Goal: Task Accomplishment & Management: Complete application form

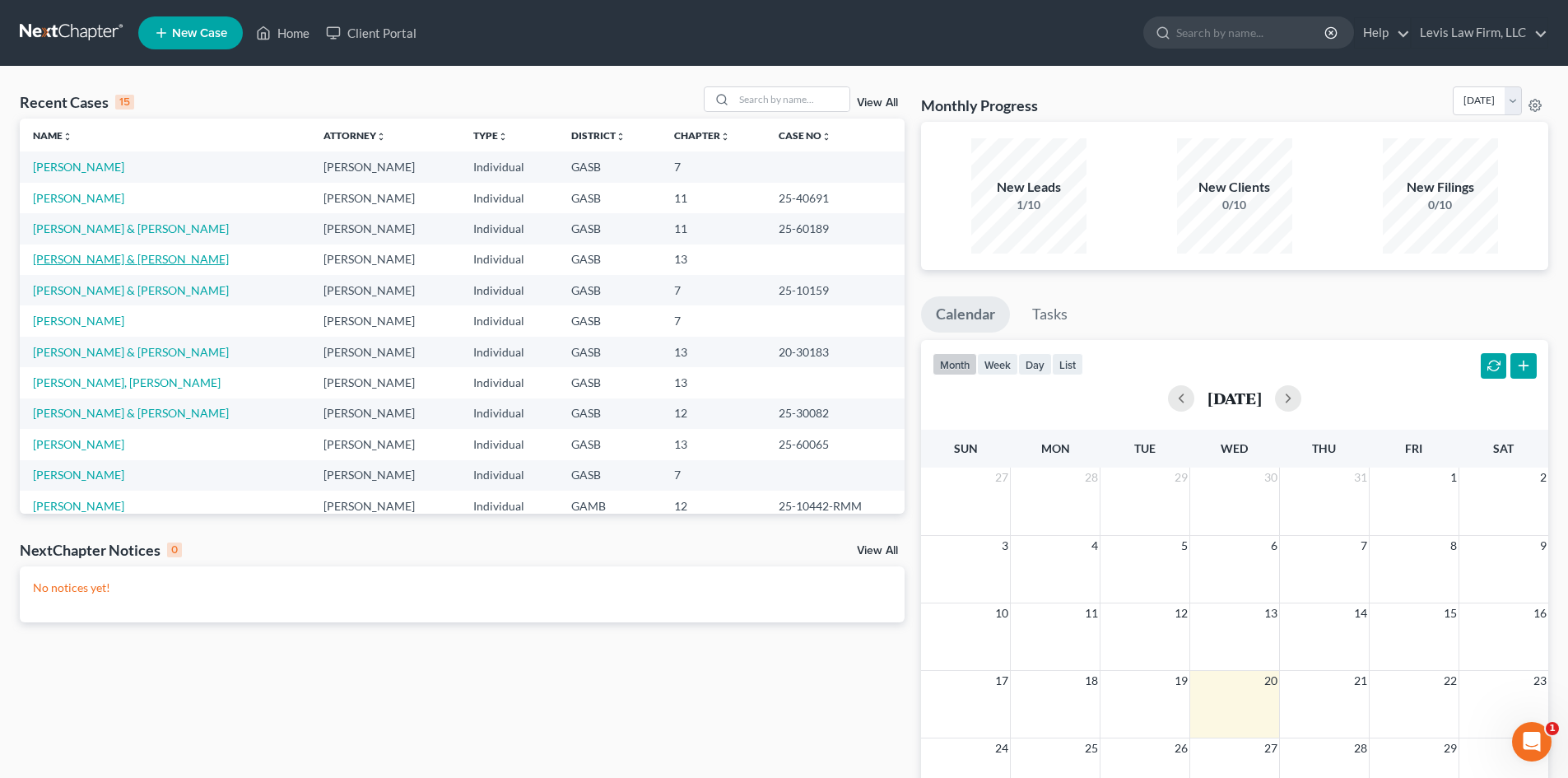
click at [79, 259] on link "[PERSON_NAME] & [PERSON_NAME]" at bounding box center [131, 258] width 196 height 14
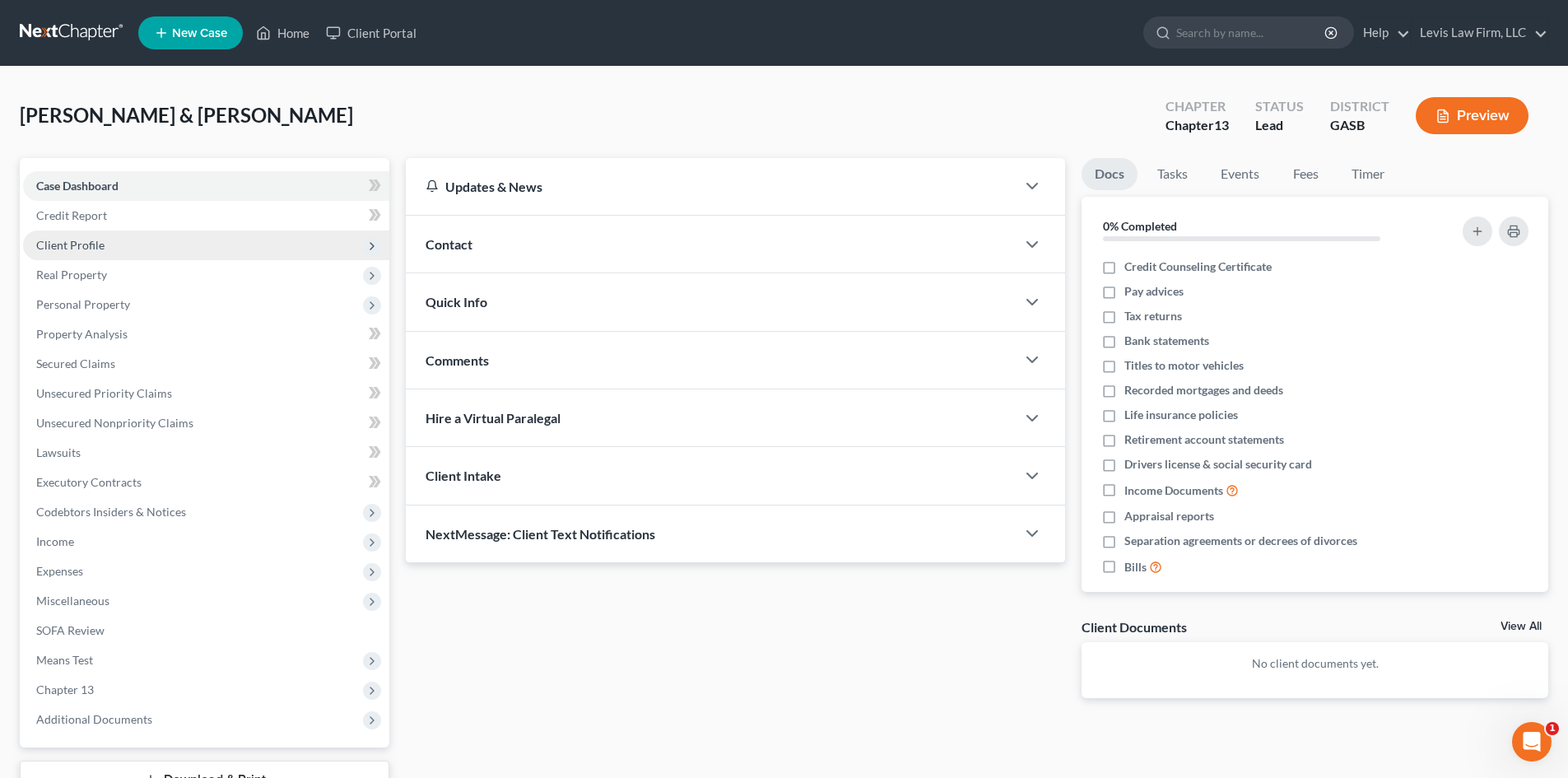
click at [72, 244] on span "Client Profile" at bounding box center [70, 245] width 68 height 14
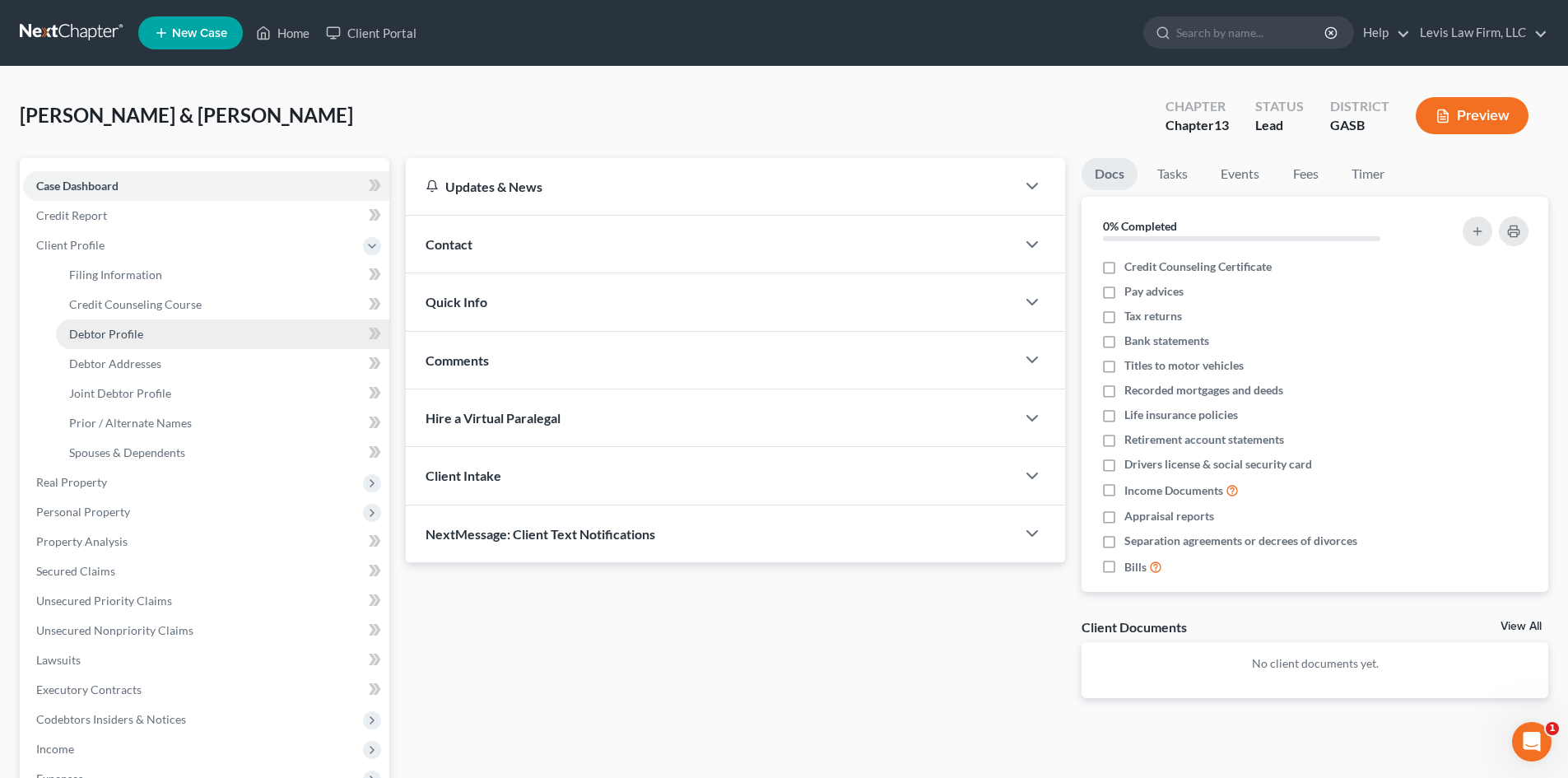
click at [104, 337] on span "Debtor Profile" at bounding box center [106, 334] width 74 height 14
select select "1"
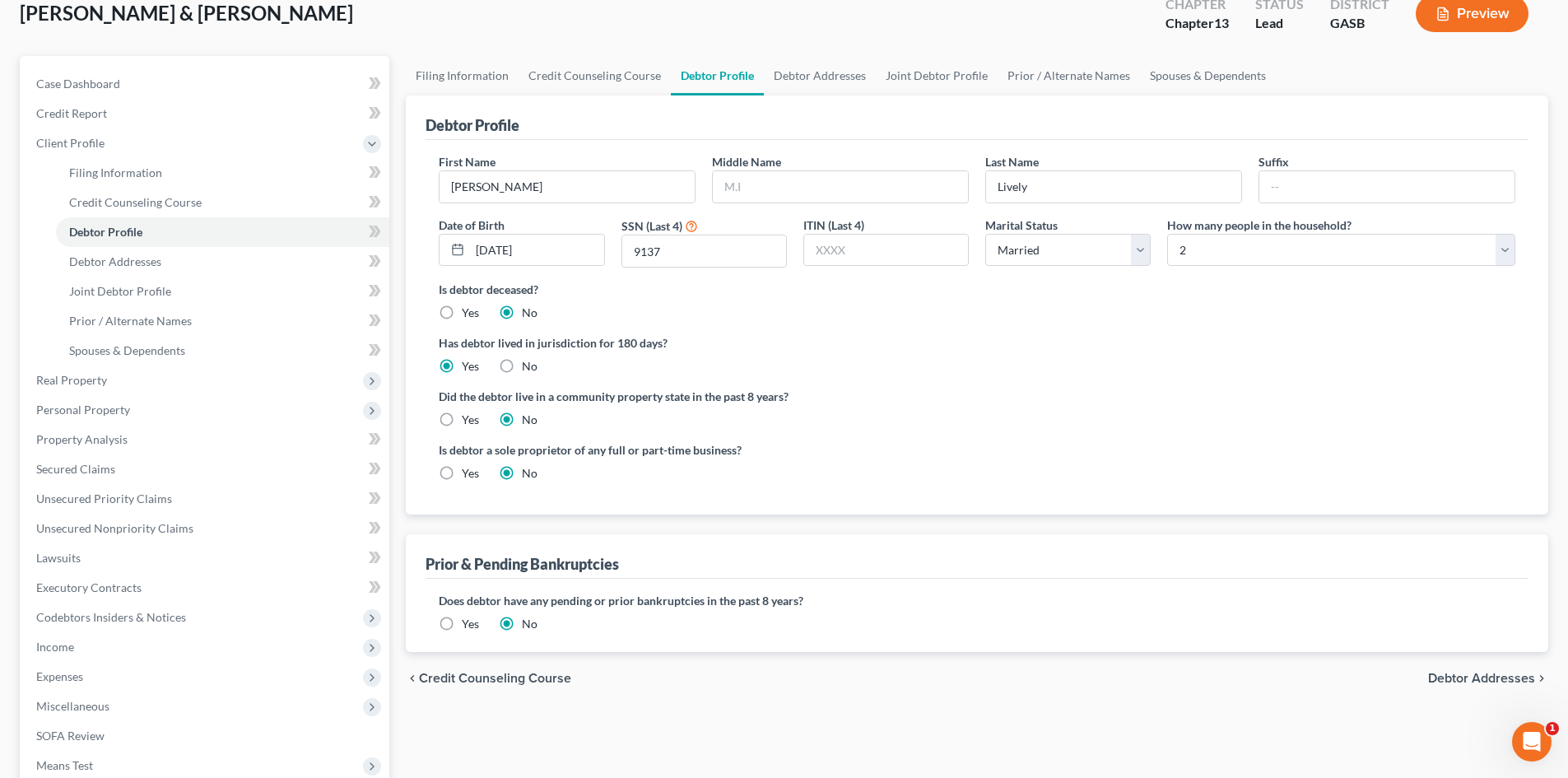
scroll to position [334, 0]
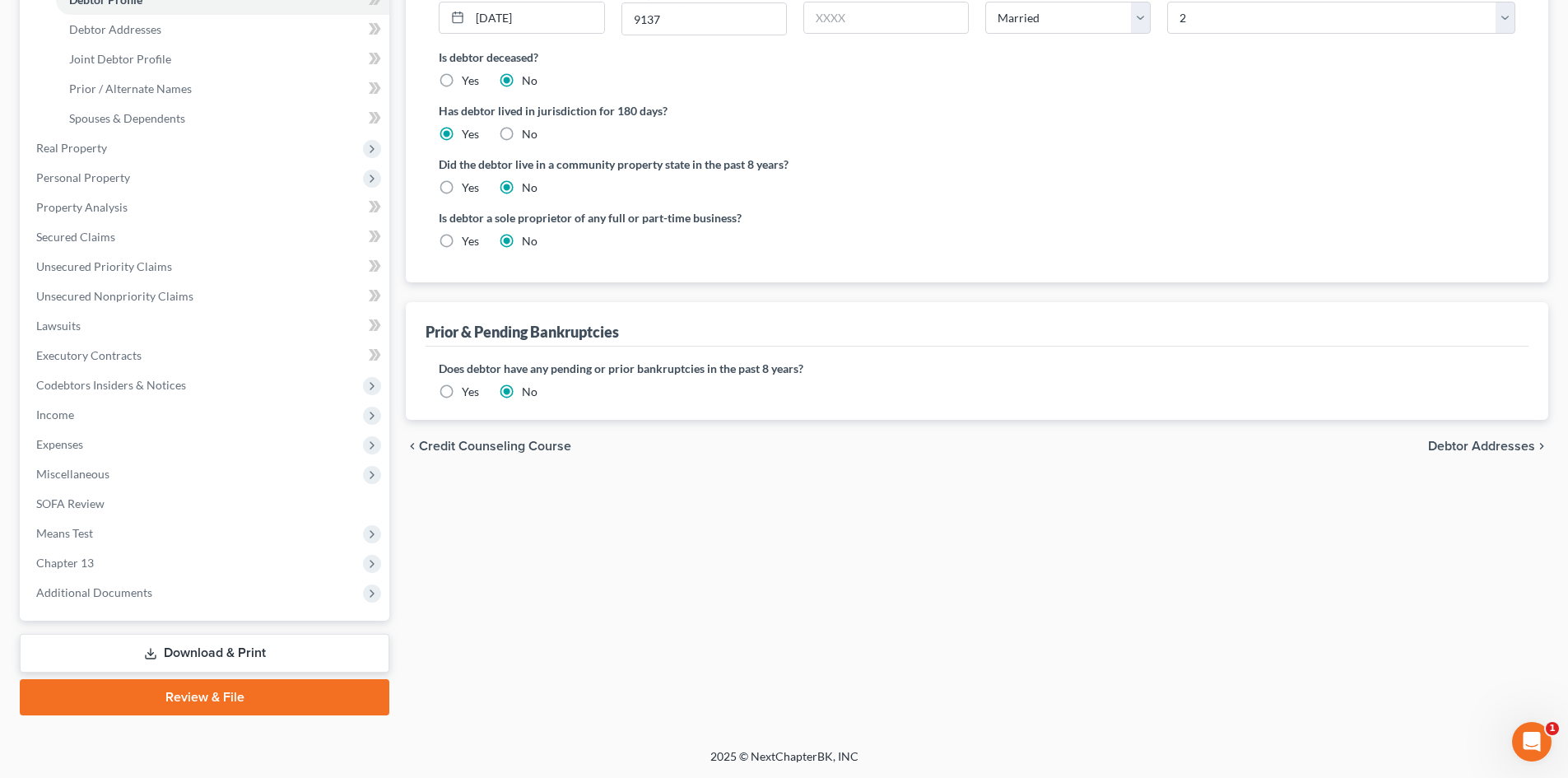
click at [1497, 446] on span "Debtor Addresses" at bounding box center [1482, 447] width 107 height 14
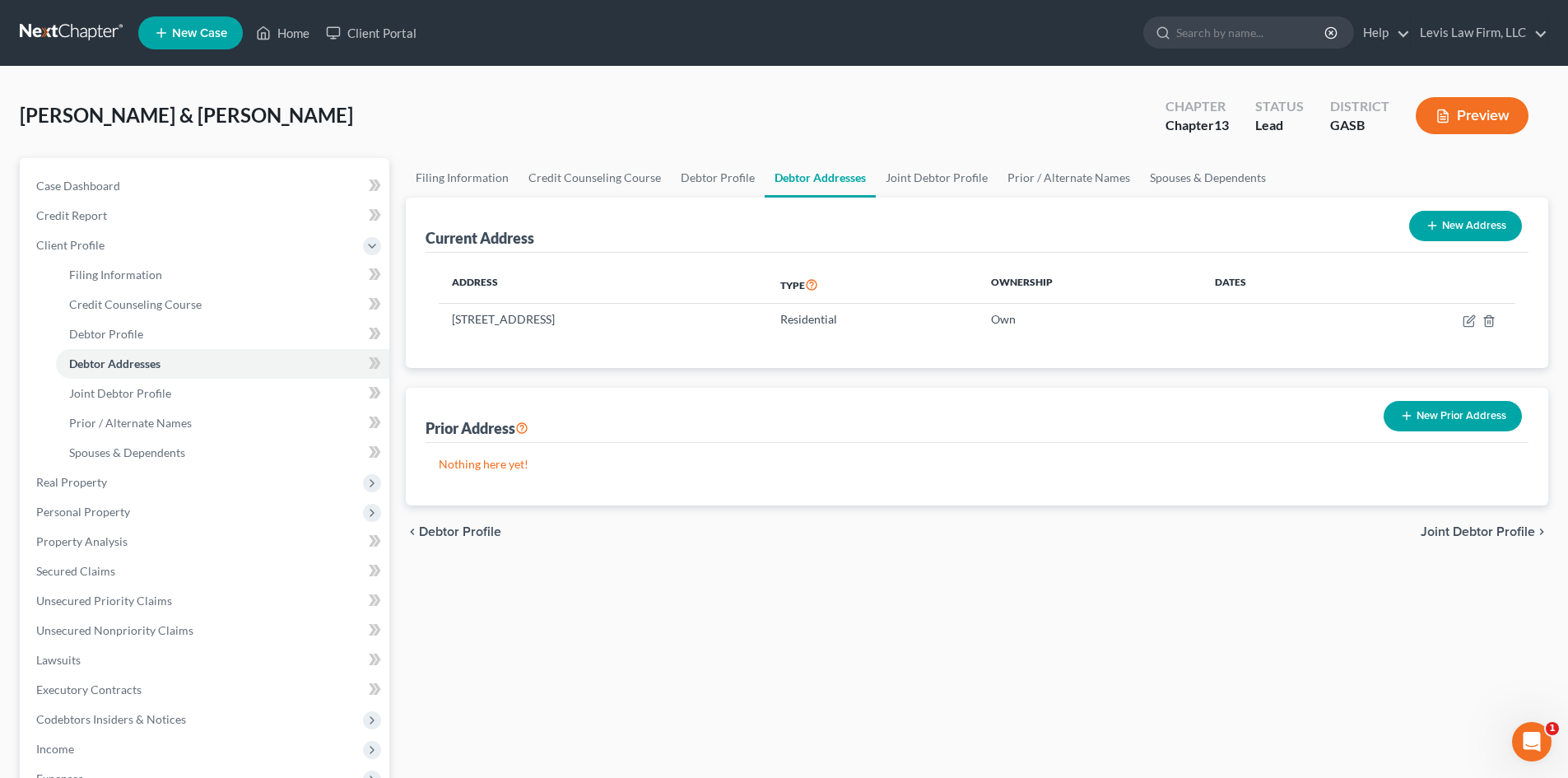
click at [1492, 530] on span "Joint Debtor Profile" at bounding box center [1479, 532] width 115 height 14
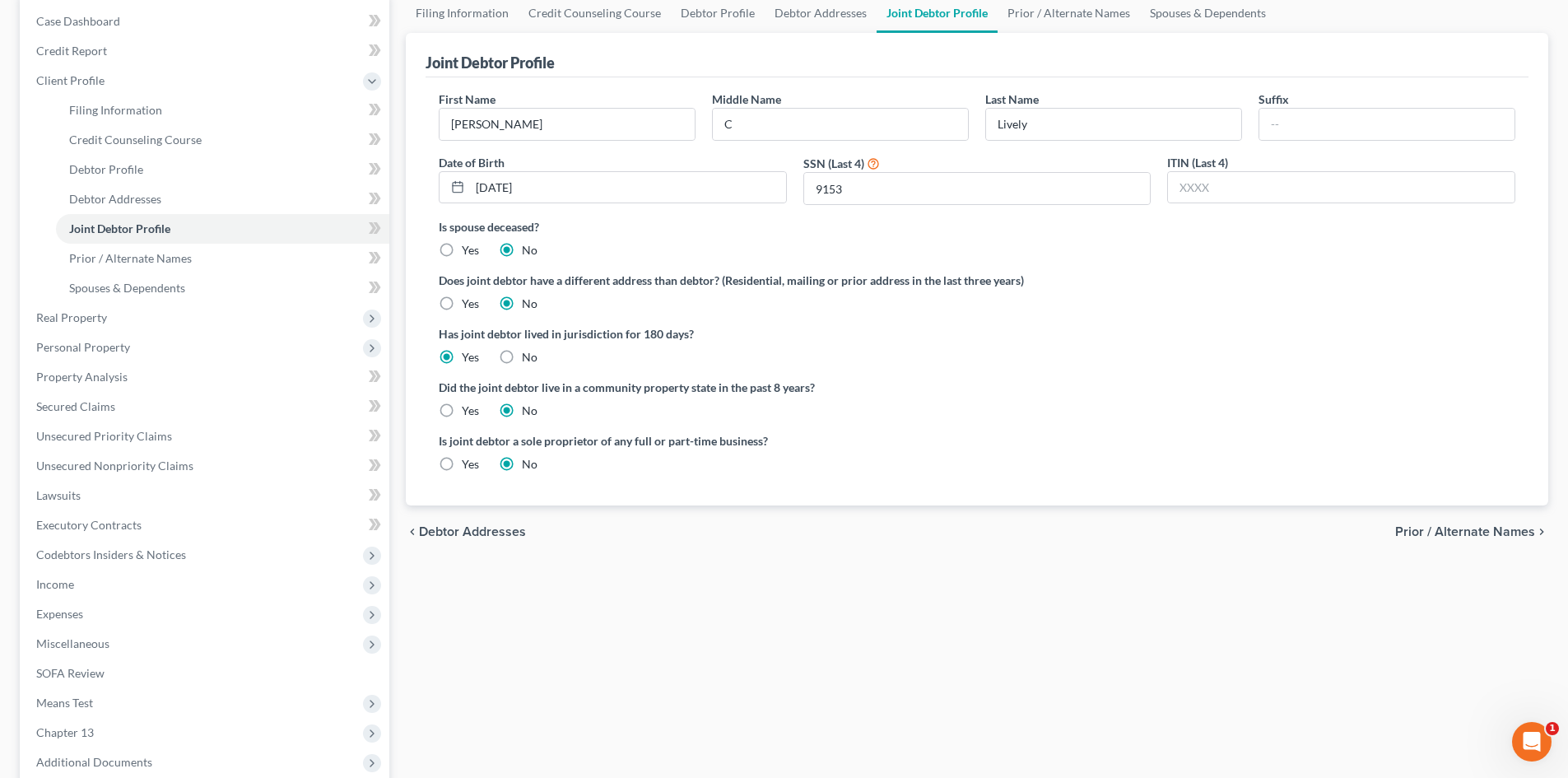
click at [1492, 530] on span "Prior / Alternate Names" at bounding box center [1465, 532] width 140 height 14
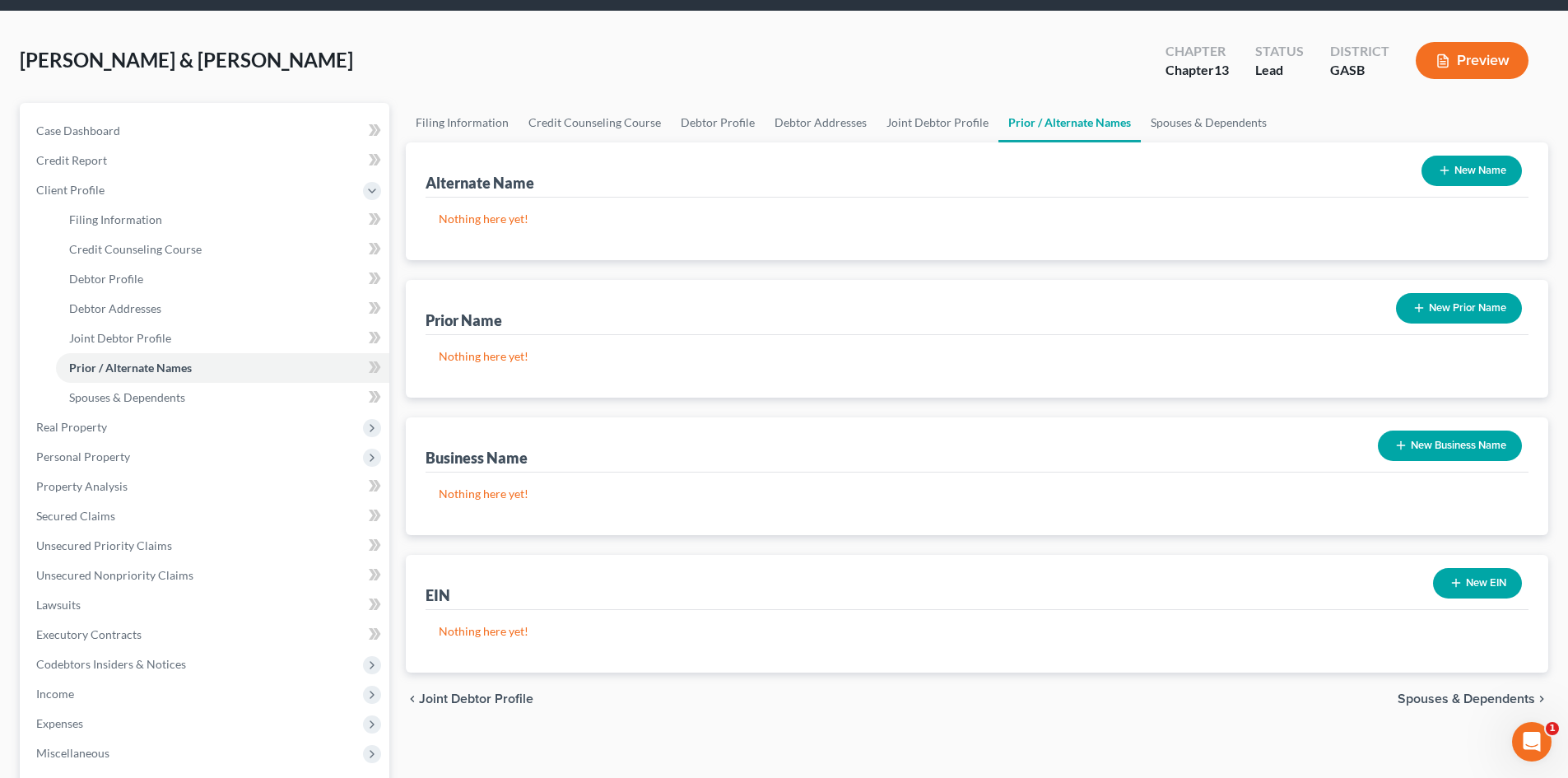
scroll to position [329, 0]
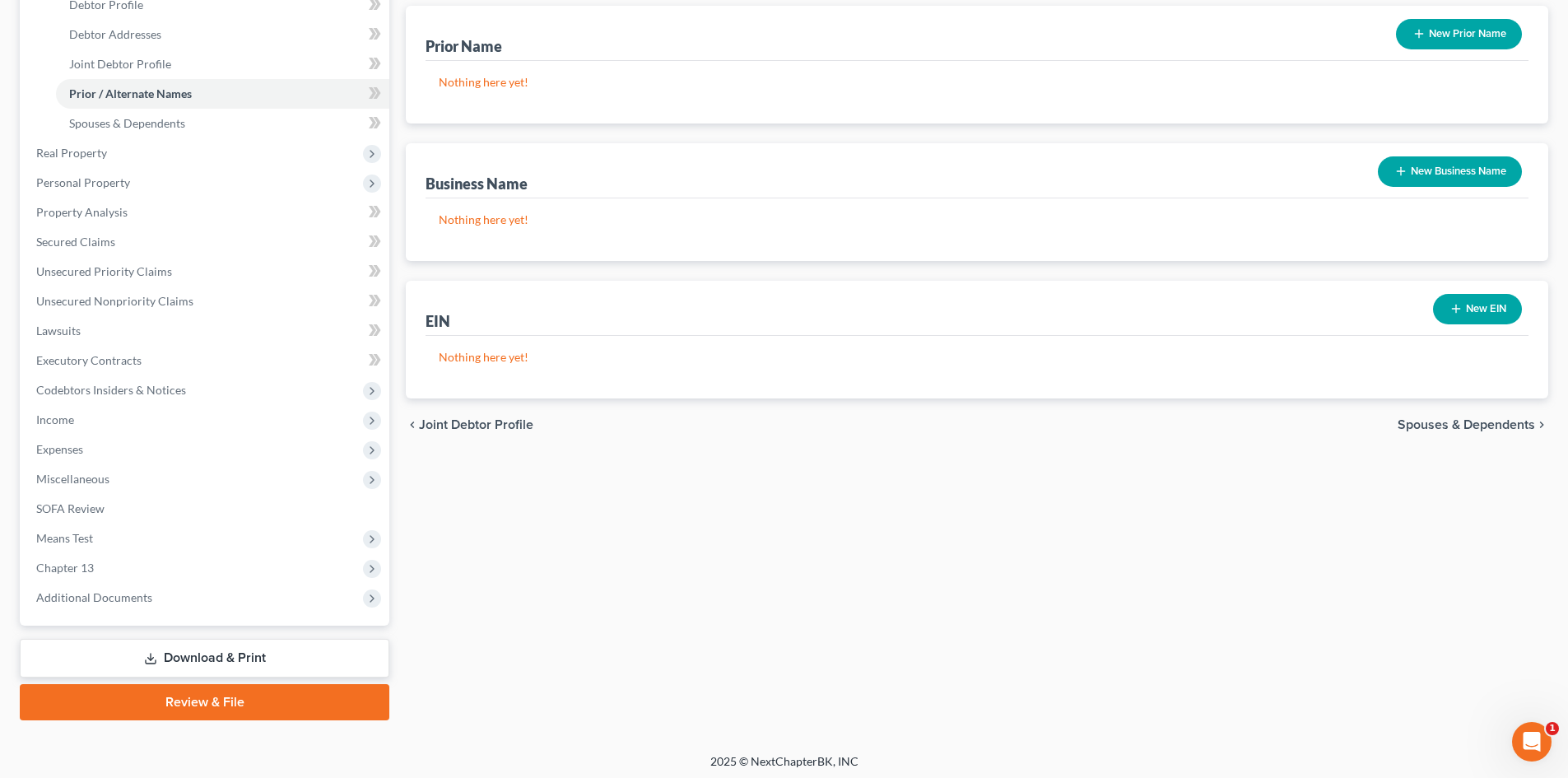
click at [1484, 420] on span "Spouses & Dependents" at bounding box center [1467, 425] width 138 height 14
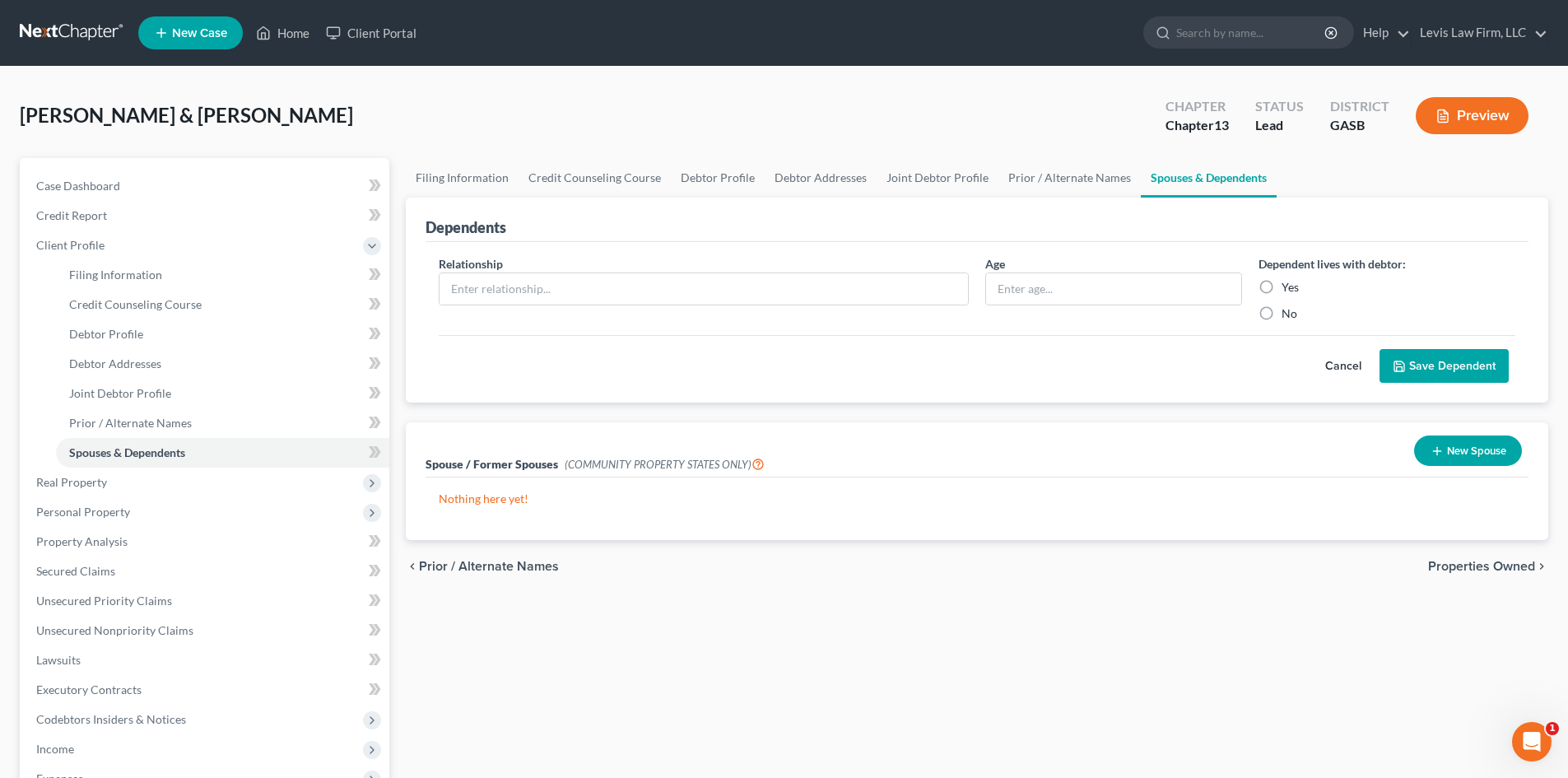
click at [1478, 563] on span "Properties Owned" at bounding box center [1482, 567] width 107 height 14
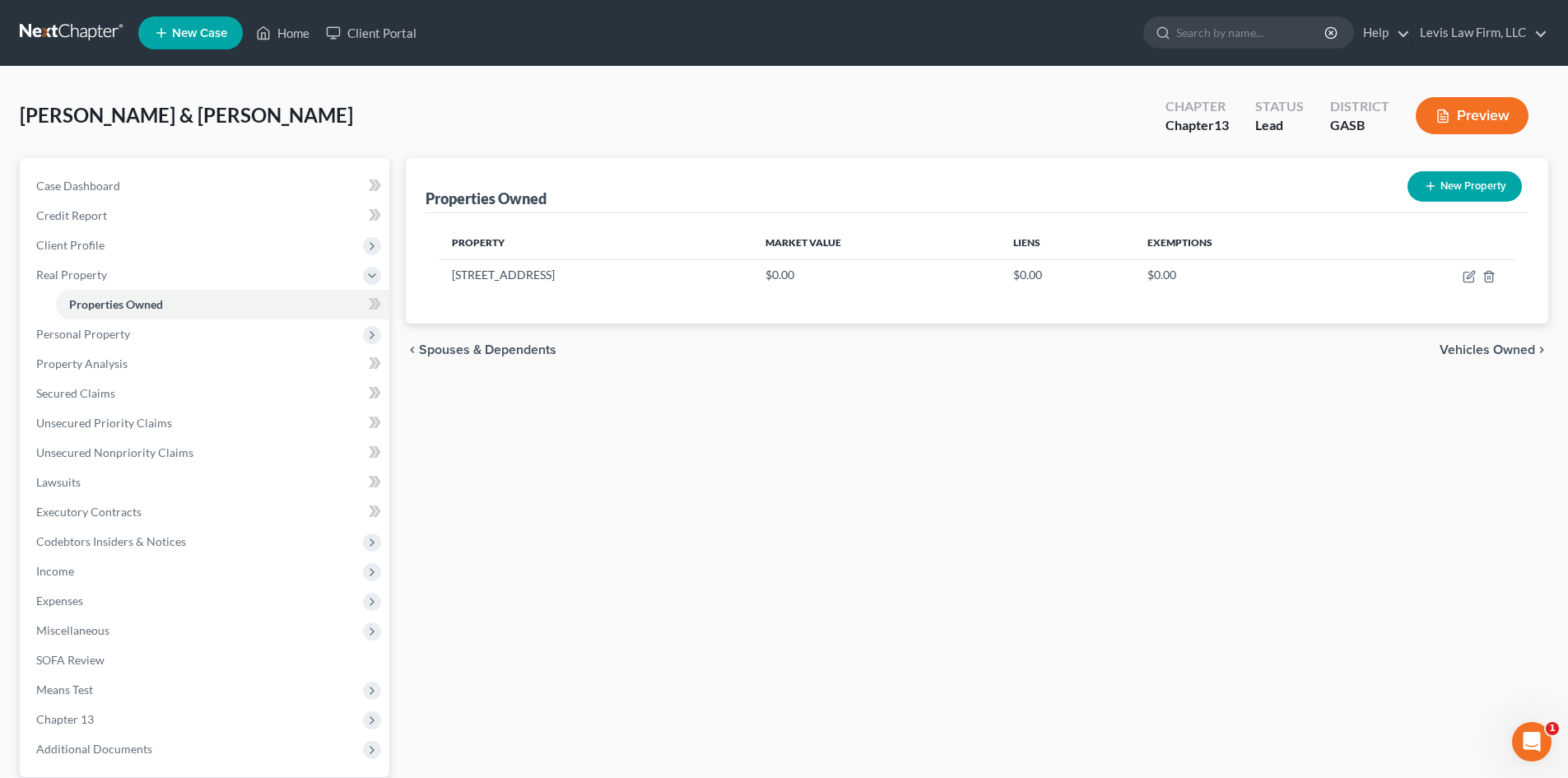
click at [1493, 352] on span "Vehicles Owned" at bounding box center [1487, 351] width 95 height 14
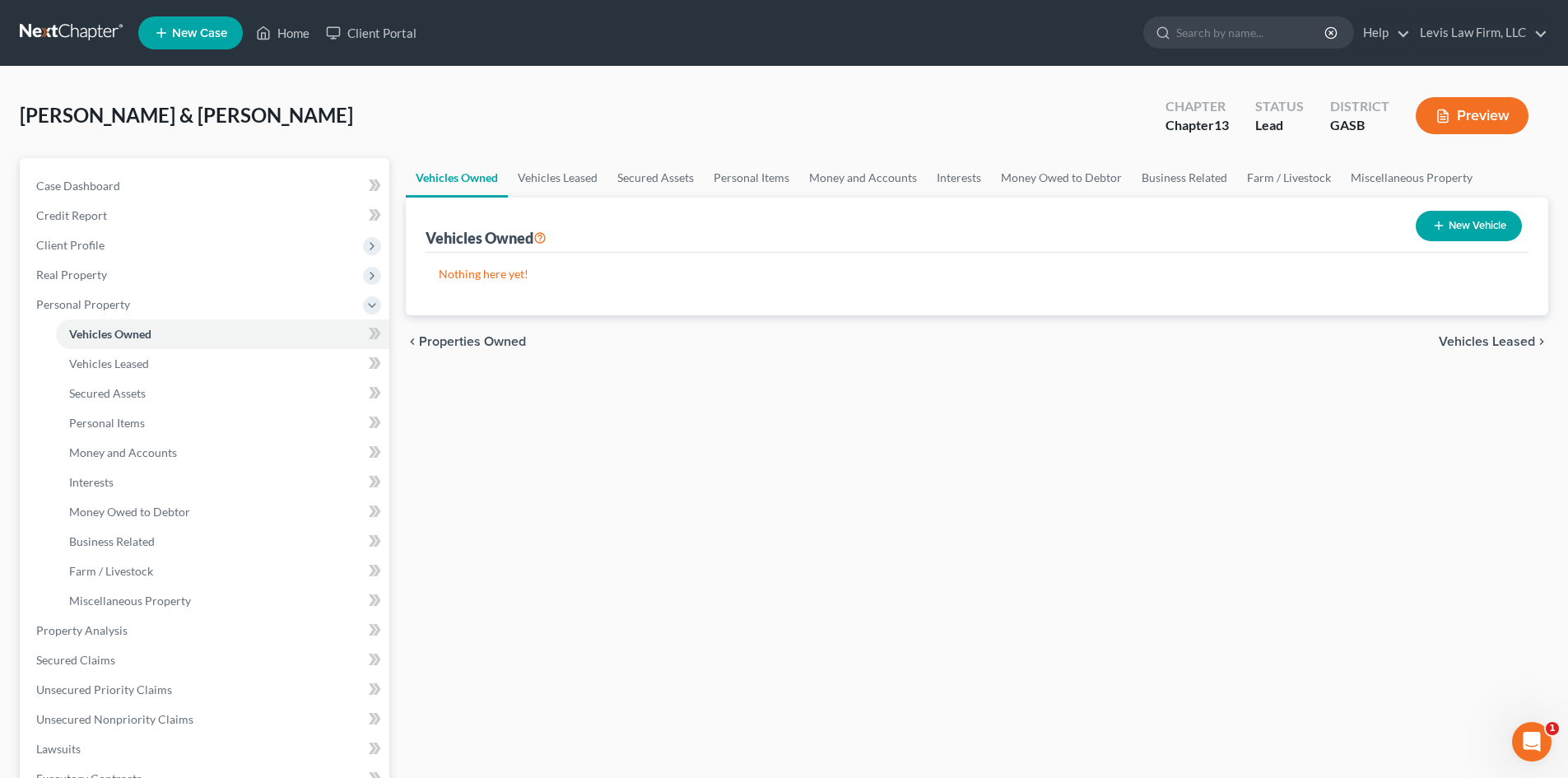
click at [1492, 344] on span "Vehicles Leased" at bounding box center [1486, 342] width 96 height 14
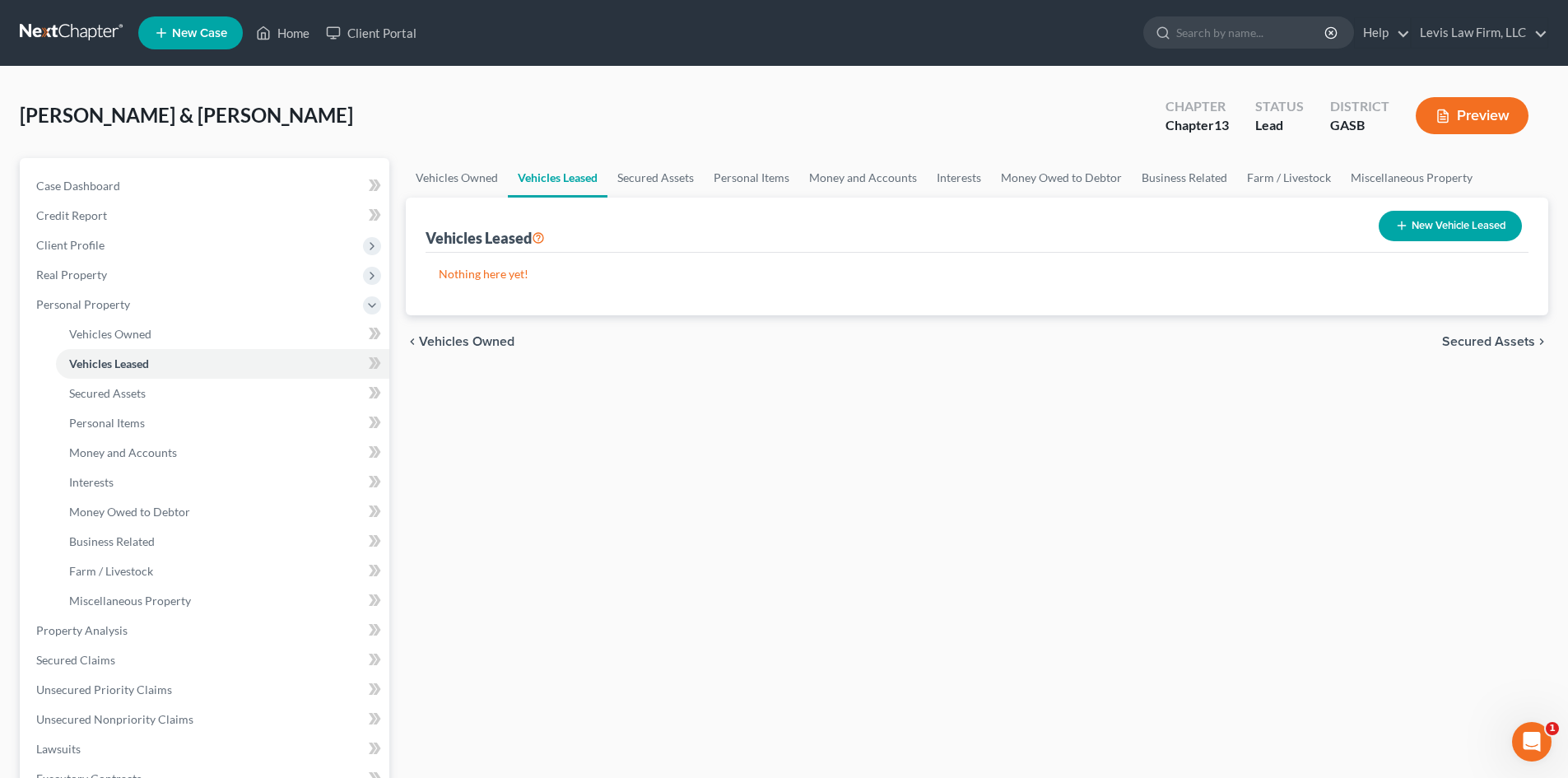
click at [1492, 344] on span "Secured Assets" at bounding box center [1489, 342] width 93 height 14
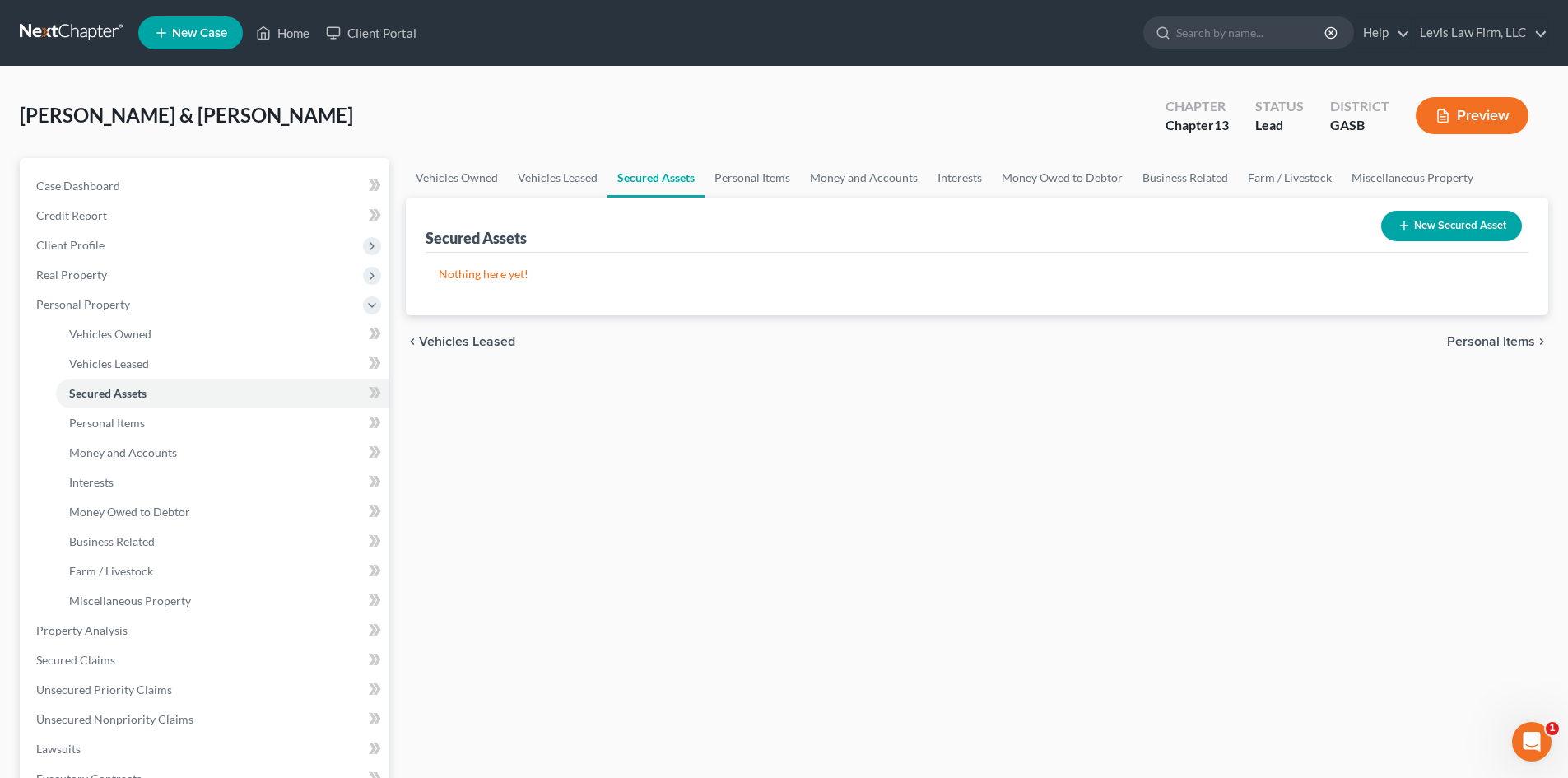
click at [1492, 344] on span "Personal Items" at bounding box center [1491, 342] width 88 height 14
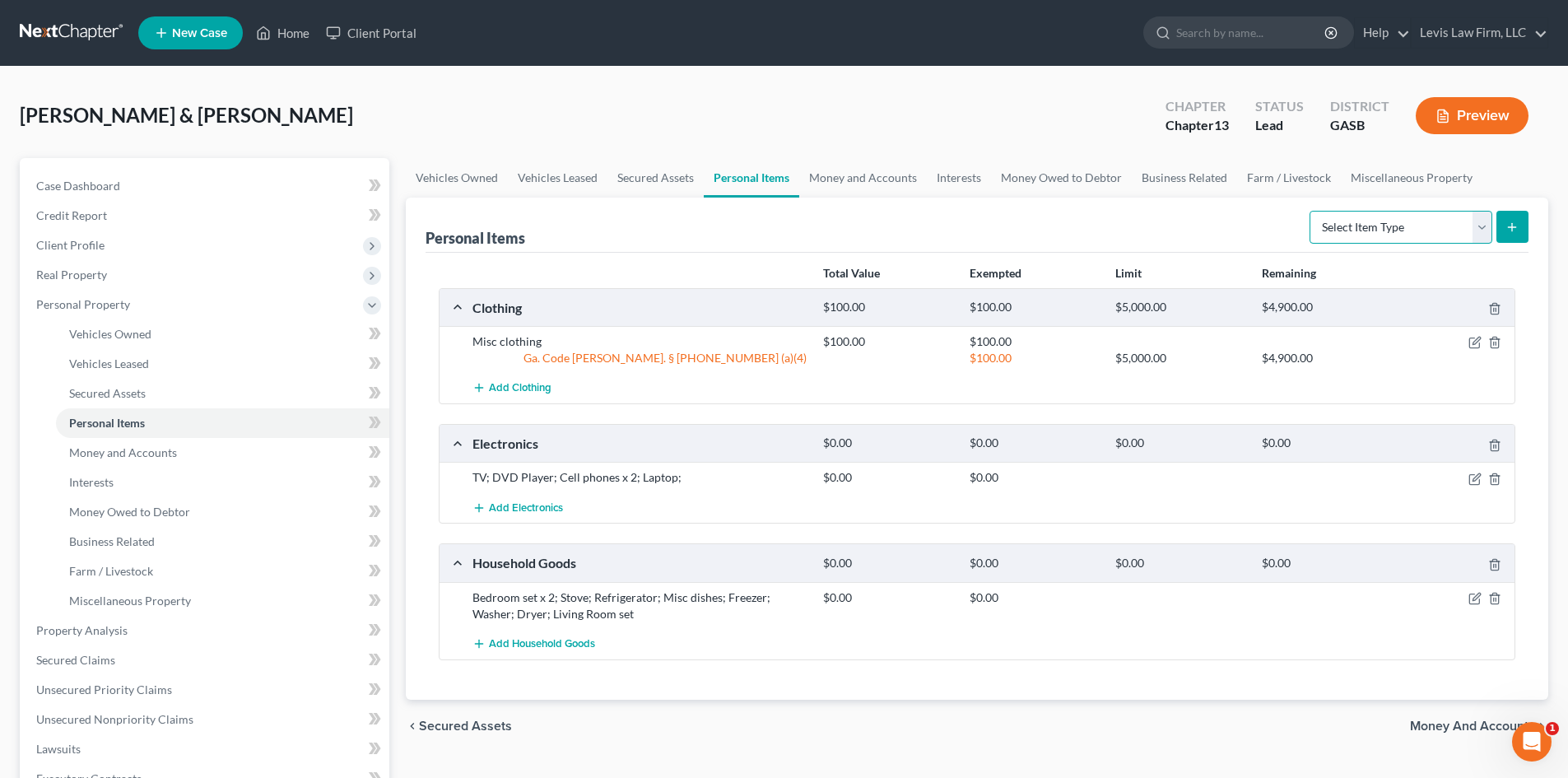
click at [1481, 229] on select "Select Item Type Clothing Collectibles Of Value Electronics Firearms Household …" at bounding box center [1401, 227] width 183 height 33
select select "jewelry"
click at [1312, 211] on select "Select Item Type Clothing Collectibles Of Value Electronics Firearms Household …" at bounding box center [1401, 227] width 183 height 33
click at [1506, 226] on icon "submit" at bounding box center [1513, 227] width 14 height 14
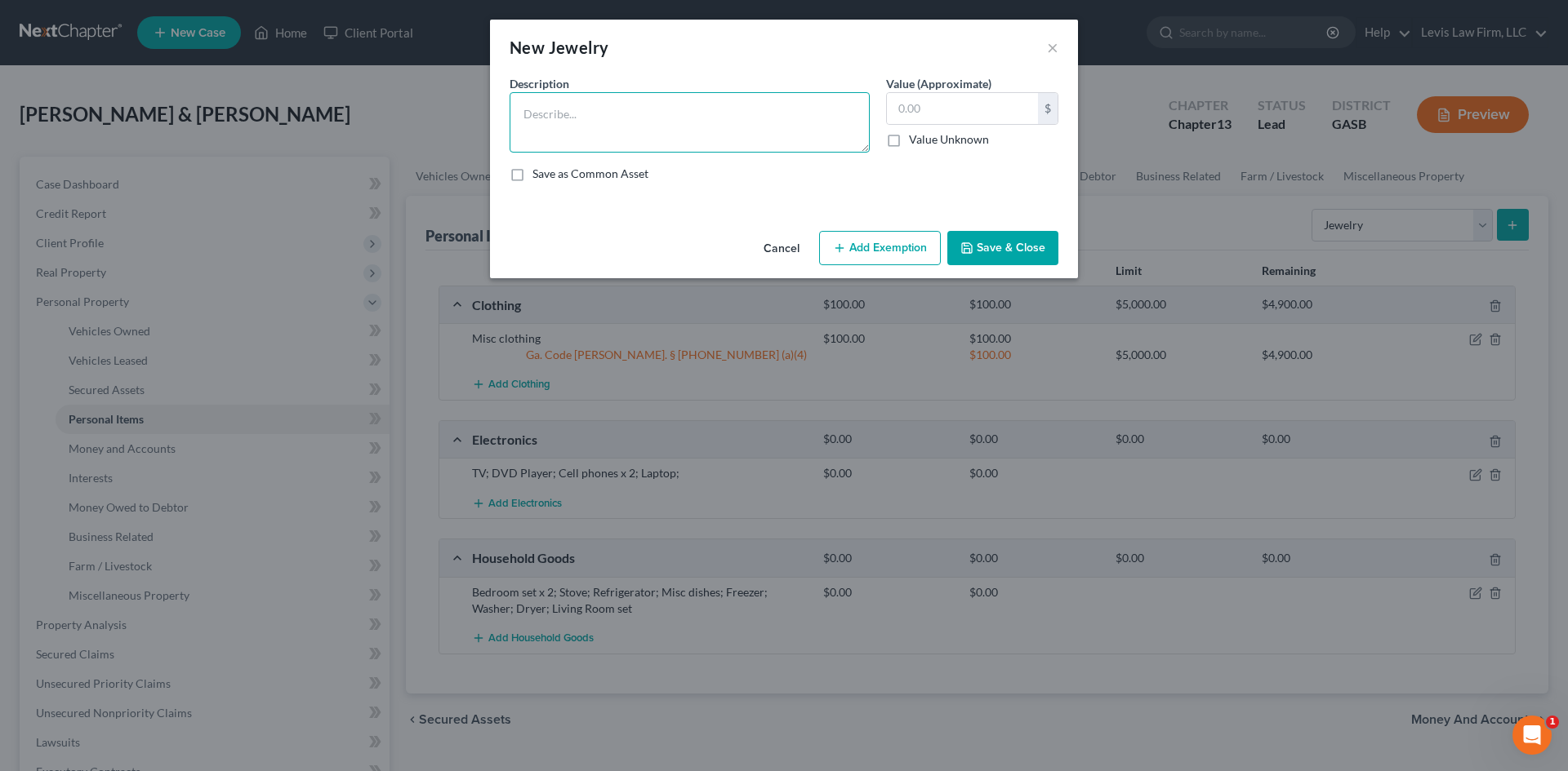
click at [567, 116] on textarea at bounding box center [690, 122] width 360 height 61
type textarea "Wedding Rings"
type input "100.00"
click at [874, 244] on button "Add Exemption" at bounding box center [880, 248] width 121 height 35
select select "2"
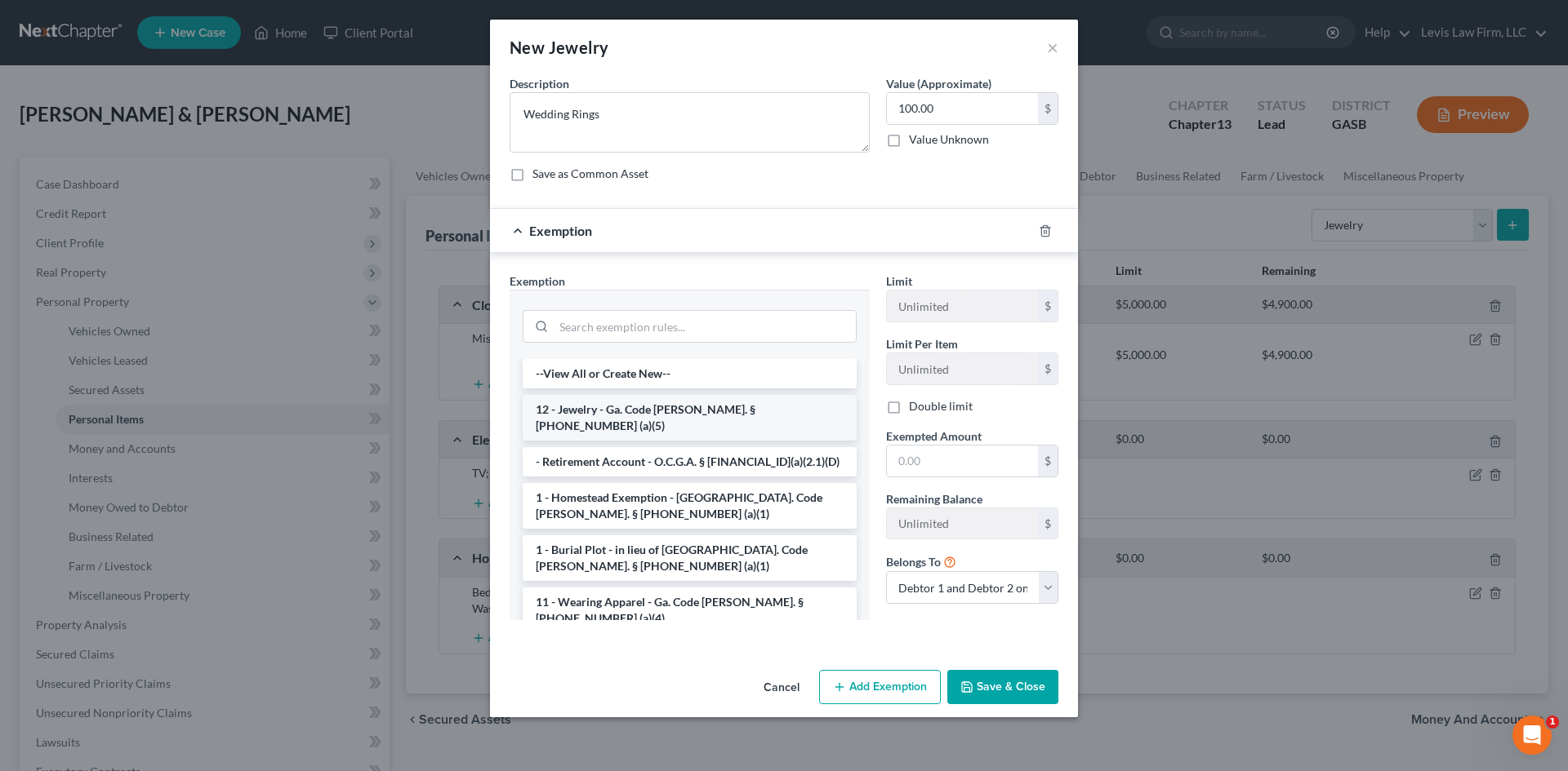
click at [641, 411] on li "12 - Jewelry - Ga. Code [PERSON_NAME]. § [PHONE_NUMBER] (a)(5)" at bounding box center [690, 417] width 334 height 45
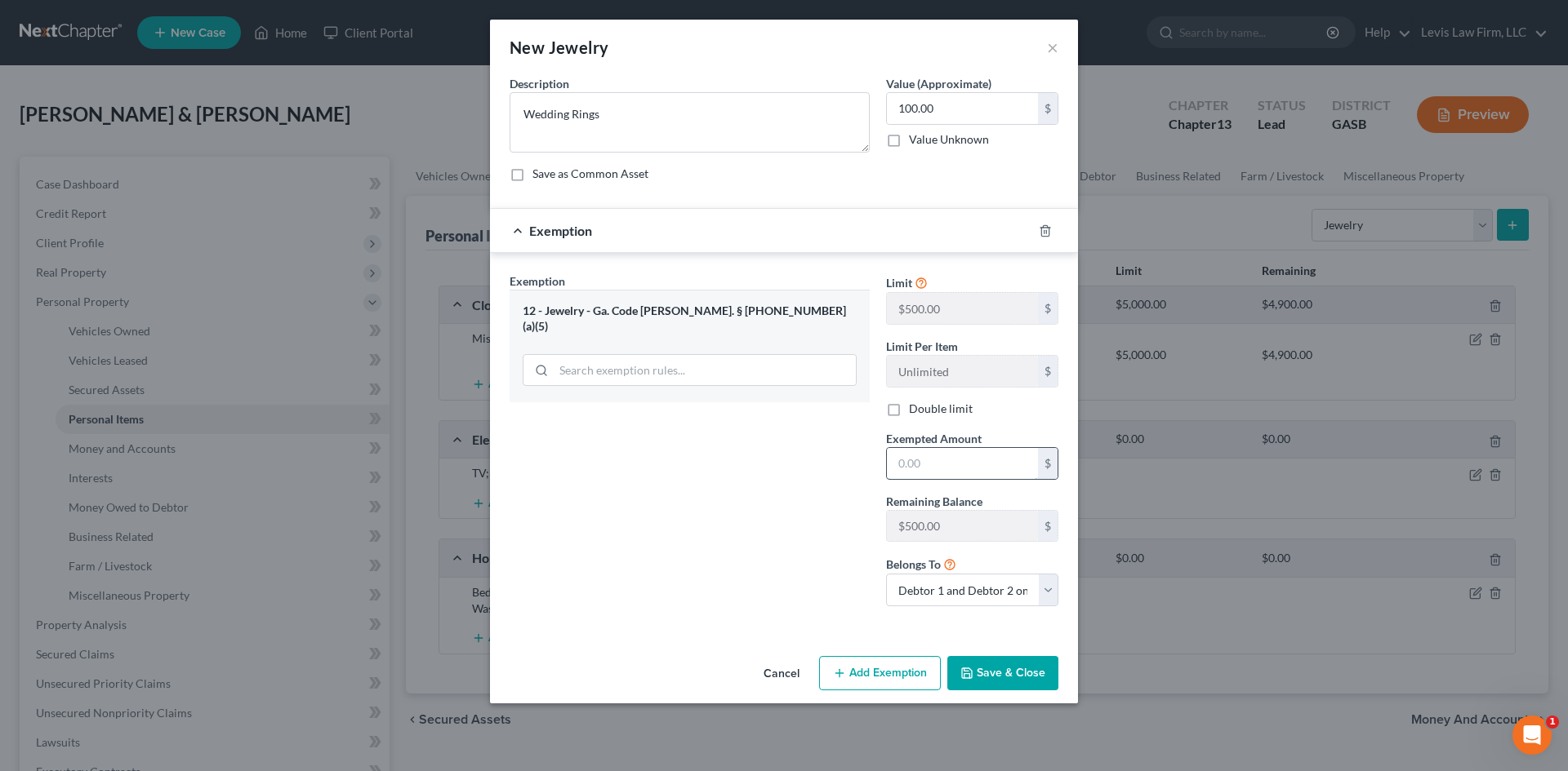
click at [924, 468] on input "text" at bounding box center [962, 464] width 151 height 31
type input "100.00"
click at [980, 684] on button "Save & Close" at bounding box center [1003, 674] width 111 height 35
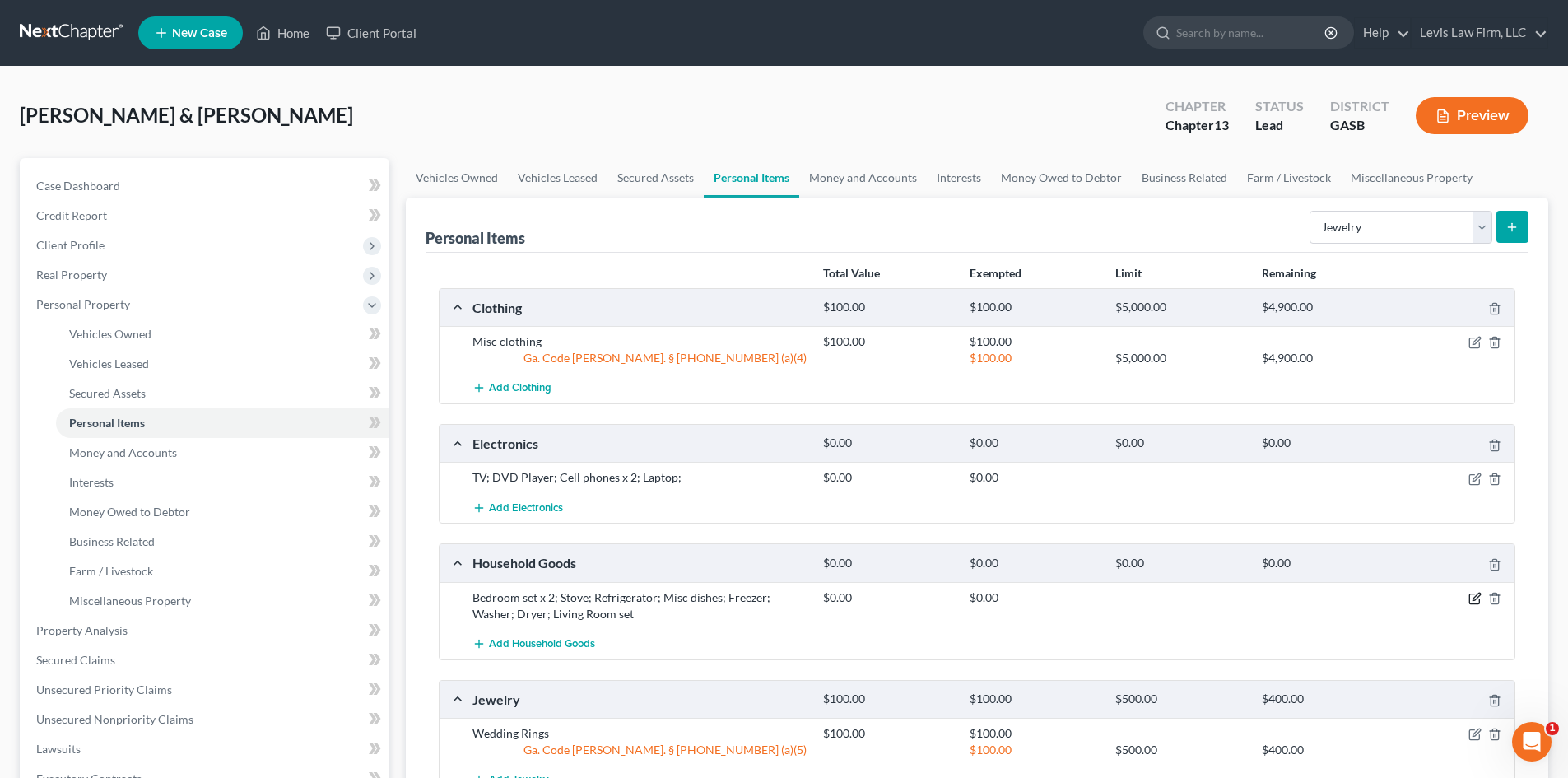
click at [1474, 597] on icon "button" at bounding box center [1476, 599] width 14 height 14
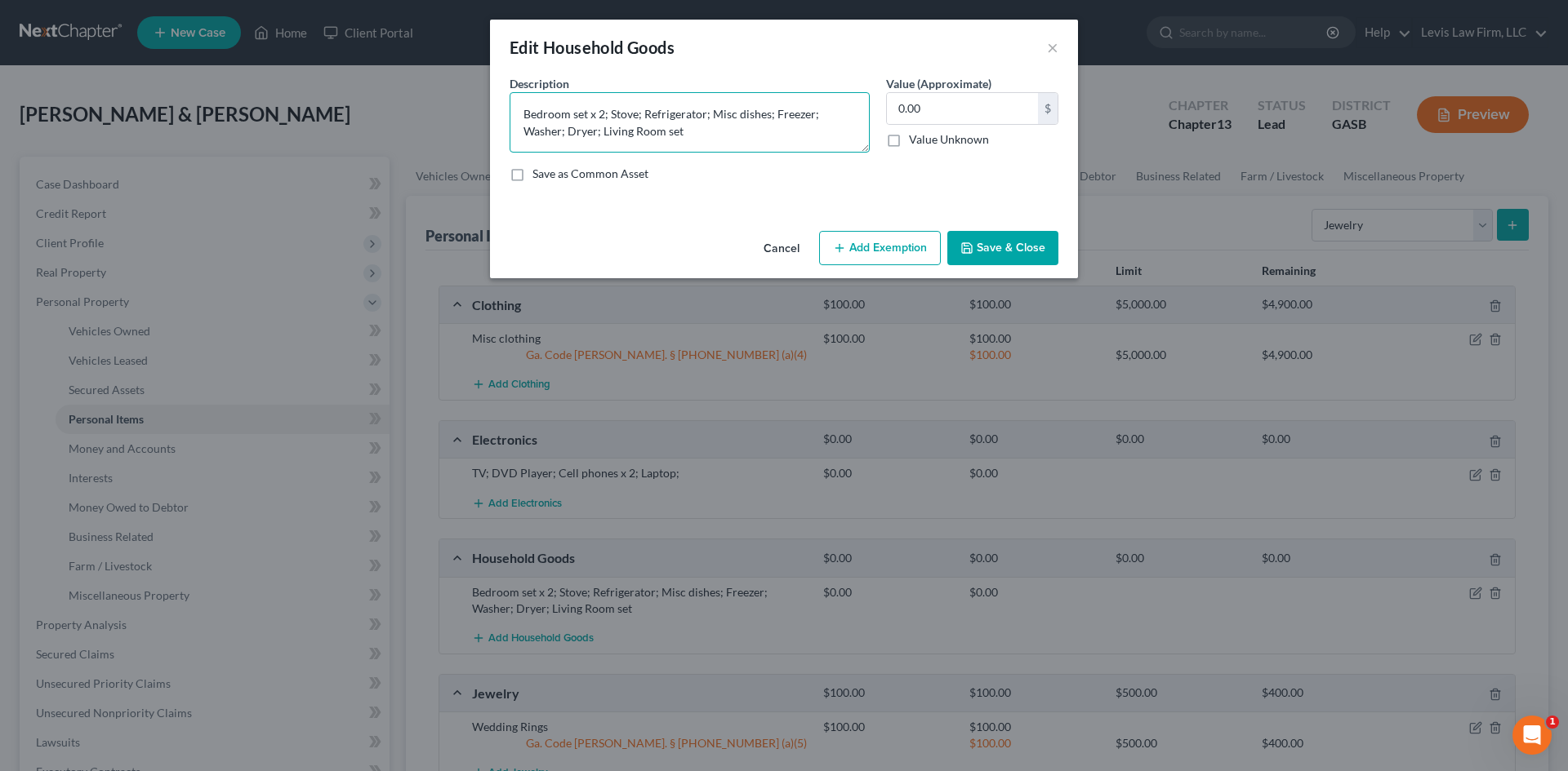
click at [771, 113] on textarea "Bedroom set x 2; Stove; Refrigerator; Misc dishes; Freezer; Washer; Dryer; Livi…" at bounding box center [690, 122] width 360 height 61
type textarea "Bedroom set x 2; Stove; Refrigerator; Misc dishes; Microwave; Freezer; Washer; …"
click at [925, 107] on input "0.00" at bounding box center [962, 109] width 151 height 31
type input "1,200.00"
click at [875, 251] on button "Add Exemption" at bounding box center [880, 248] width 121 height 35
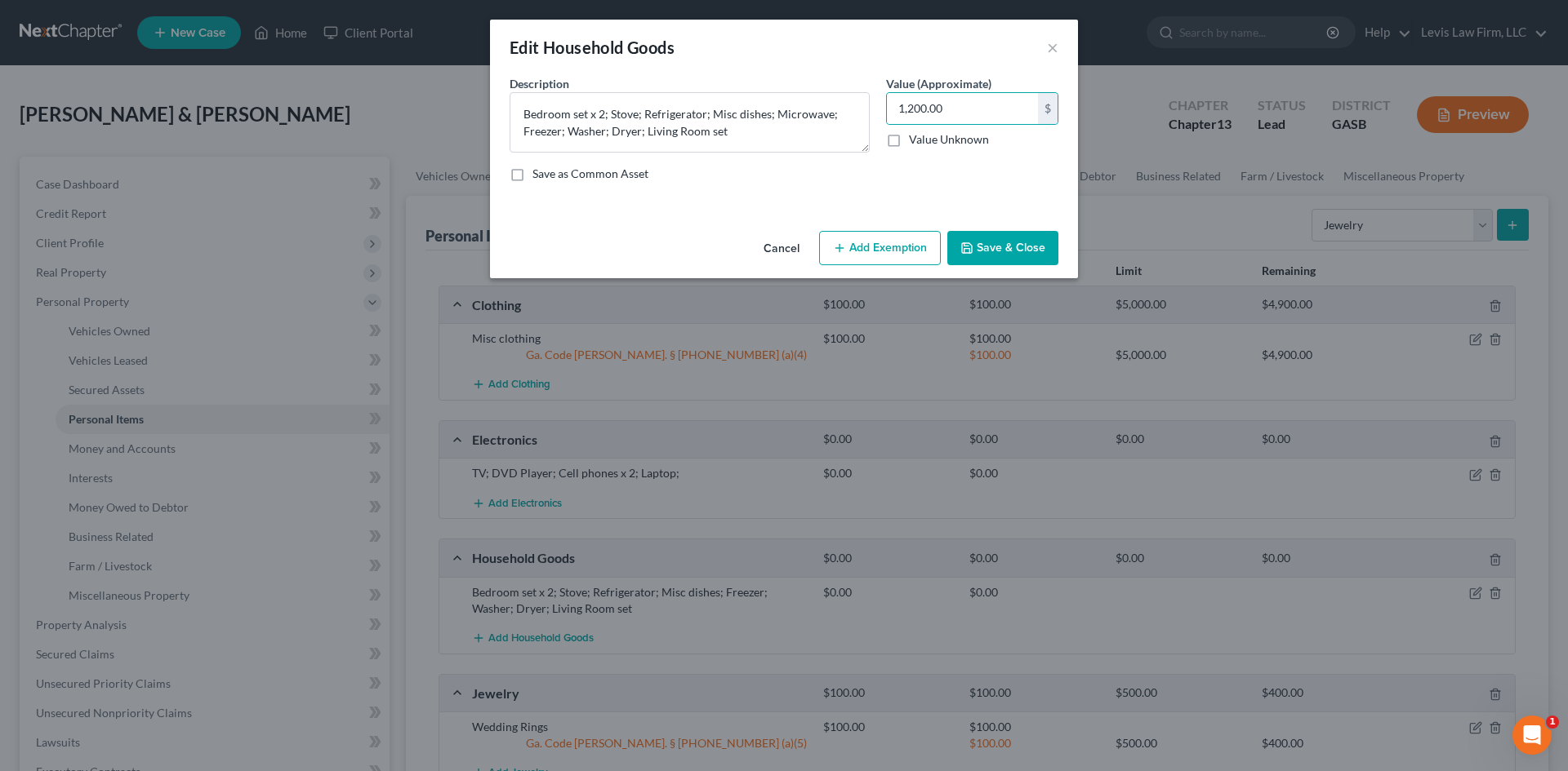
select select "2"
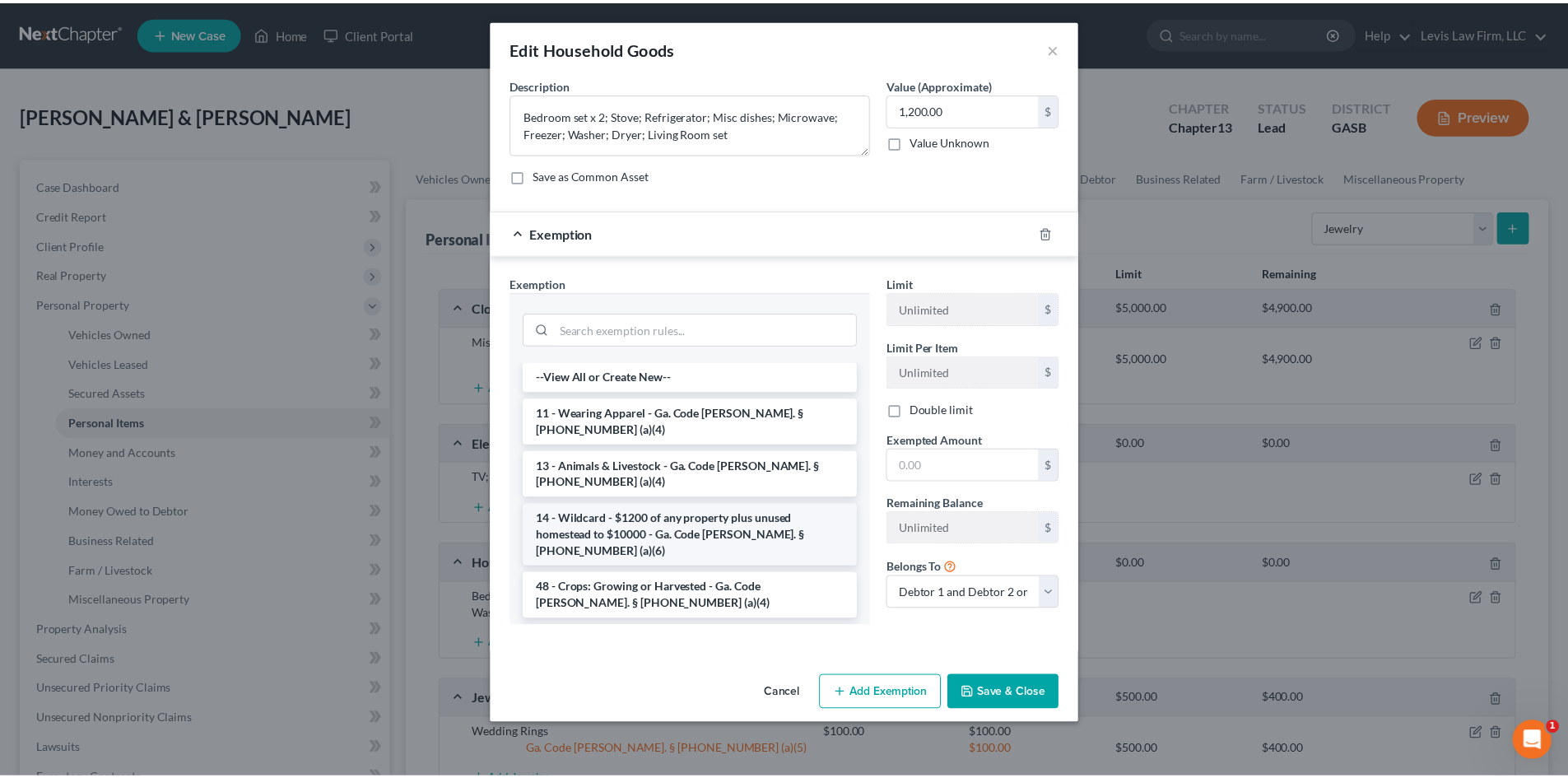
scroll to position [83, 0]
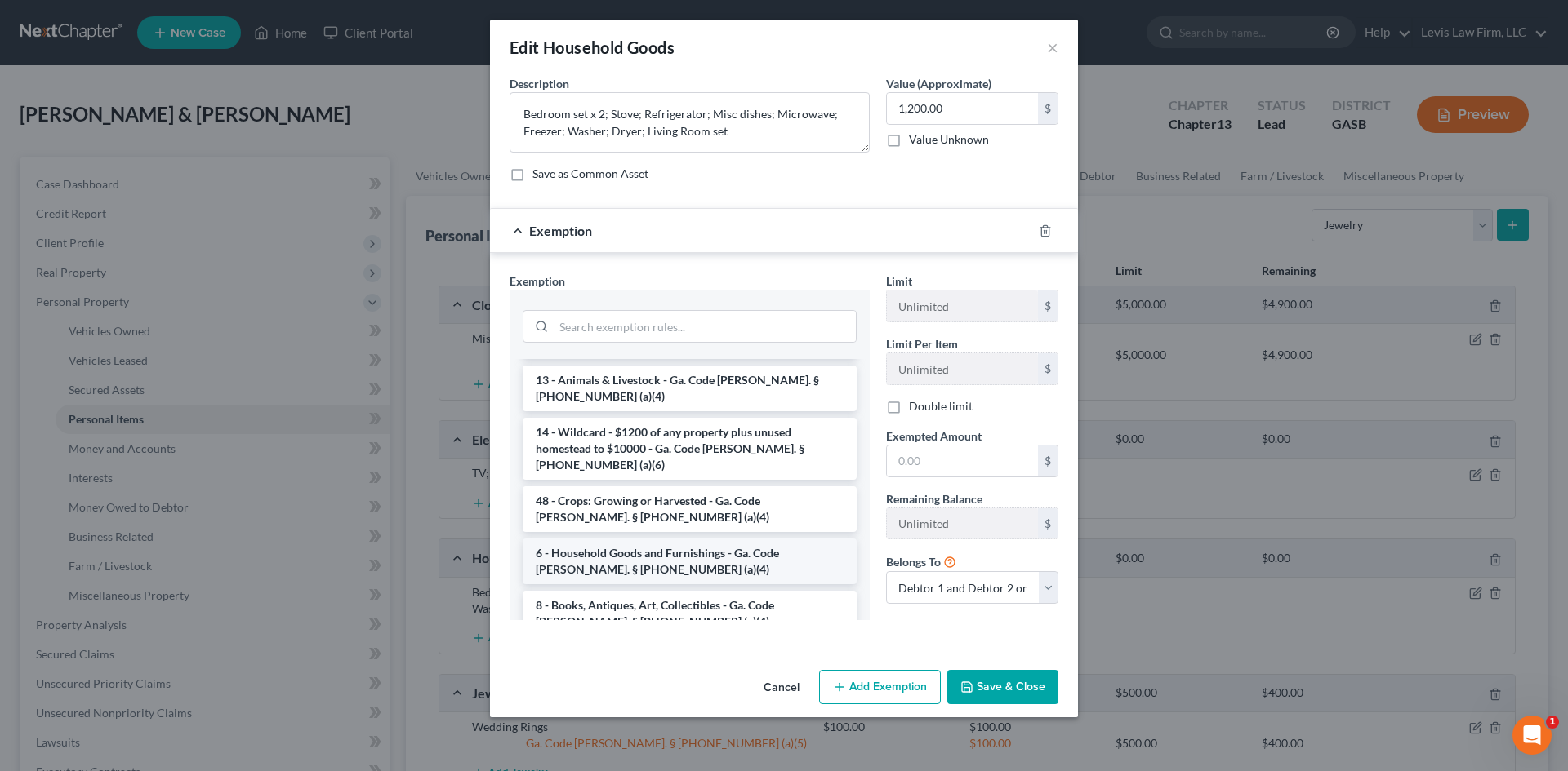
click at [587, 539] on li "6 - Household Goods and Furnishings - Ga. Code [PERSON_NAME]. § [PHONE_NUMBER] …" at bounding box center [690, 561] width 334 height 45
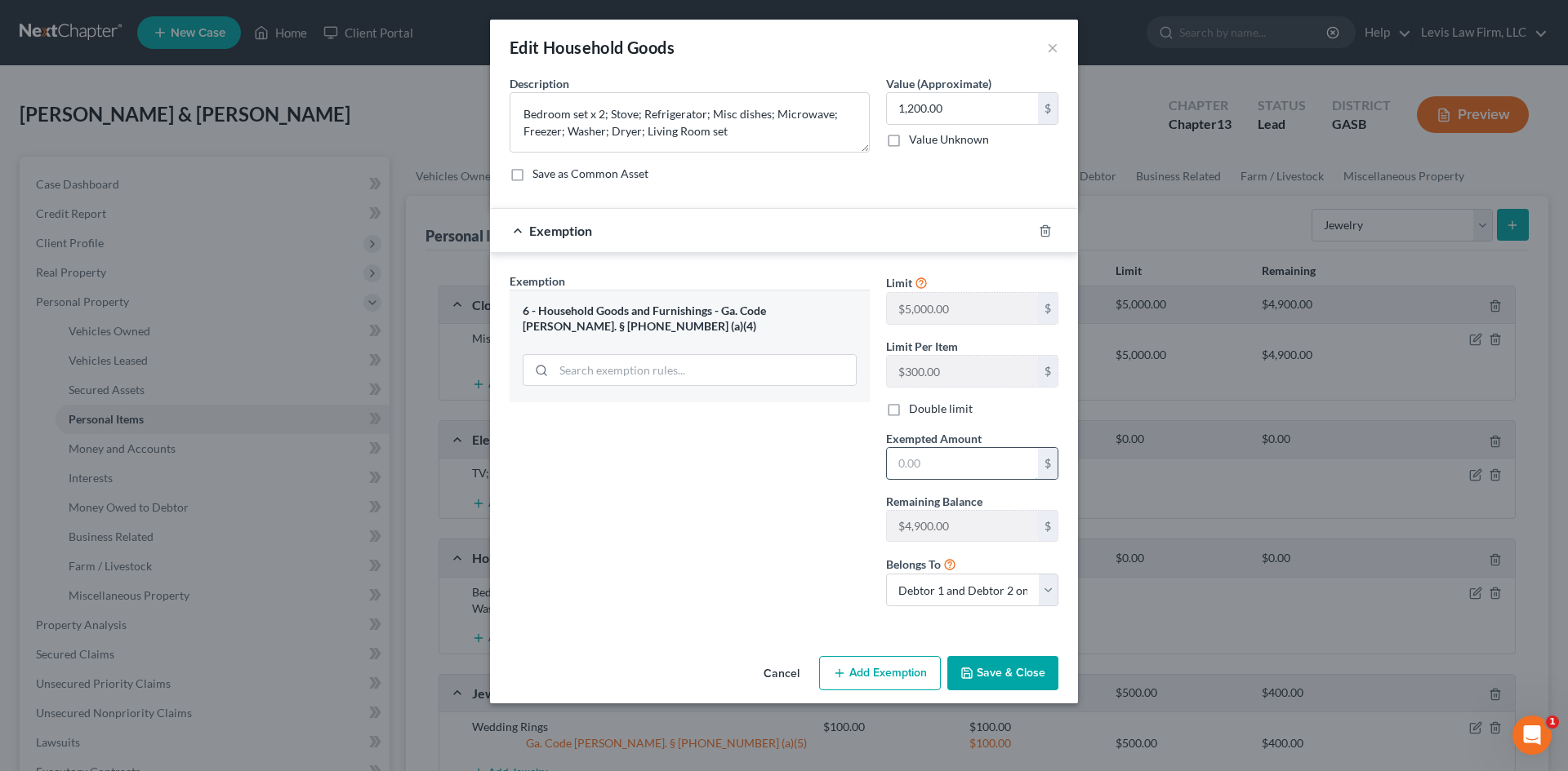
click at [923, 453] on input "text" at bounding box center [962, 464] width 151 height 31
type input "1,200.00"
click at [1001, 670] on button "Save & Close" at bounding box center [1003, 674] width 111 height 35
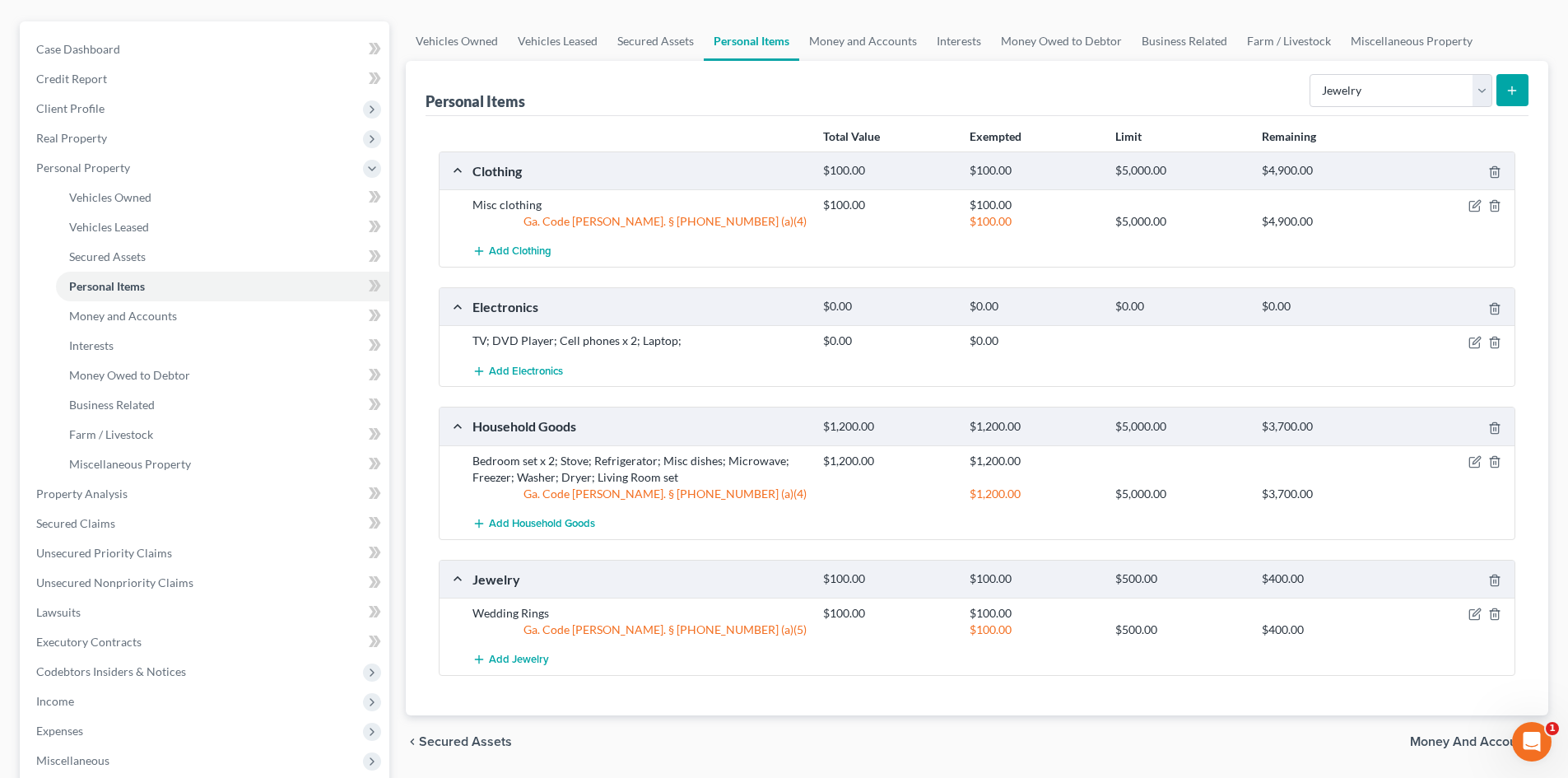
scroll to position [165, 0]
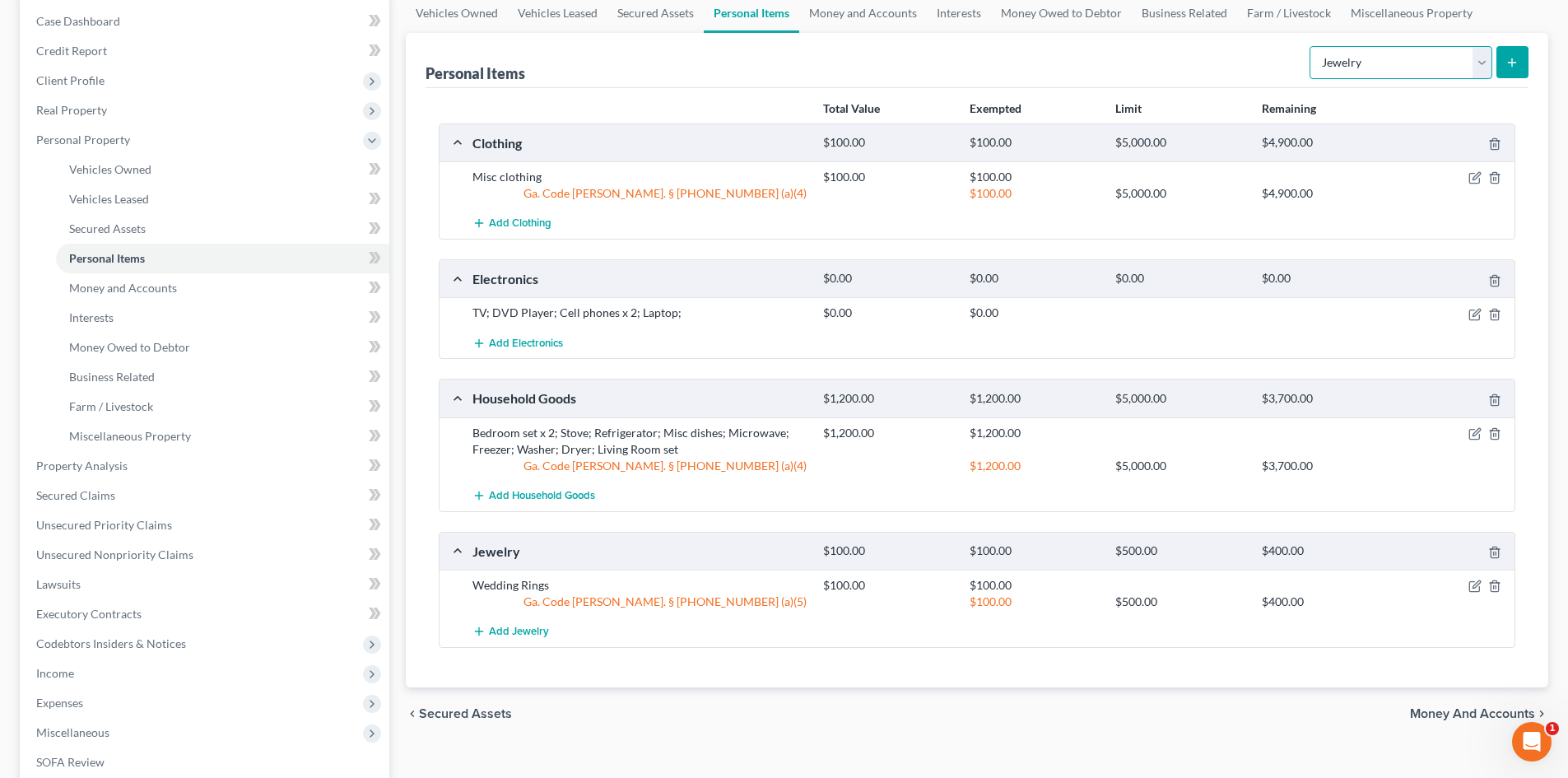
click at [1488, 69] on select "Select Item Type Clothing Collectibles Of Value Electronics Firearms Household …" at bounding box center [1401, 62] width 183 height 33
click at [1514, 59] on icon "submit" at bounding box center [1513, 63] width 14 height 14
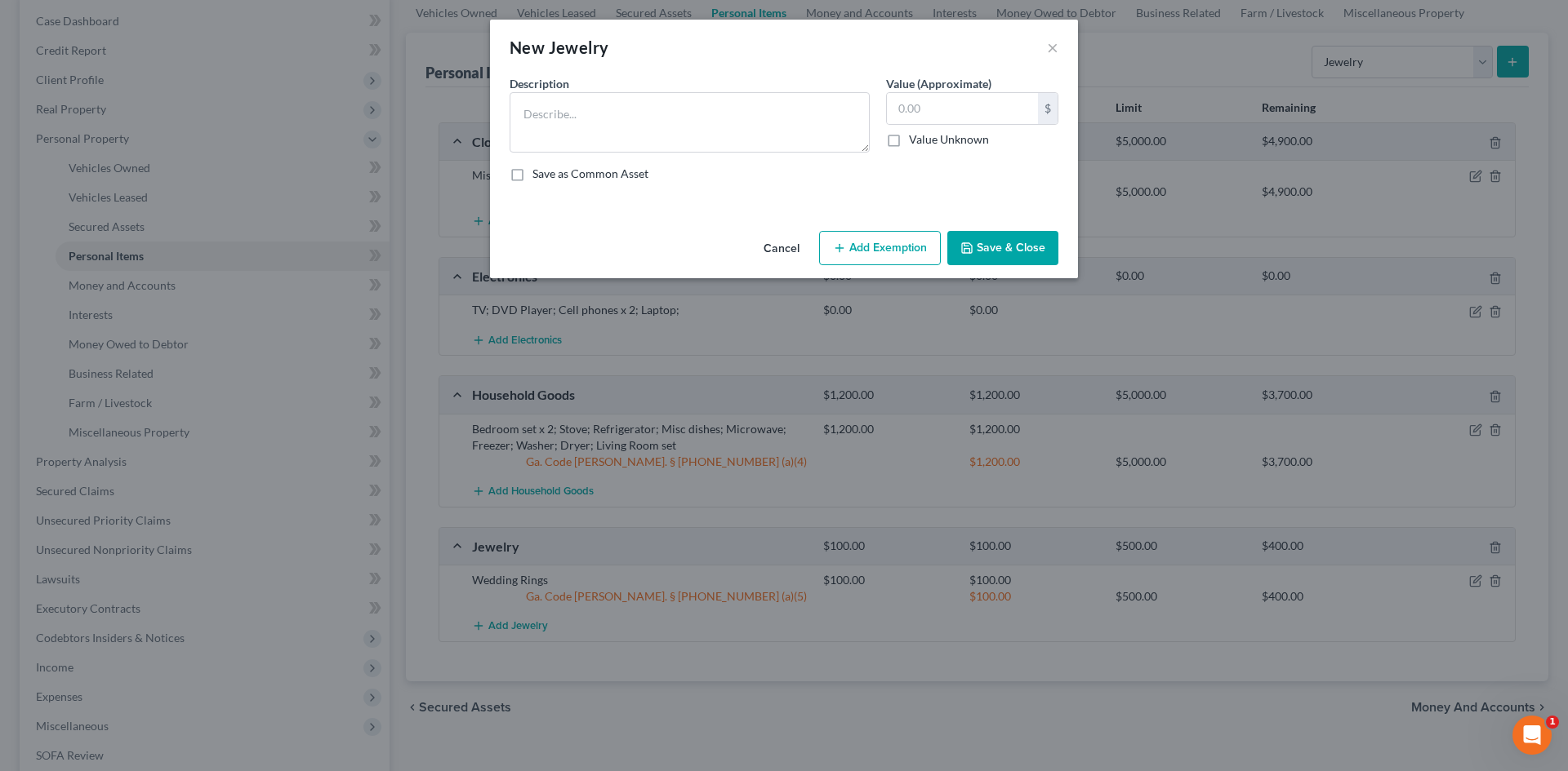
click at [781, 243] on button "Cancel" at bounding box center [781, 249] width 62 height 33
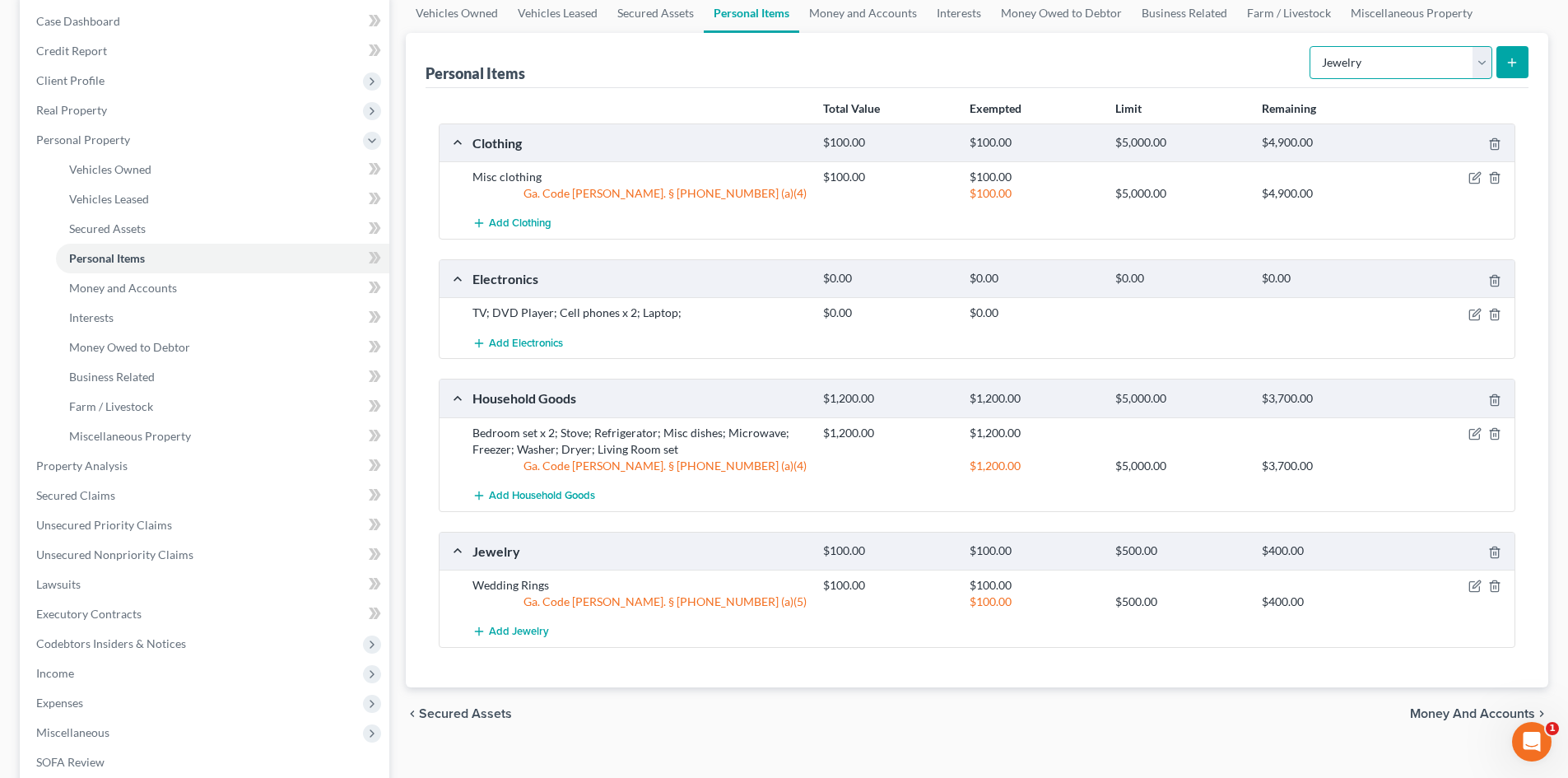
click at [1487, 64] on select "Select Item Type Clothing Collectibles Of Value Electronics Firearms Household …" at bounding box center [1401, 62] width 183 height 33
select select "sports_and_hobby_equipment"
click at [1312, 46] on select "Select Item Type Clothing Collectibles Of Value Electronics Firearms Household …" at bounding box center [1401, 62] width 183 height 33
click at [1518, 60] on icon "submit" at bounding box center [1513, 63] width 14 height 14
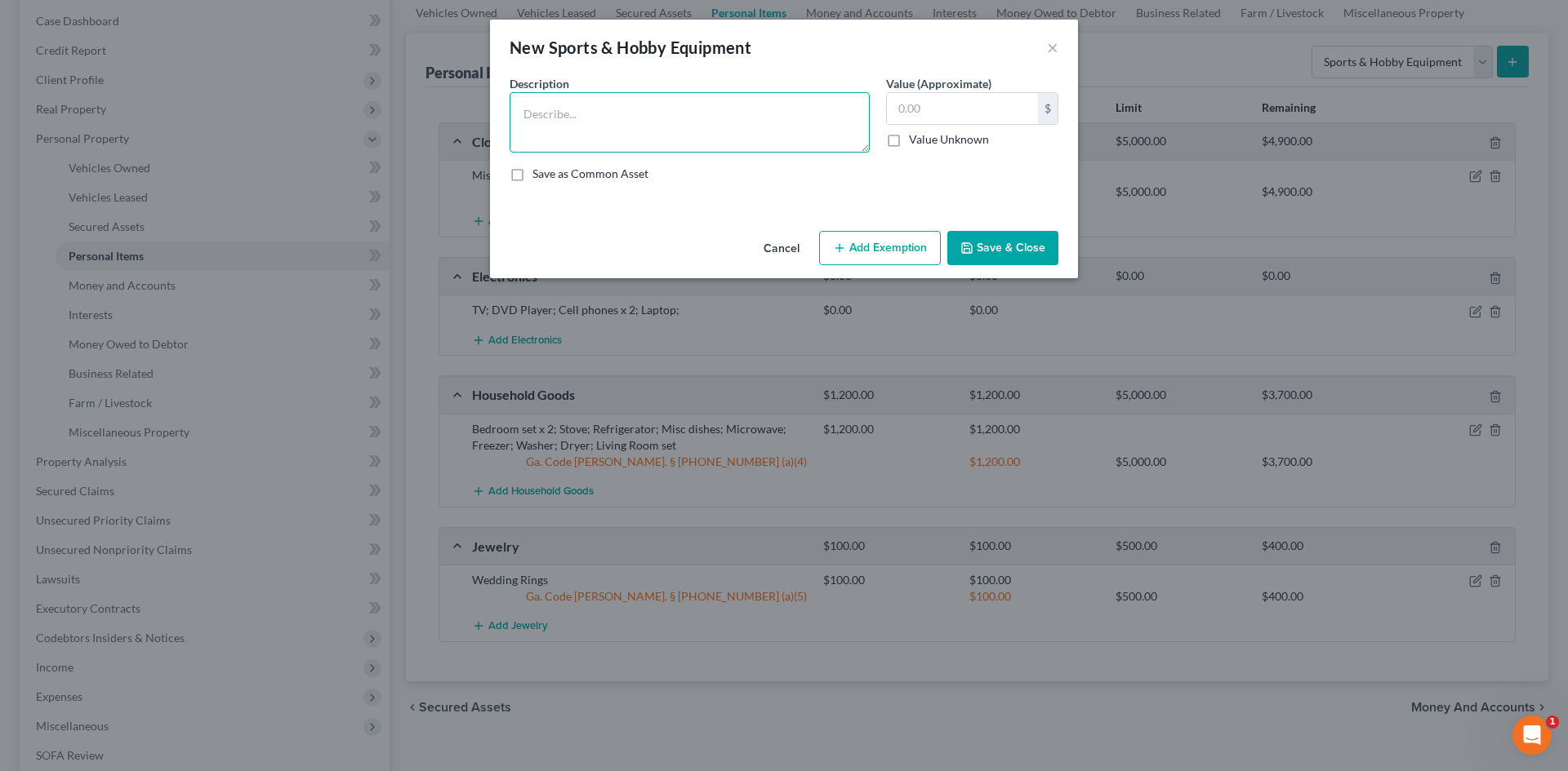
click at [567, 112] on textarea at bounding box center [690, 122] width 360 height 61
type textarea "Boat; motor; trailer (destroyed by hurricane)"
type input "0.00"
click at [1014, 249] on button "Save & Close" at bounding box center [1003, 248] width 111 height 35
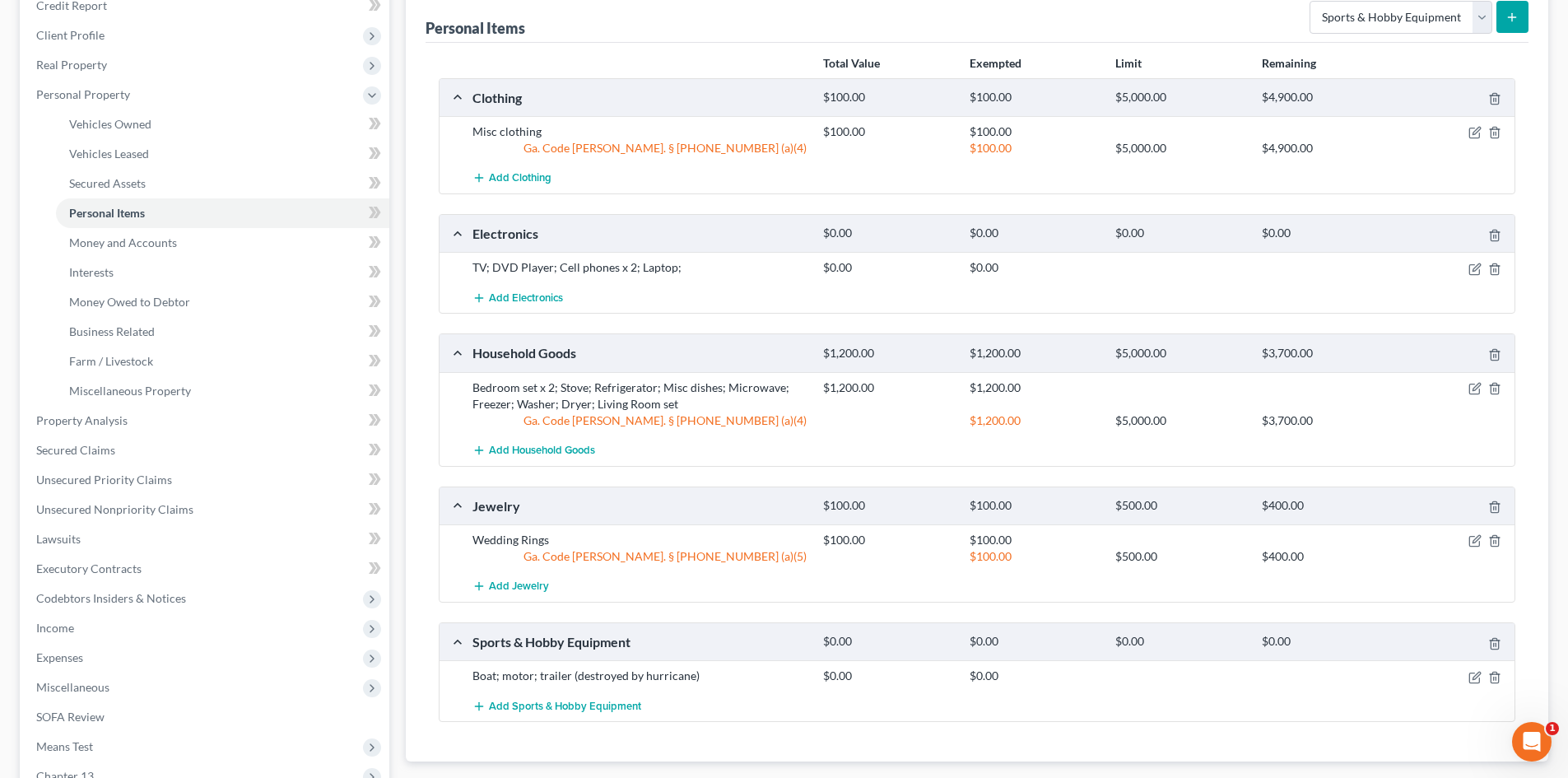
scroll to position [247, 0]
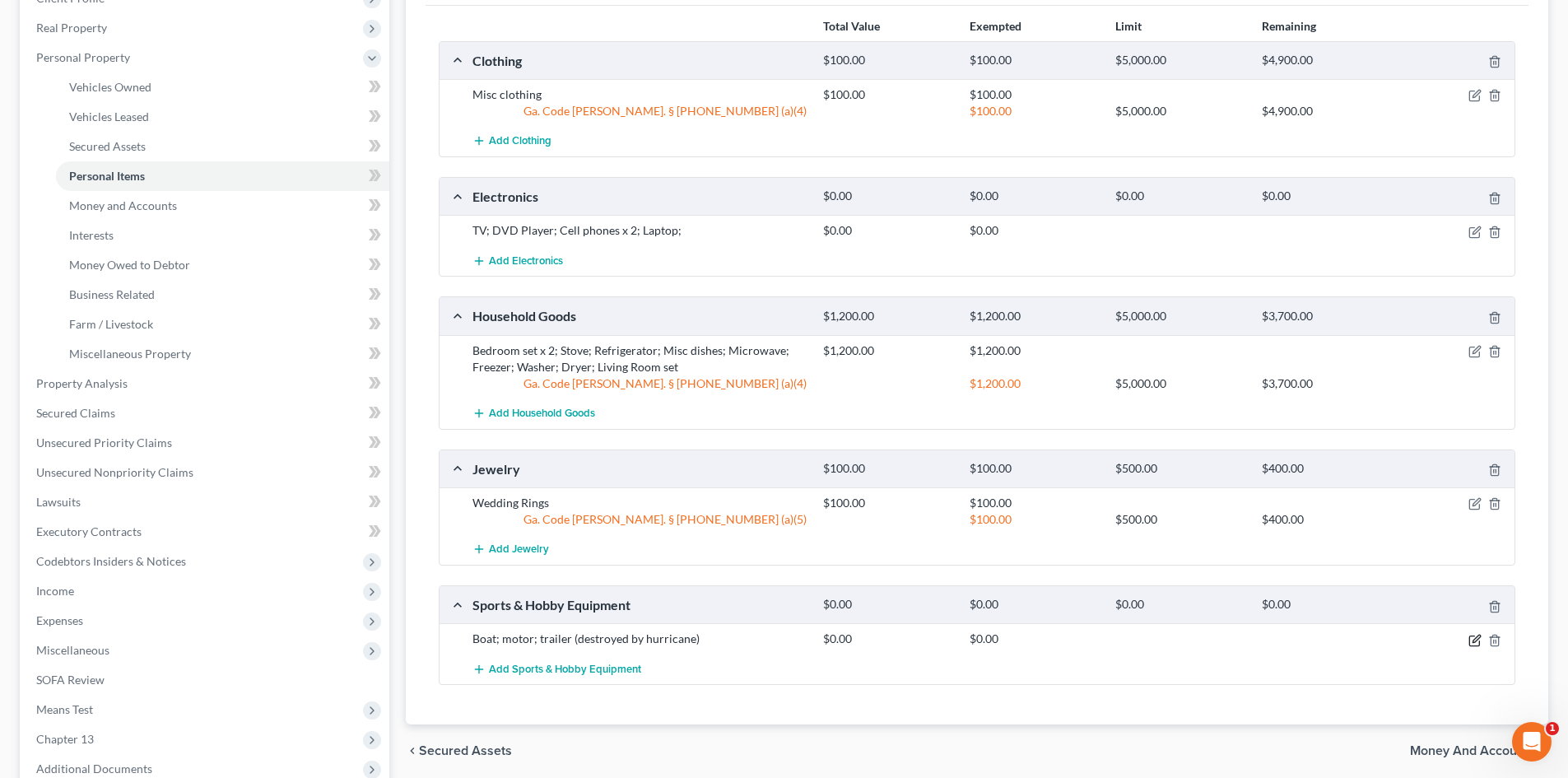
click at [1476, 642] on icon "button" at bounding box center [1476, 641] width 14 height 14
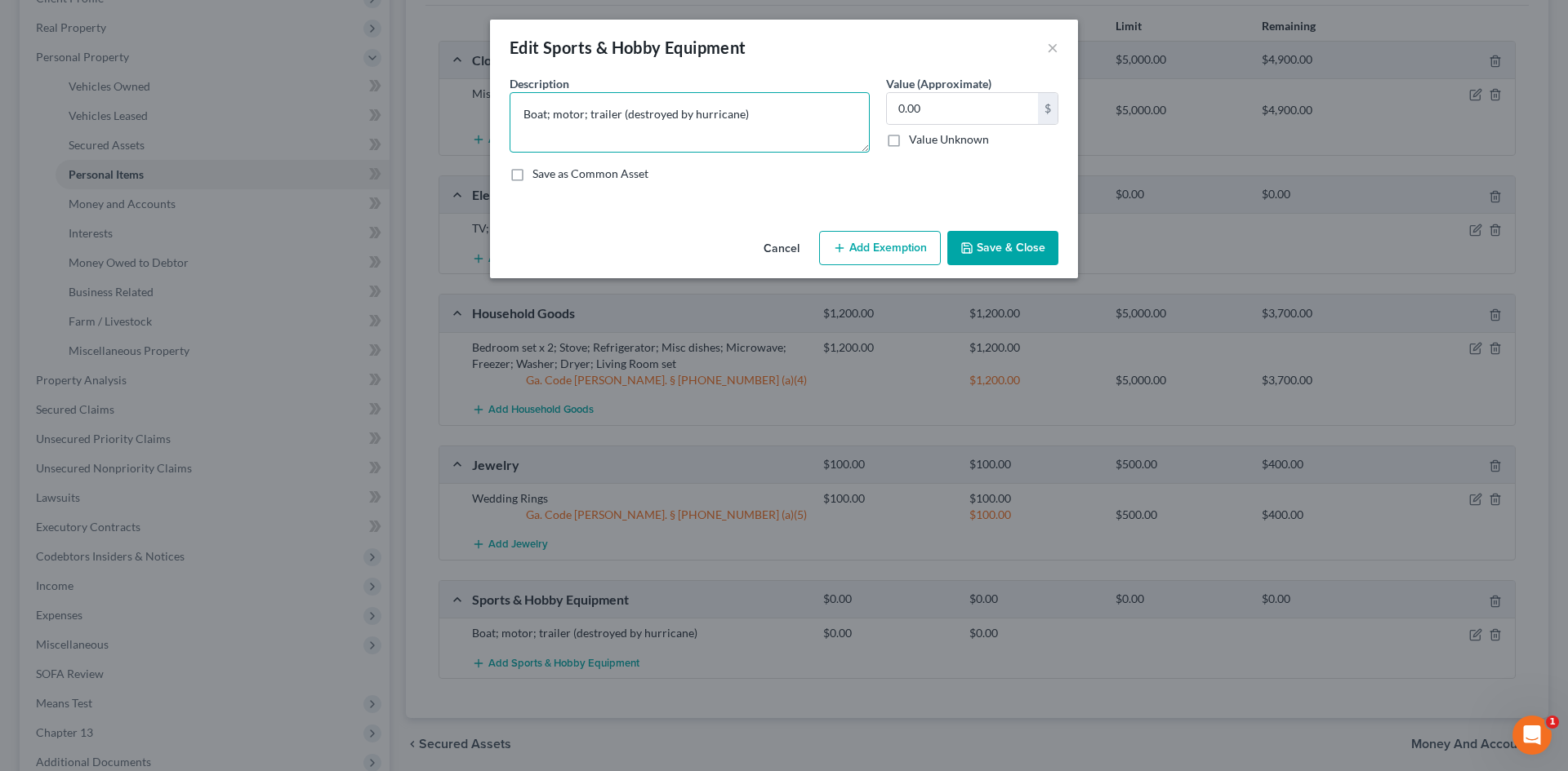
click at [739, 119] on textarea "Boat; motor; trailer (destroyed by hurricane)" at bounding box center [690, 122] width 360 height 61
type textarea "Boat; motor; trailer (destroyed by hurricane [PERSON_NAME])"
click at [991, 250] on button "Save & Close" at bounding box center [1003, 248] width 111 height 35
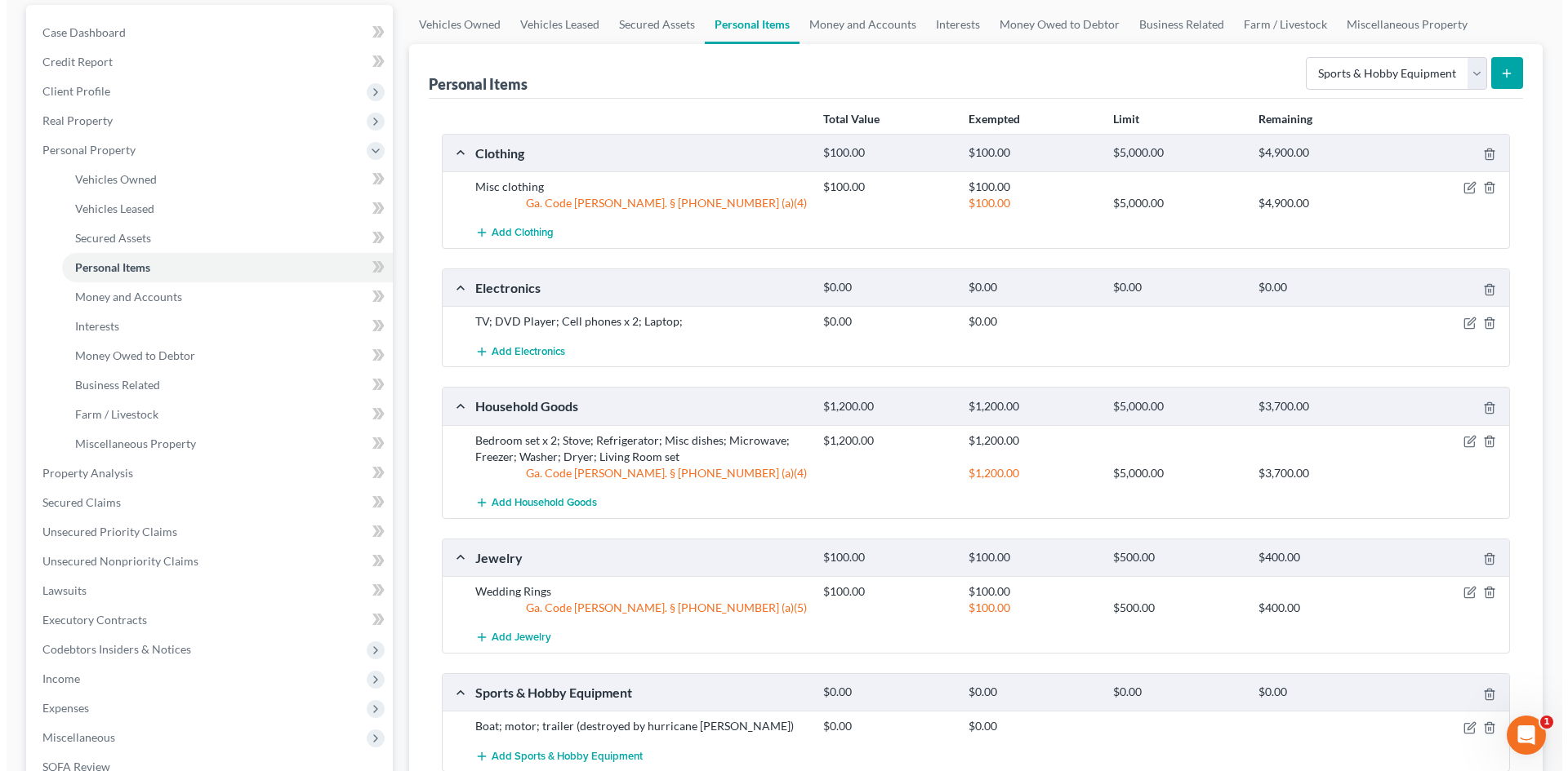
scroll to position [0, 0]
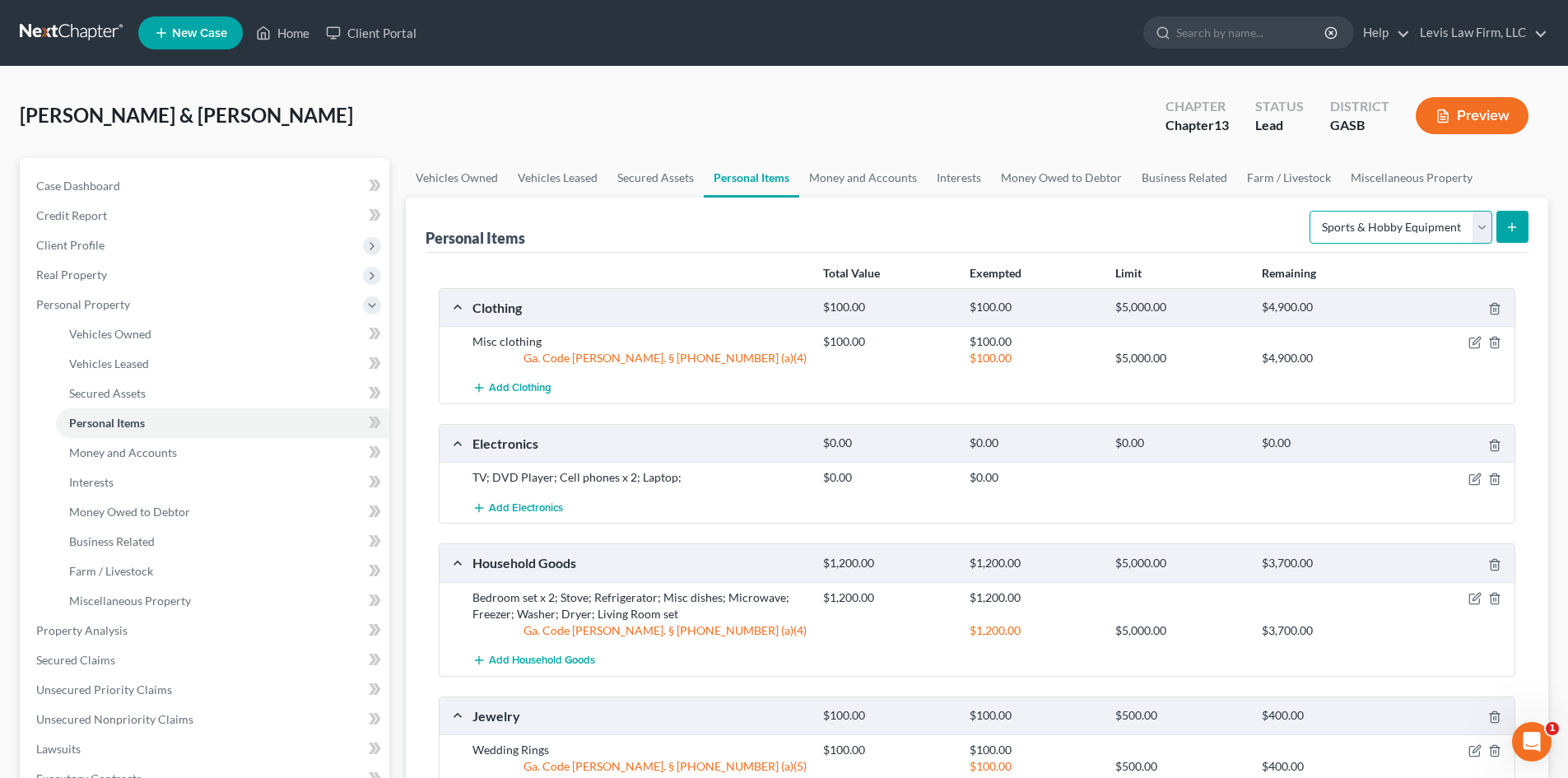
click at [1484, 229] on select "Select Item Type Clothing Collectibles Of Value Electronics Firearms Household …" at bounding box center [1401, 227] width 183 height 33
select select "pets"
click at [1312, 211] on select "Select Item Type Clothing Collectibles Of Value Electronics Firearms Household …" at bounding box center [1401, 227] width 183 height 33
click at [1514, 227] on line "submit" at bounding box center [1513, 227] width 8 height 0
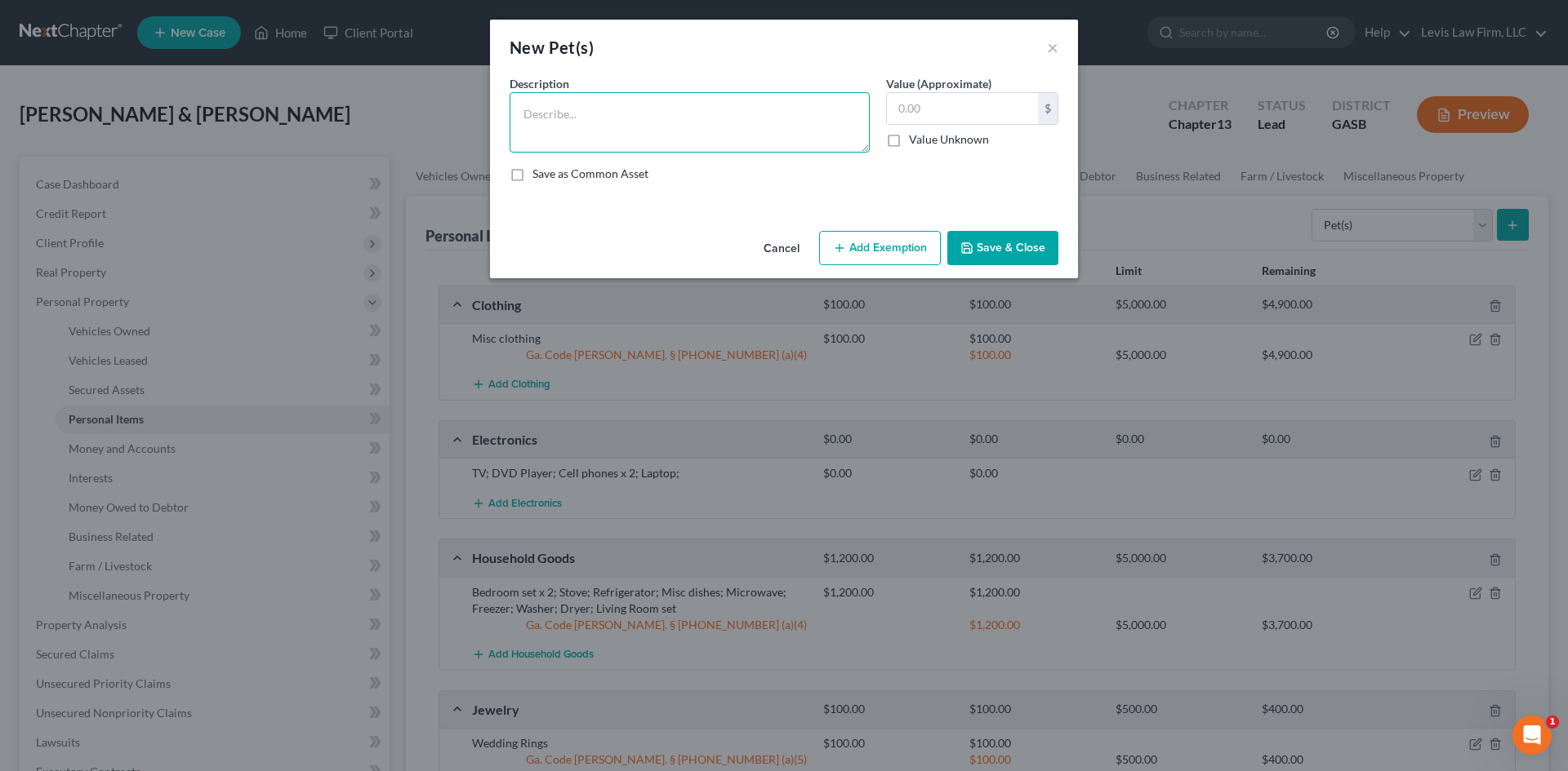
click at [530, 92] on textarea at bounding box center [690, 122] width 360 height 61
type textarea "dog"
type input "100.00"
click at [898, 260] on button "Add Exemption" at bounding box center [880, 248] width 121 height 35
select select "2"
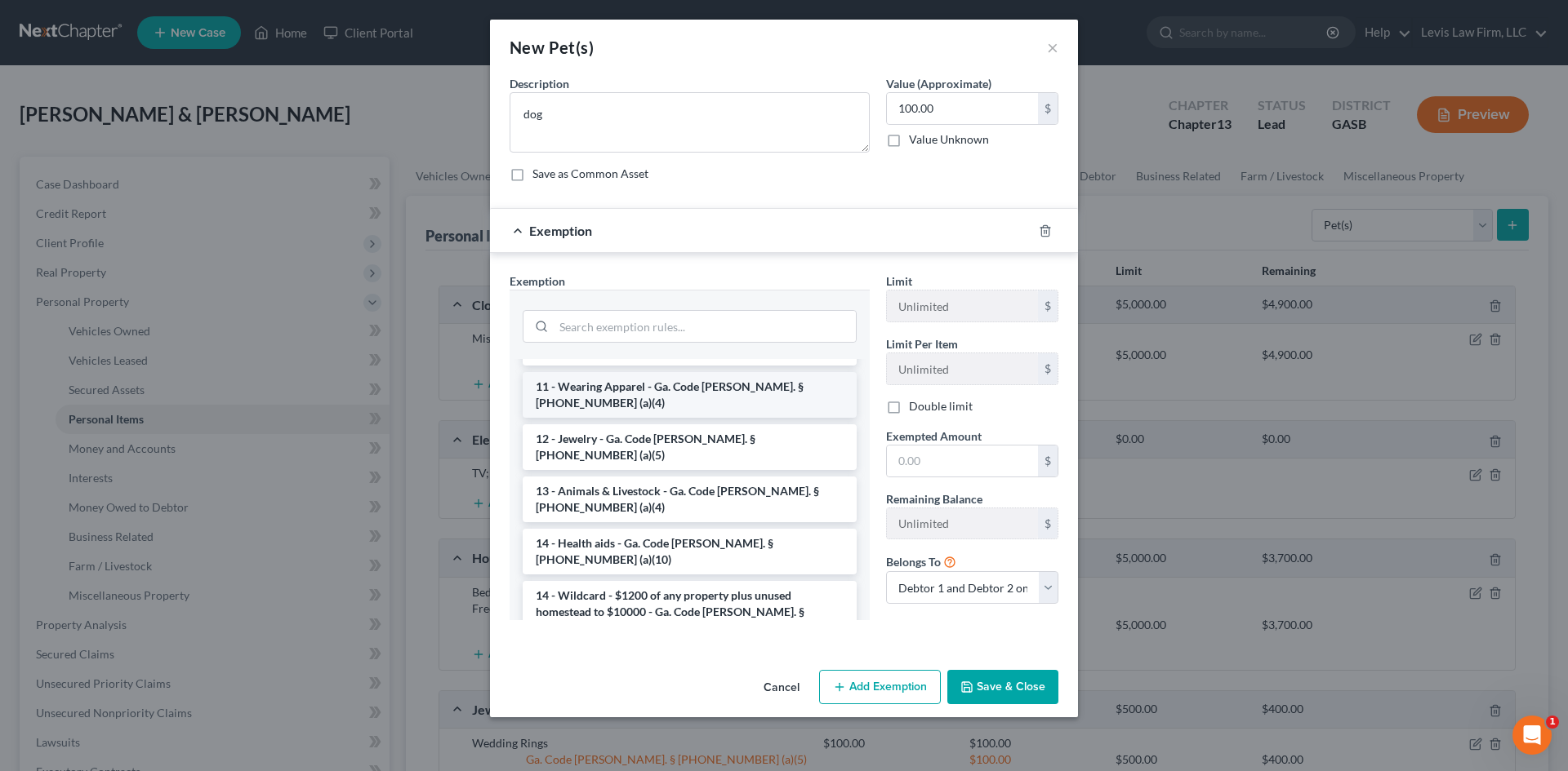
scroll to position [244, 0]
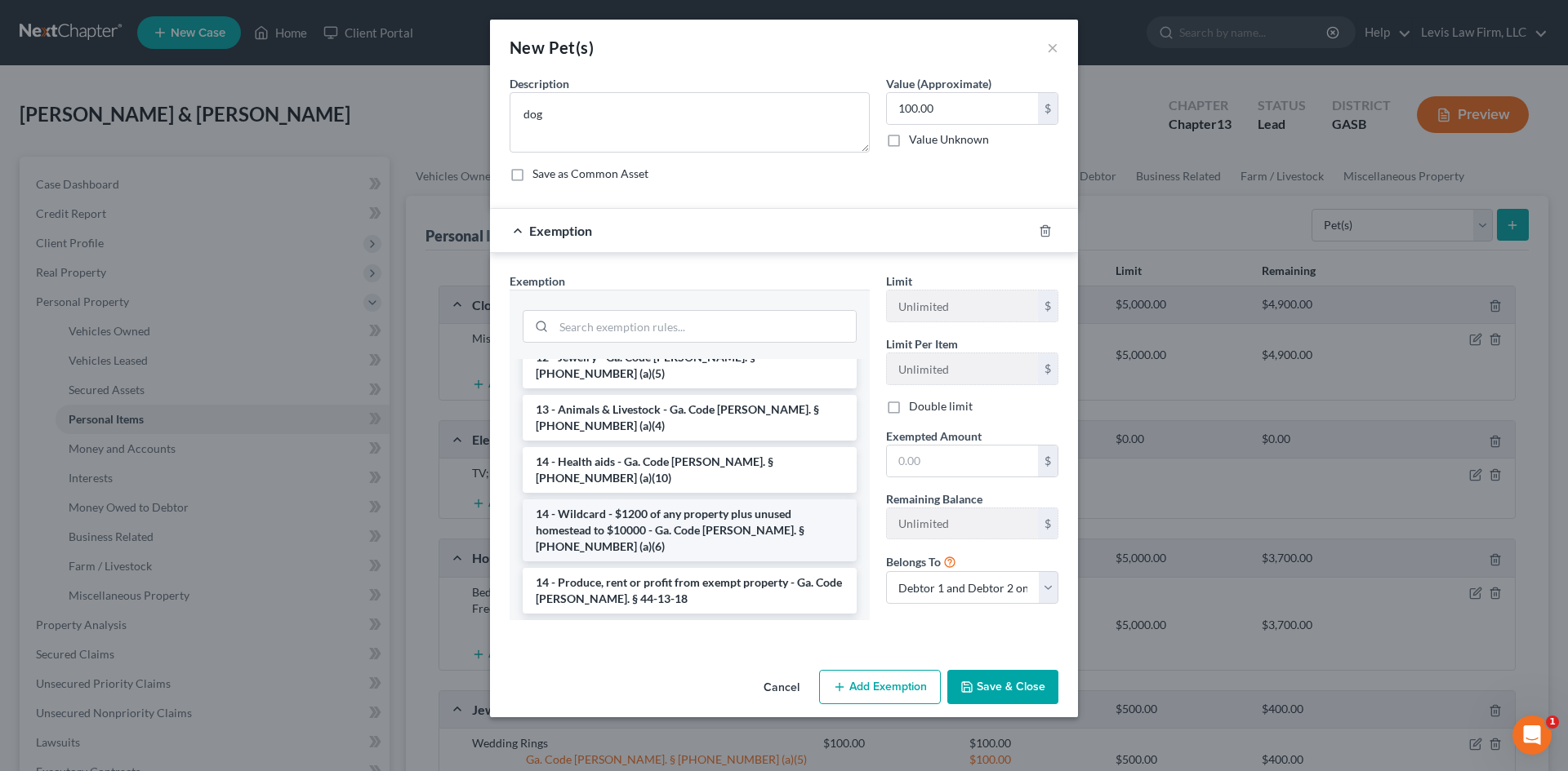
click at [637, 500] on li "14 - Wildcard - $1200 of any property plus unused homestead to $10000 - Ga. Cod…" at bounding box center [690, 530] width 334 height 62
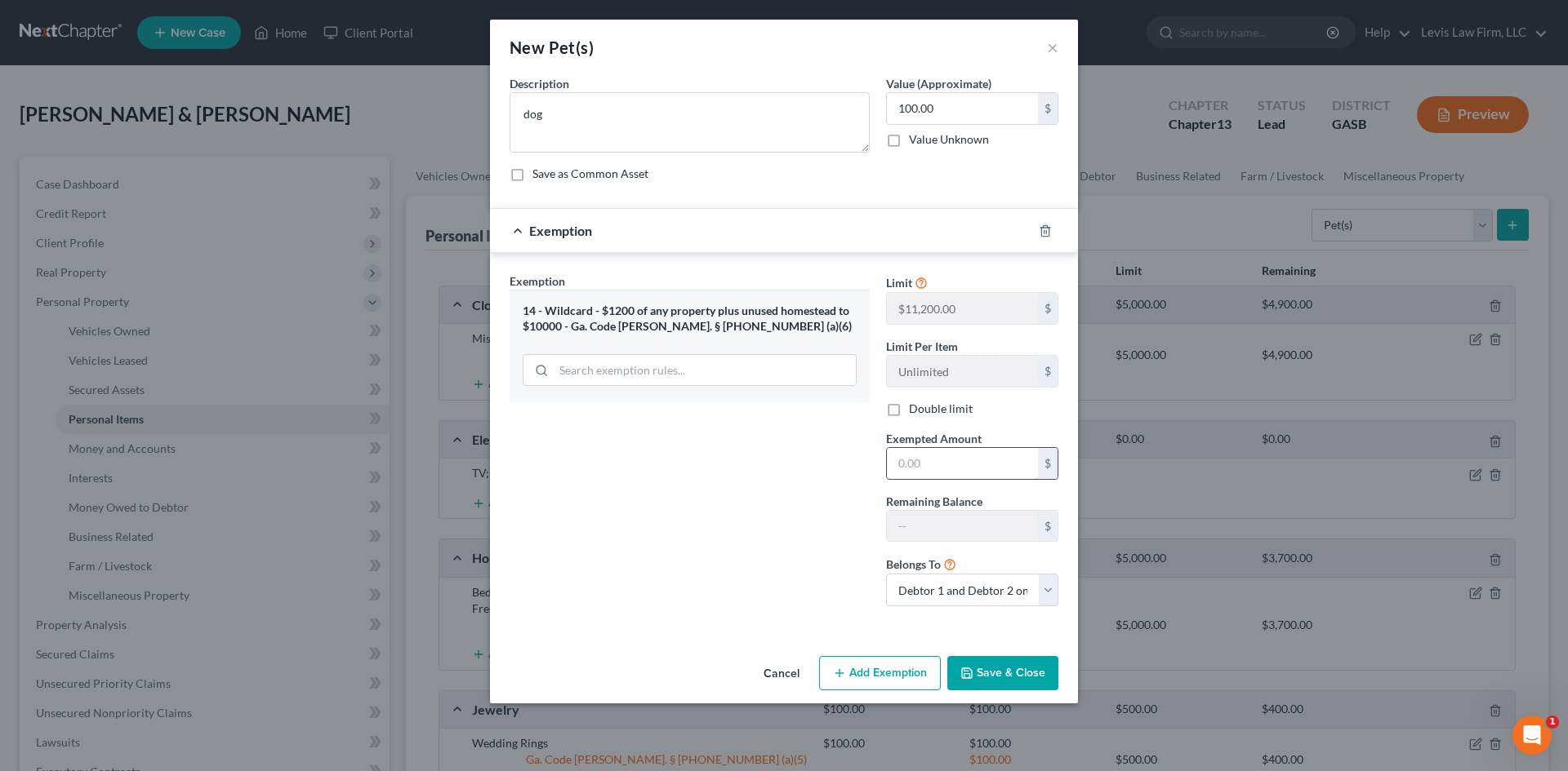
click at [991, 473] on input "text" at bounding box center [962, 464] width 151 height 31
type input "100.00"
click at [984, 680] on button "Save & Close" at bounding box center [1003, 674] width 111 height 35
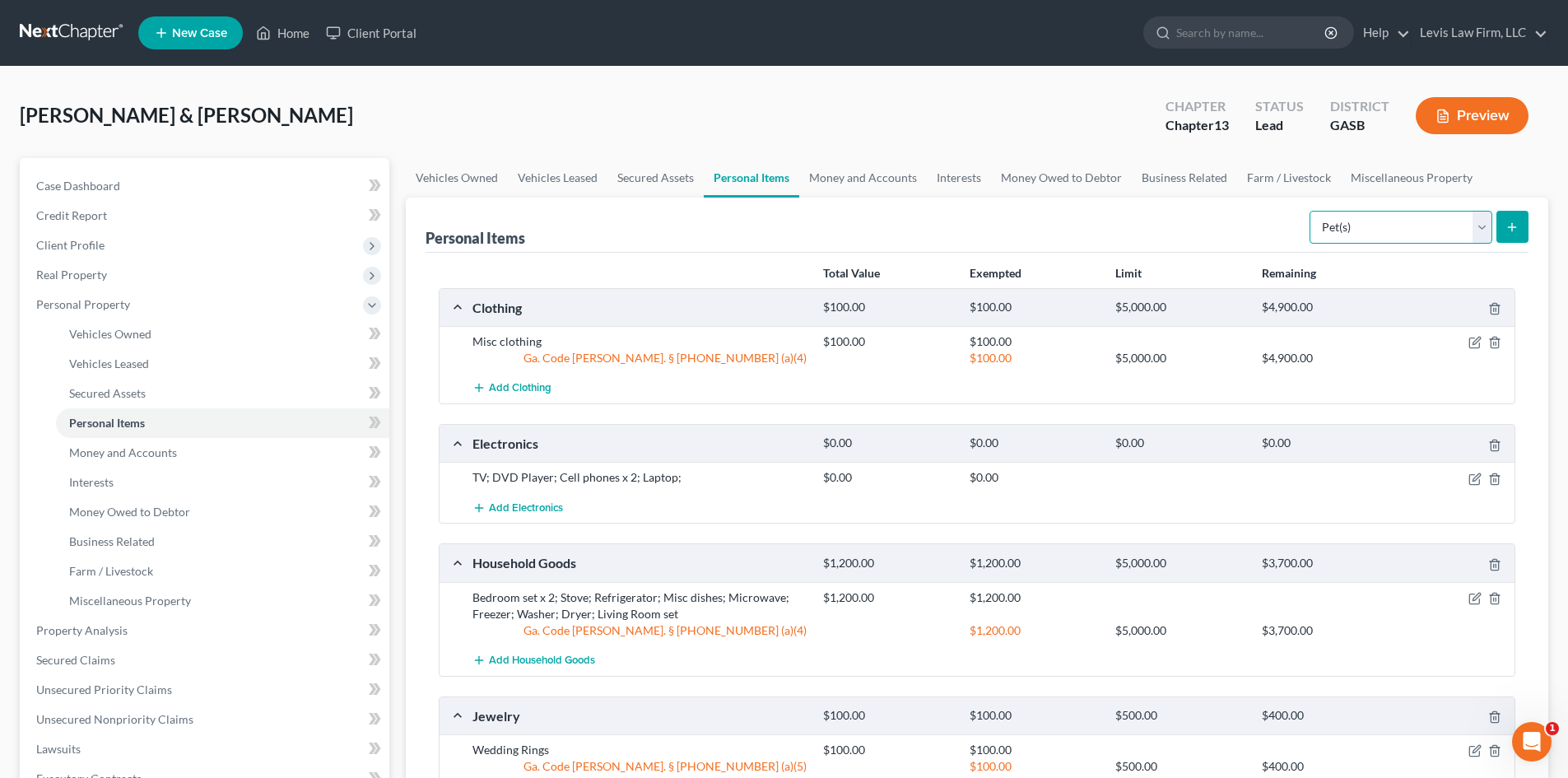
click at [1476, 234] on select "Select Item Type Clothing Collectibles Of Value Electronics Firearms Household …" at bounding box center [1401, 227] width 183 height 33
select select "other"
click at [1312, 211] on select "Select Item Type Clothing Collectibles Of Value Electronics Firearms Household …" at bounding box center [1401, 227] width 183 height 33
click at [1522, 230] on button "submit" at bounding box center [1513, 226] width 32 height 32
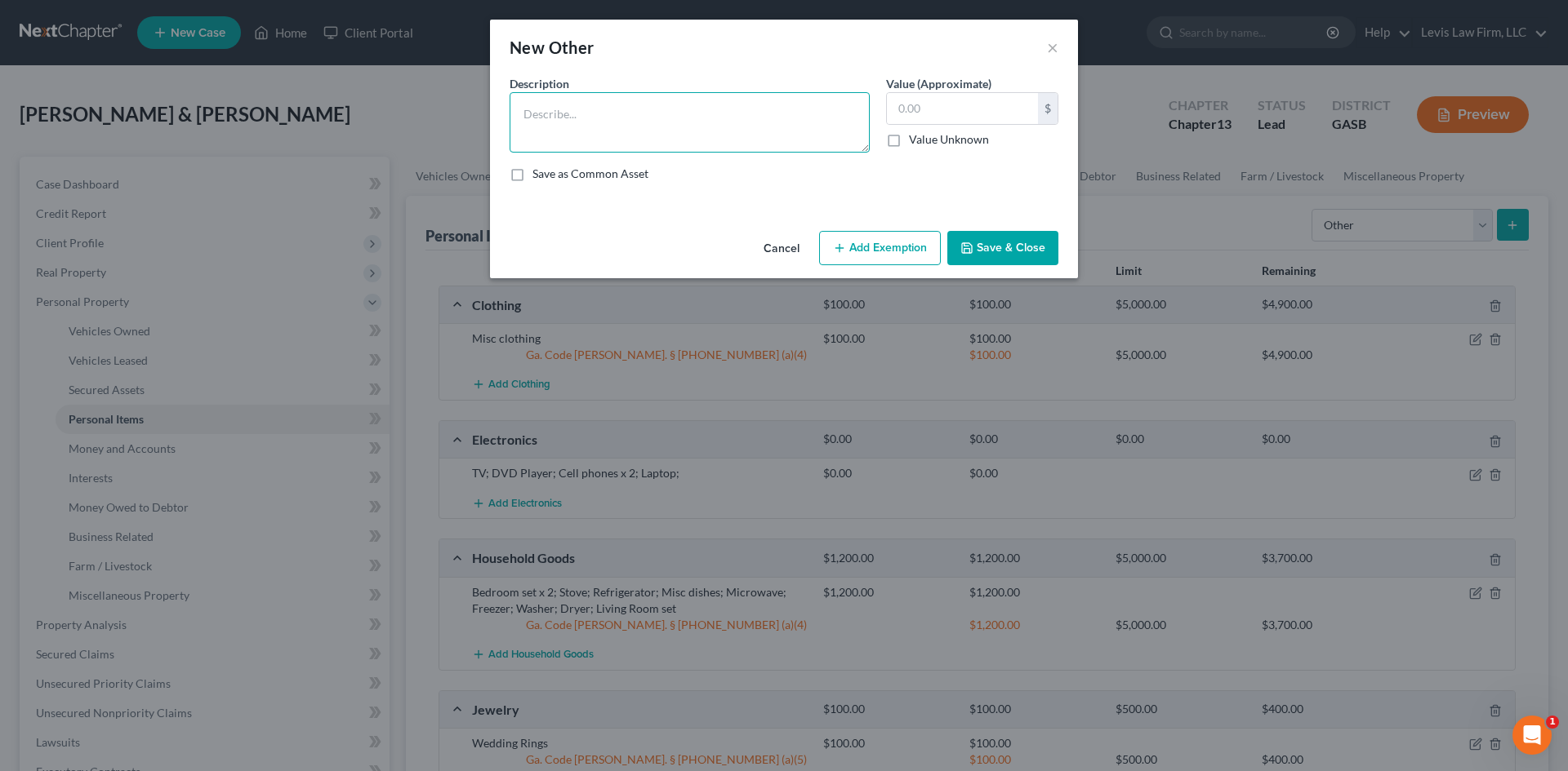
click at [543, 118] on textarea at bounding box center [690, 122] width 360 height 61
type textarea "Misc mechanic tools"
type input "50.00"
click at [884, 249] on button "Add Exemption" at bounding box center [880, 248] width 121 height 35
select select "2"
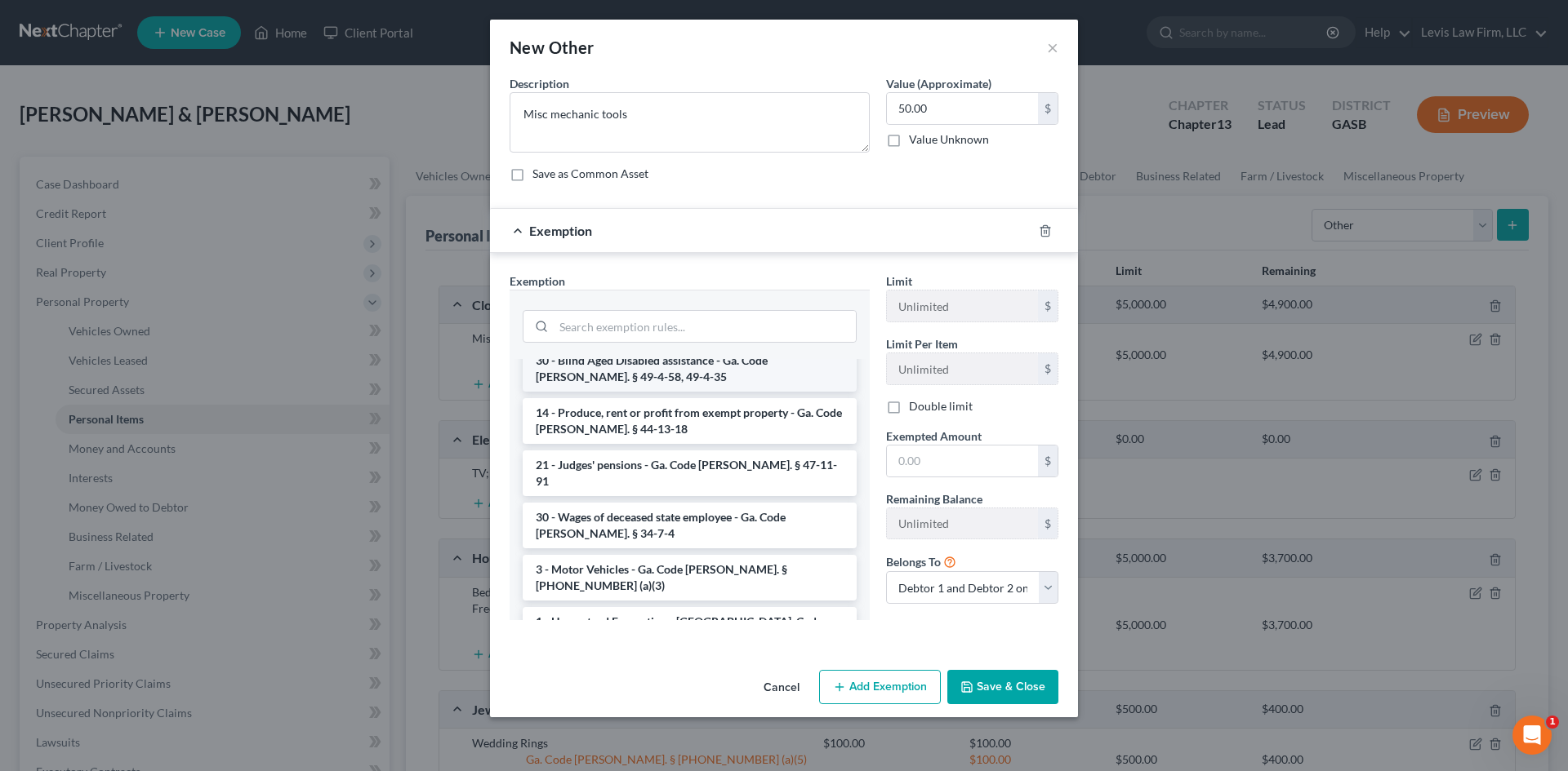
scroll to position [653, 0]
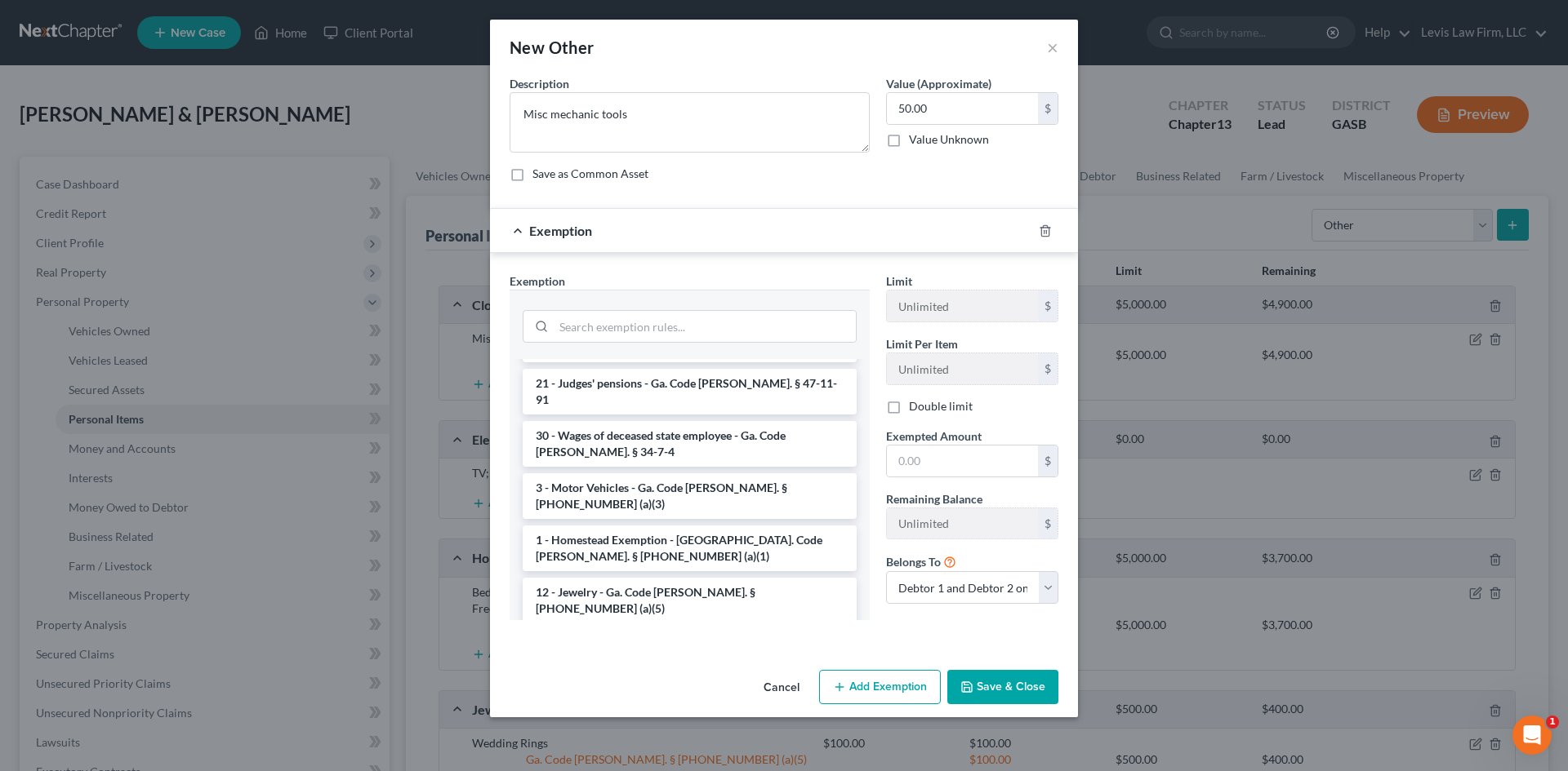
click at [647, 630] on li "14 - Wildcard - $1200 of any property plus unused homestead to $10000 - Ga. Cod…" at bounding box center [690, 661] width 334 height 62
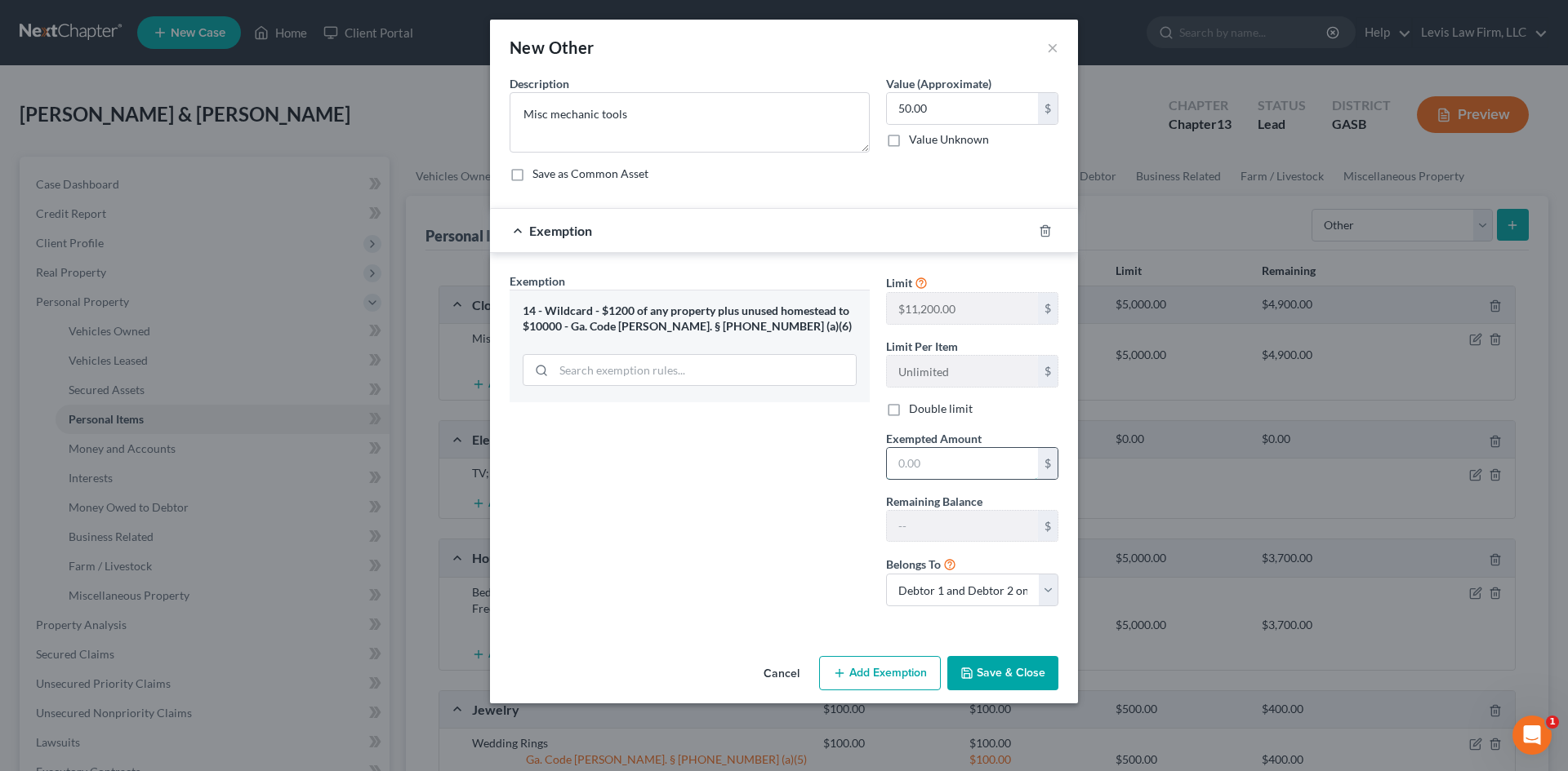
click at [911, 465] on input "text" at bounding box center [962, 464] width 151 height 31
type input "50.00"
click at [1001, 685] on button "Save & Close" at bounding box center [1003, 674] width 111 height 35
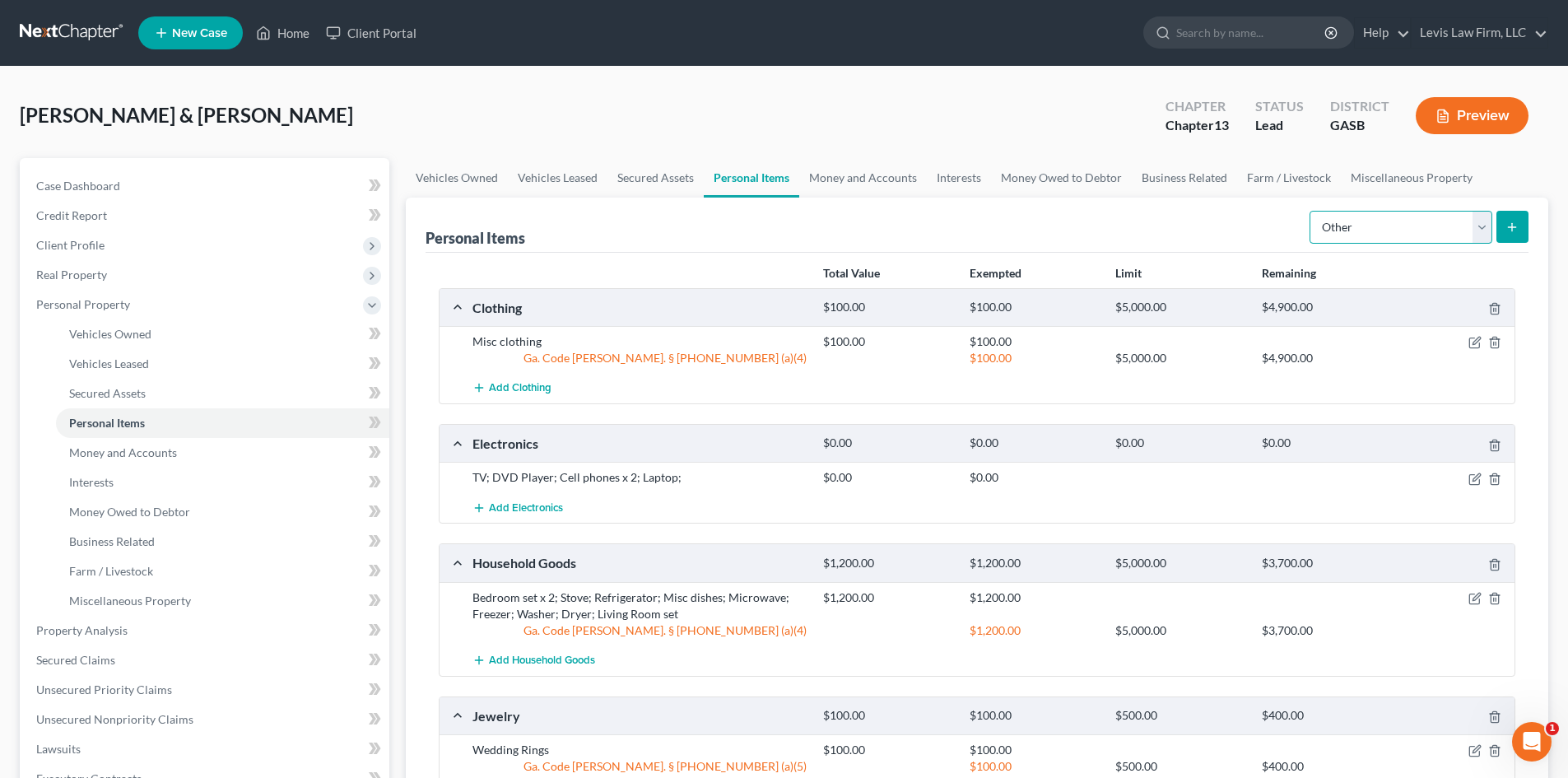
click at [1478, 235] on select "Select Item Type Clothing Collectibles Of Value Electronics Firearms Household …" at bounding box center [1401, 227] width 183 height 33
click at [1312, 211] on select "Select Item Type Clothing Collectibles Of Value Electronics Firearms Household …" at bounding box center [1401, 227] width 183 height 33
click at [1509, 228] on icon "submit" at bounding box center [1513, 227] width 14 height 14
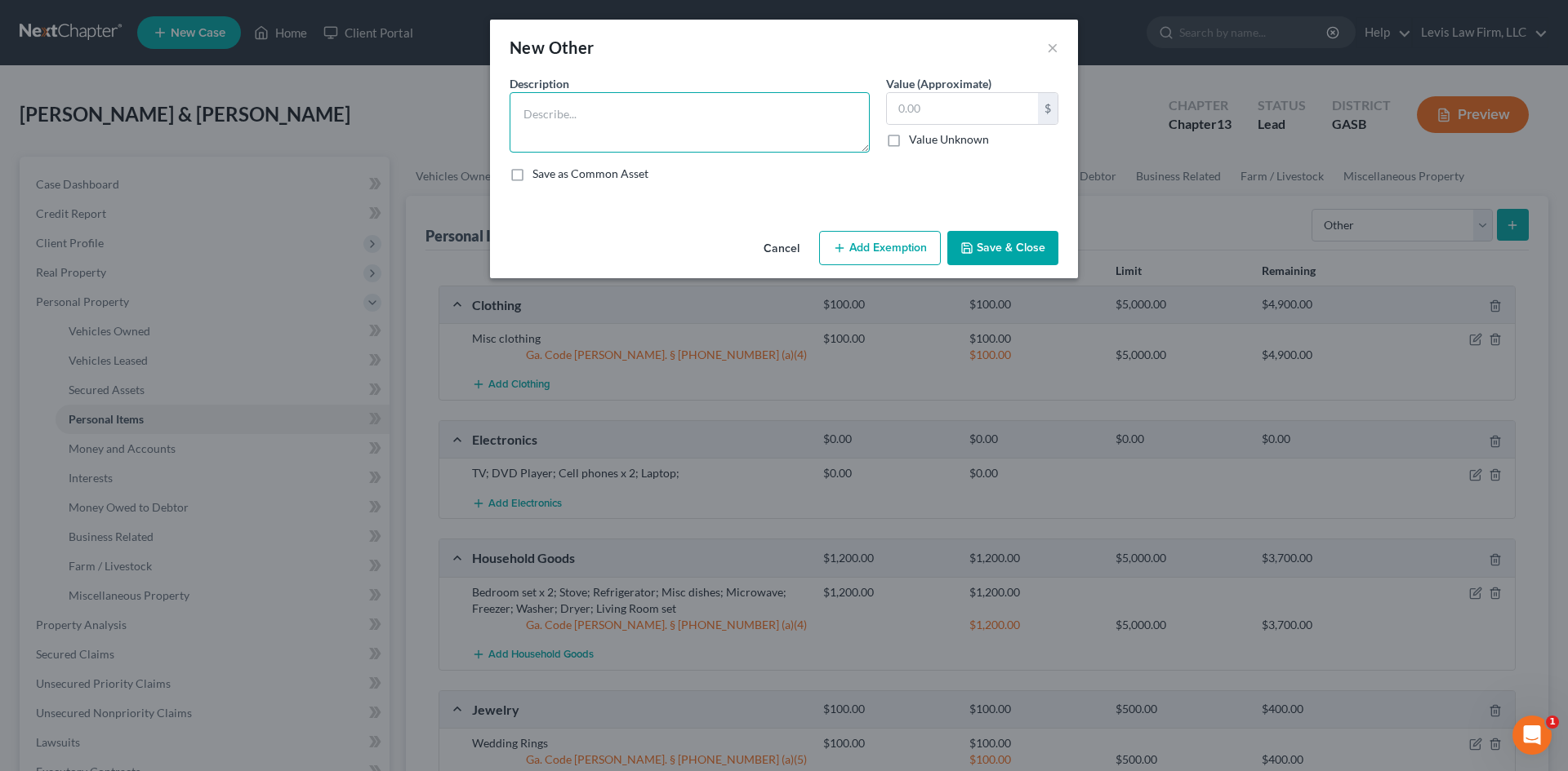
click at [578, 116] on textarea at bounding box center [690, 122] width 360 height 61
type textarea "Push mower & weedeater"
type input "100.00"
click at [908, 244] on button "Add Exemption" at bounding box center [880, 248] width 121 height 35
select select "2"
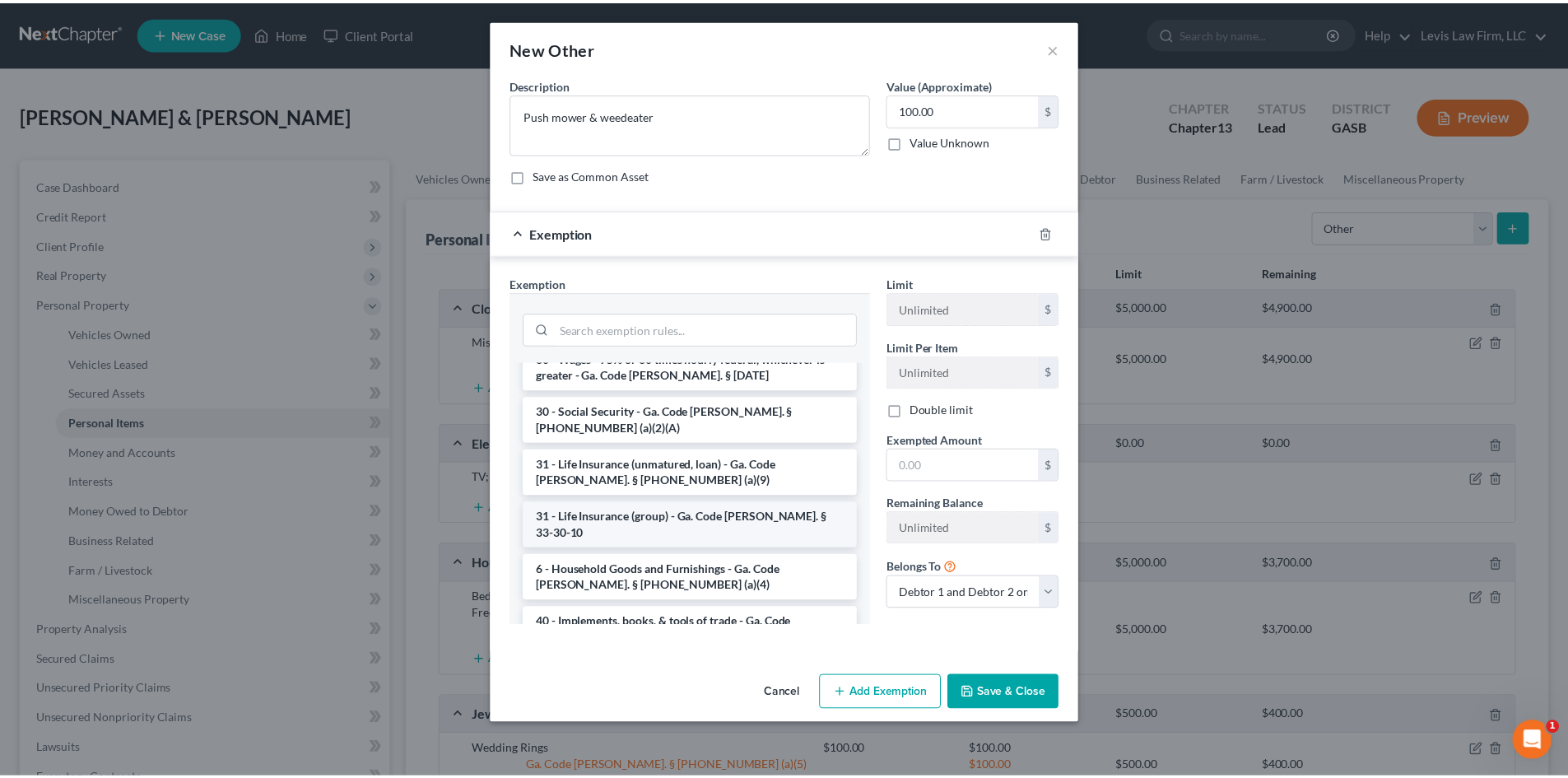
scroll to position [83, 0]
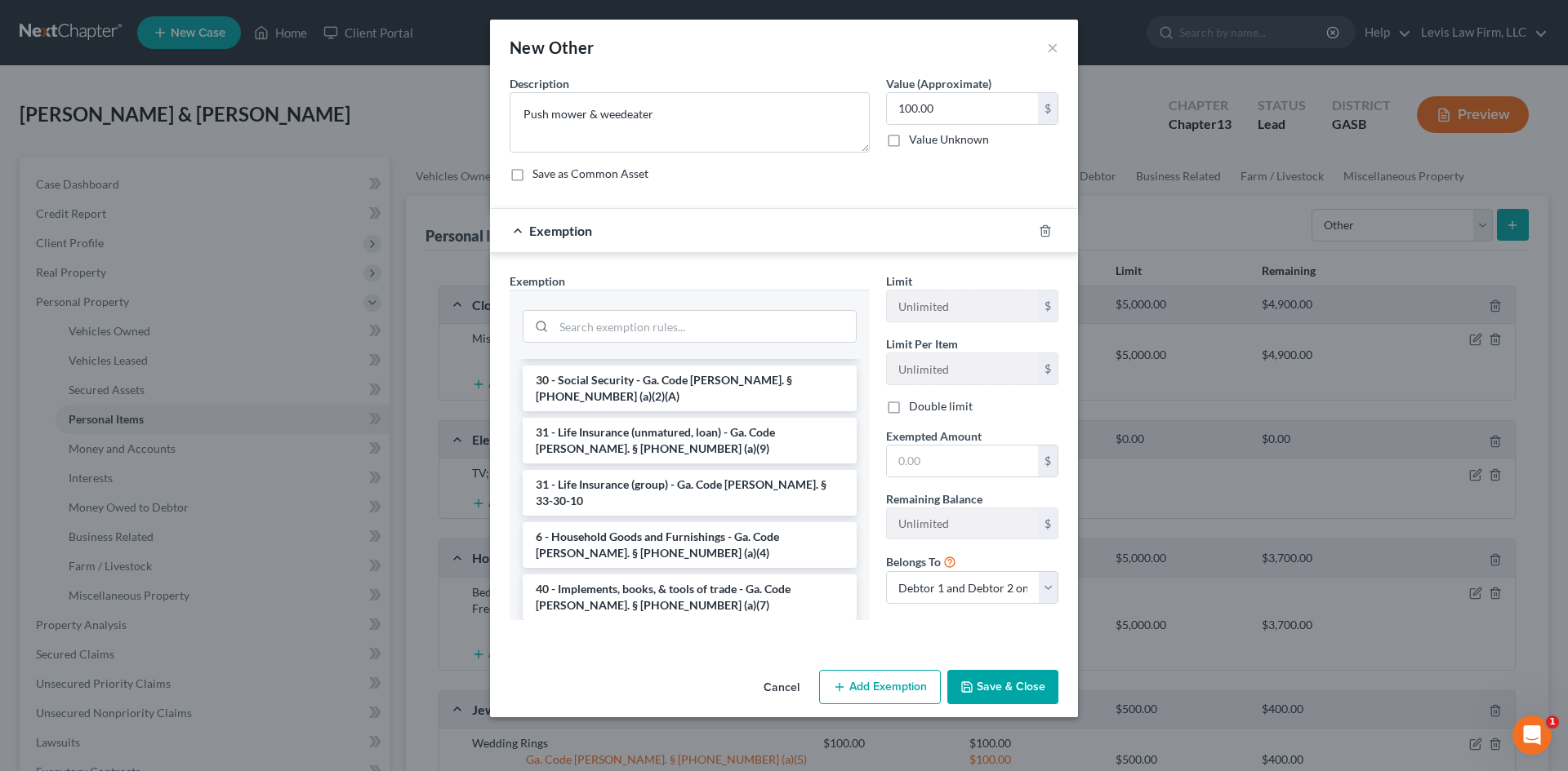
drag, startPoint x: 616, startPoint y: 519, endPoint x: 666, endPoint y: 511, distance: 50.6
click at [616, 523] on li "6 - Household Goods and Furnishings - Ga. Code [PERSON_NAME]. § [PHONE_NUMBER] …" at bounding box center [690, 545] width 334 height 45
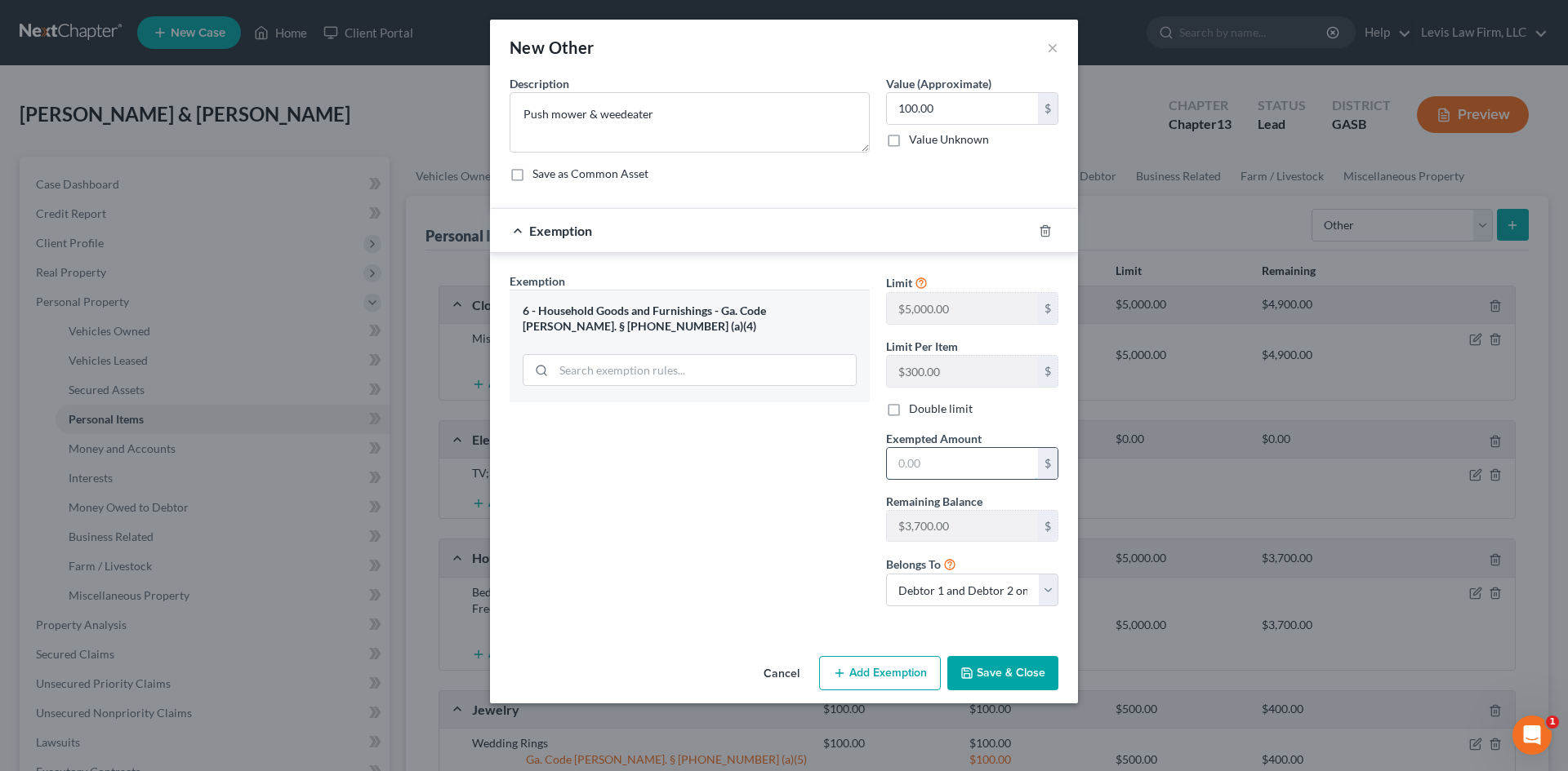
click at [944, 459] on input "text" at bounding box center [962, 464] width 151 height 31
type input "100.00"
click at [995, 673] on button "Save & Close" at bounding box center [1003, 674] width 111 height 35
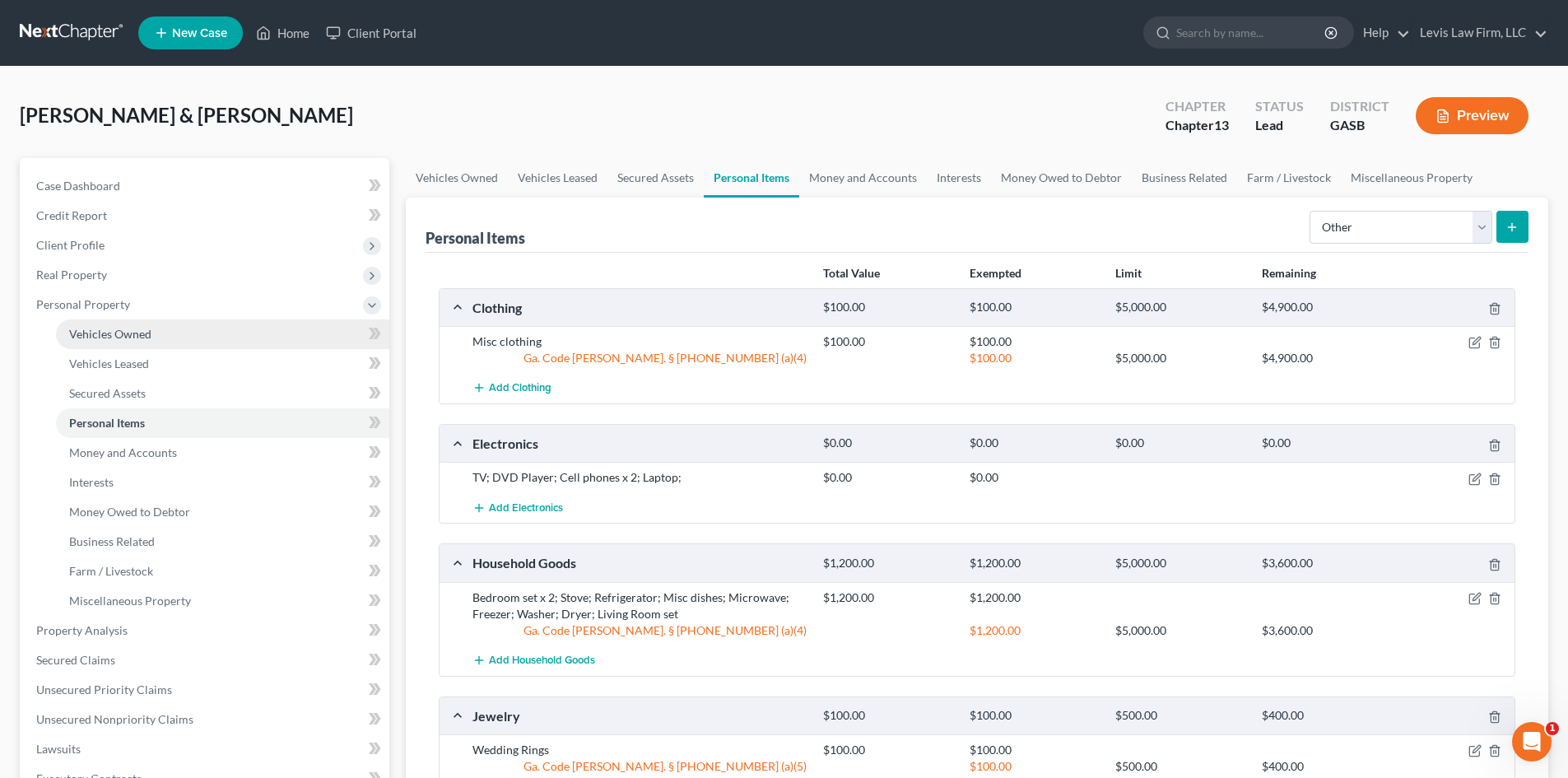
drag, startPoint x: 110, startPoint y: 334, endPoint x: 123, endPoint y: 333, distance: 13.0
click at [110, 334] on span "Vehicles Owned" at bounding box center [110, 334] width 83 height 14
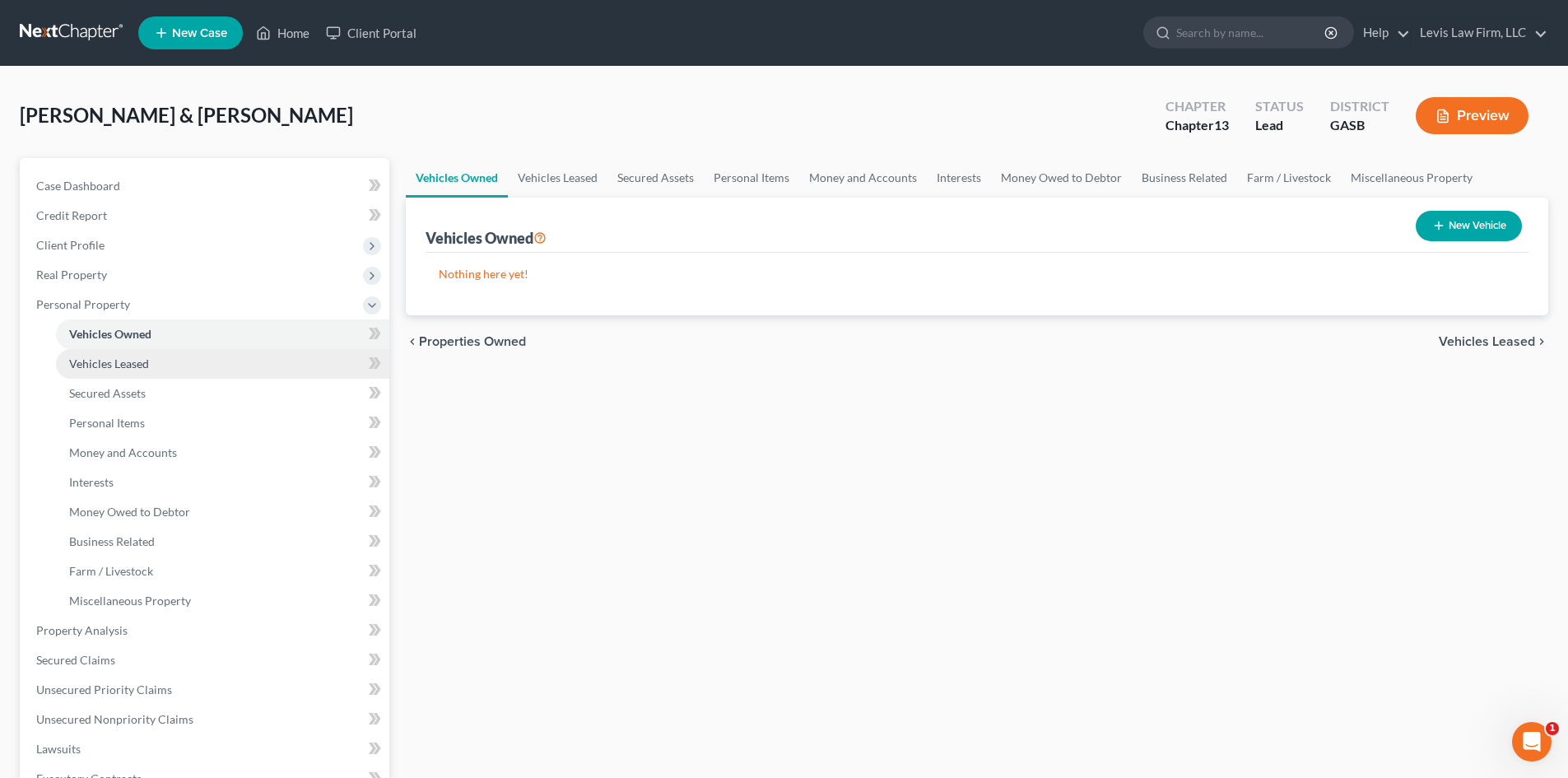
click at [110, 361] on span "Vehicles Leased" at bounding box center [109, 363] width 80 height 14
click at [112, 339] on span "Vehicles Owned" at bounding box center [110, 334] width 83 height 14
click at [1476, 225] on button "New Vehicle" at bounding box center [1469, 225] width 106 height 30
select select "0"
select select "2"
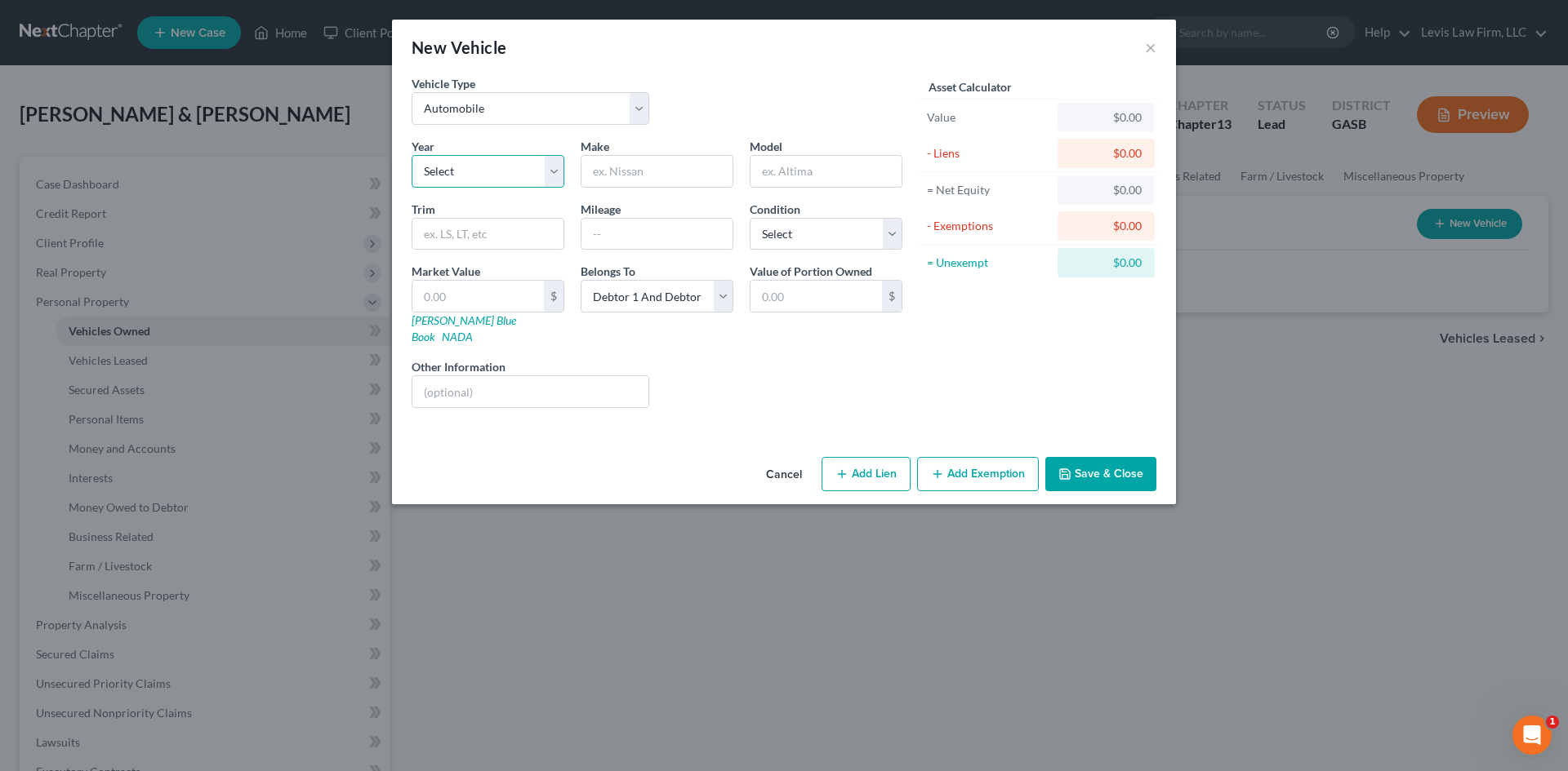
click at [483, 169] on select "Select 2026 2025 2024 2023 2022 2021 2020 2019 2018 2017 2016 2015 2014 2013 20…" at bounding box center [487, 171] width 153 height 33
select select "7"
click at [411, 155] on select "Select 2026 2025 2024 2023 2022 2021 2020 2019 2018 2017 2016 2015 2014 2013 20…" at bounding box center [487, 171] width 153 height 33
click at [615, 169] on input "text" at bounding box center [657, 171] width 151 height 31
type input "Chevrolet"
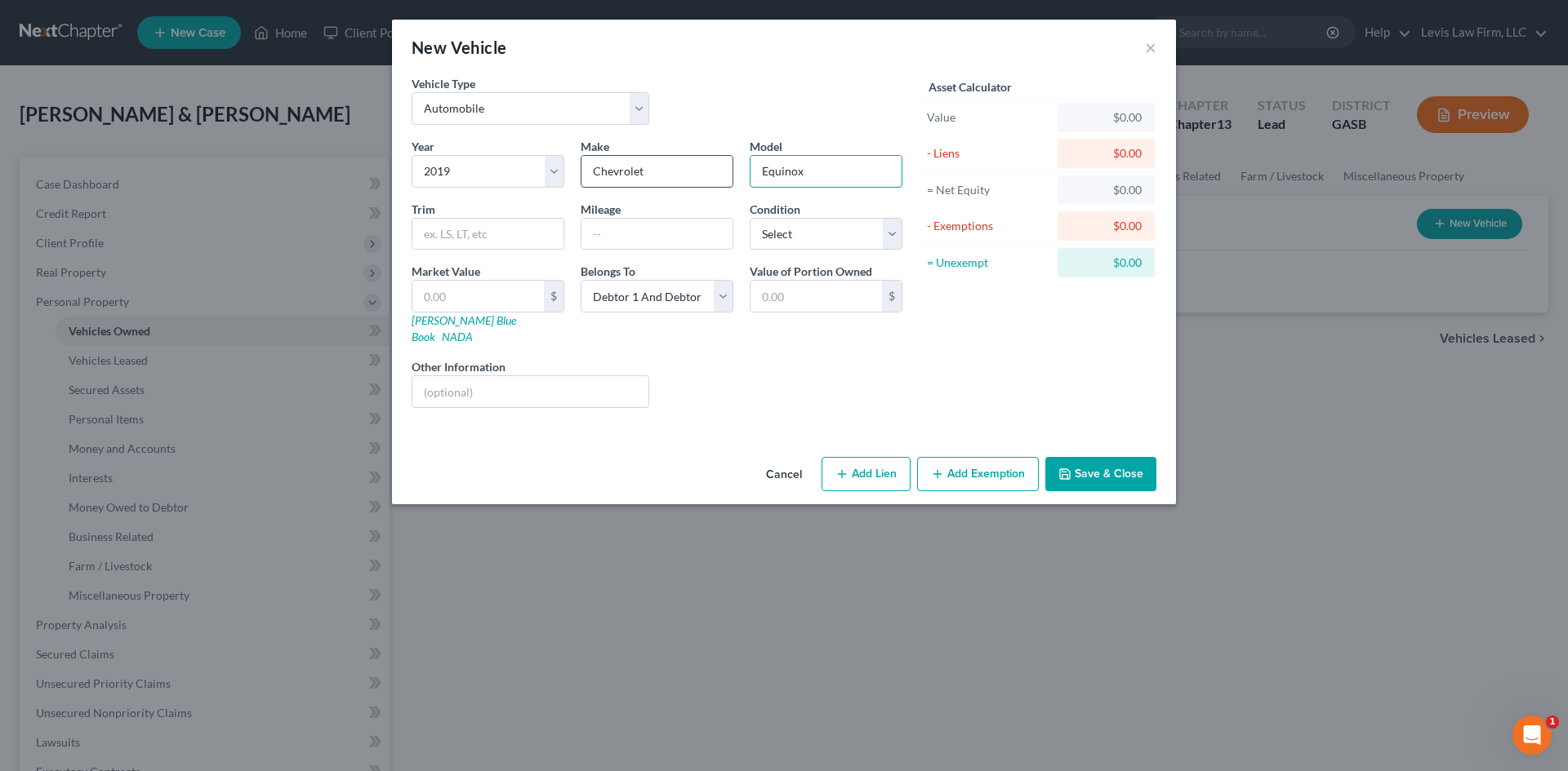
type input "Equinox"
type input "149000"
drag, startPoint x: 857, startPoint y: 243, endPoint x: 849, endPoint y: 239, distance: 8.9
click at [855, 240] on select "Select Excellent Very Good Good Fair Poor" at bounding box center [825, 234] width 153 height 33
select select "2"
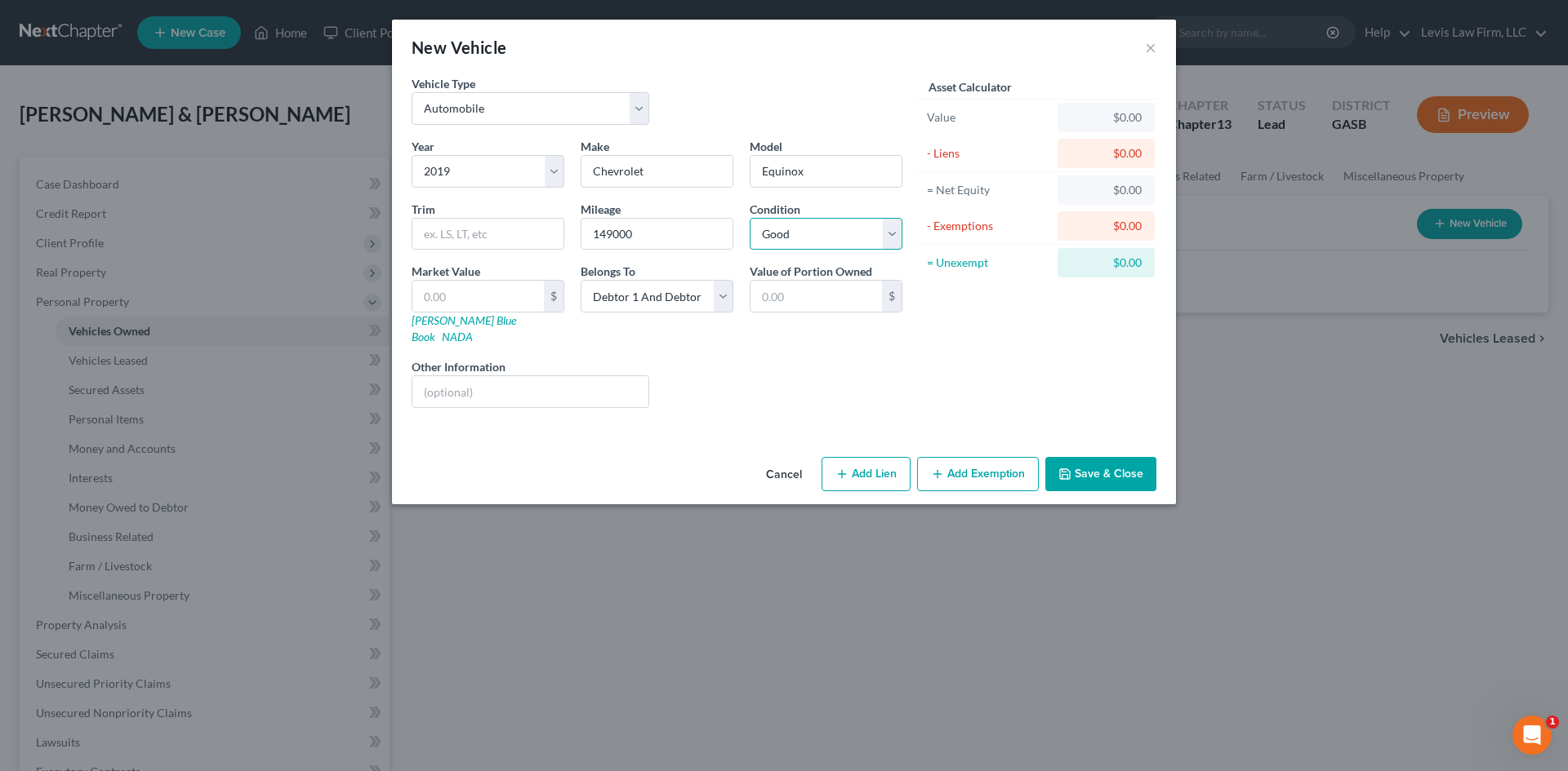
click at [749, 218] on select "Select Excellent Very Good Good Fair Poor" at bounding box center [825, 234] width 153 height 33
click at [473, 330] on link "NADA" at bounding box center [457, 337] width 31 height 13
click at [1070, 457] on button "Save & Close" at bounding box center [1100, 475] width 111 height 35
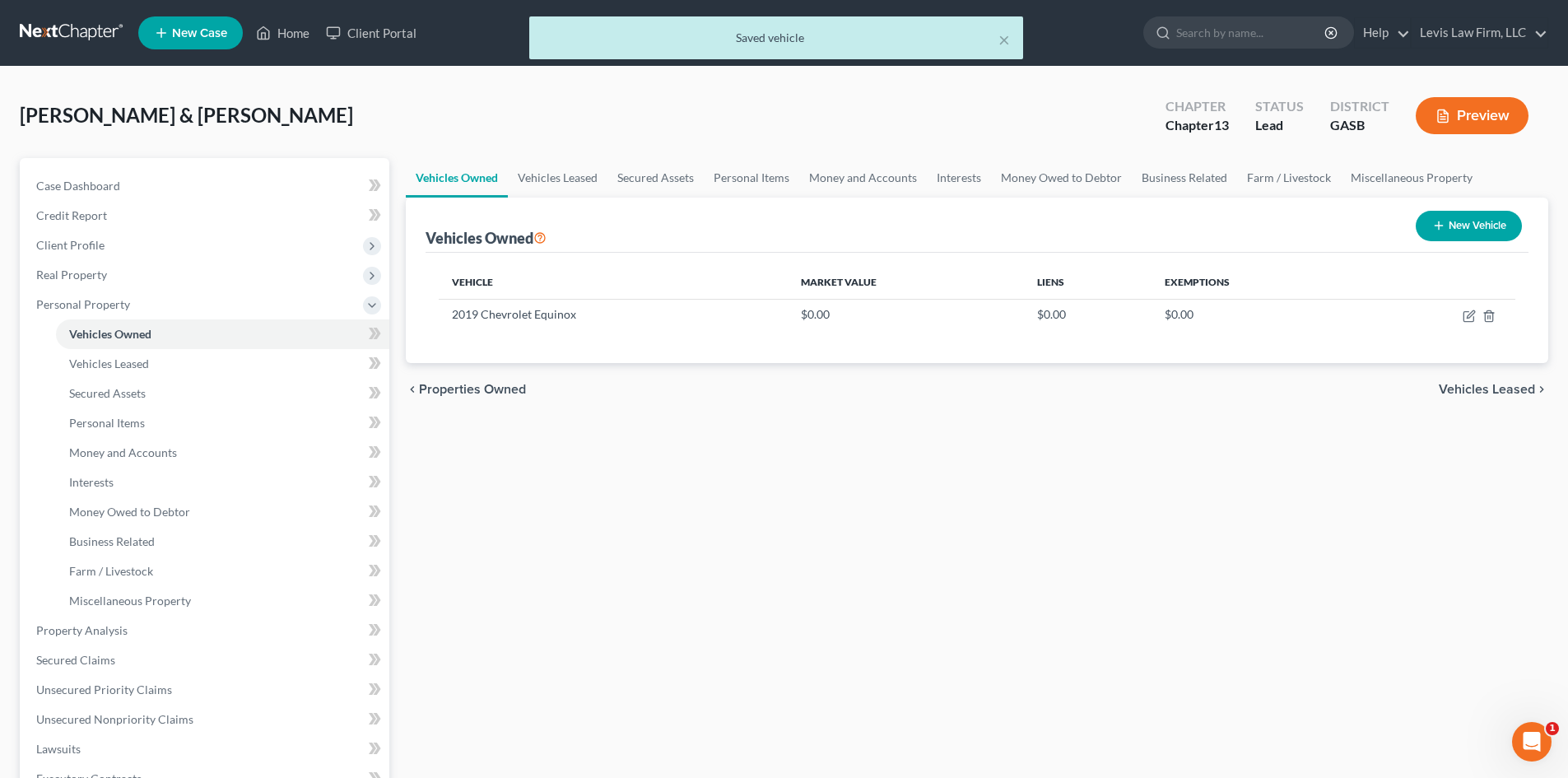
click at [1479, 216] on button "New Vehicle" at bounding box center [1469, 225] width 106 height 30
select select "0"
select select "2"
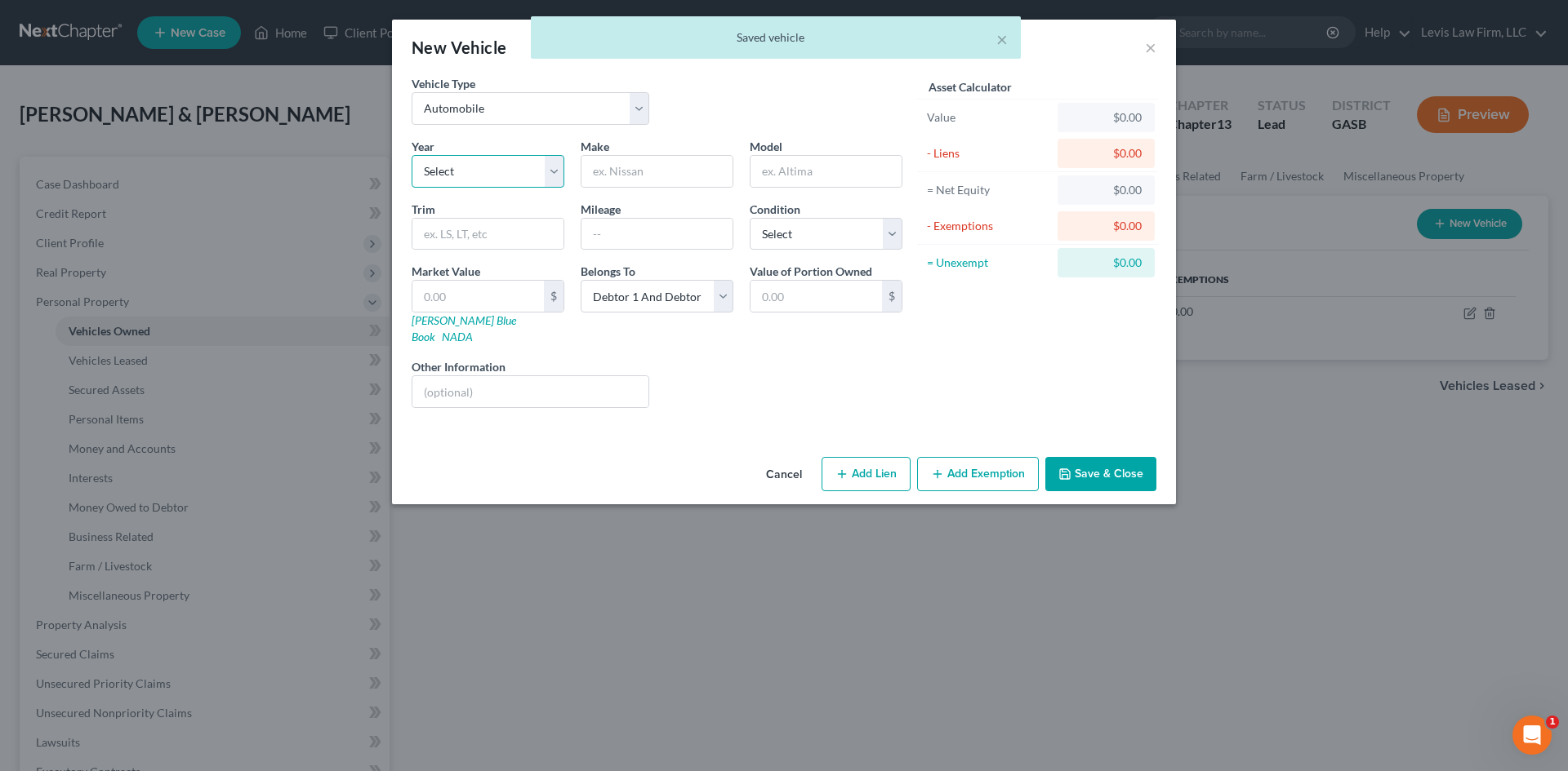
click at [486, 160] on select "Select 2026 2025 2024 2023 2022 2021 2020 2019 2018 2017 2016 2015 2014 2013 20…" at bounding box center [487, 171] width 153 height 33
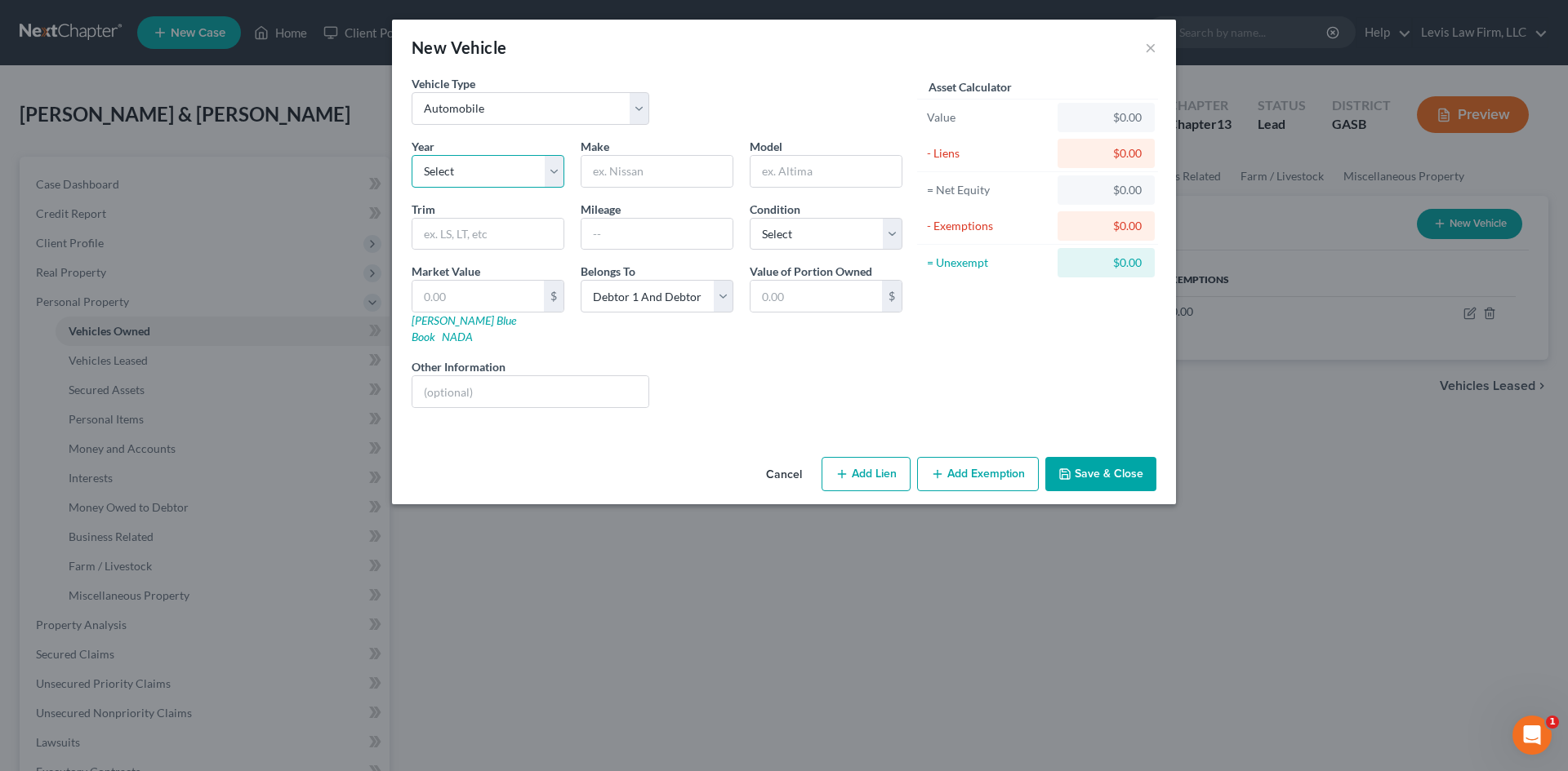
select select "31"
click at [411, 155] on select "Select 2026 2025 2024 2023 2022 2021 2020 2019 2018 2017 2016 2015 2014 2013 20…" at bounding box center [487, 171] width 153 height 33
click at [617, 166] on input "text" at bounding box center [657, 171] width 151 height 31
click at [473, 376] on input "text" at bounding box center [530, 392] width 236 height 31
type input "Damaged by Hurricane [PERSON_NAME]"
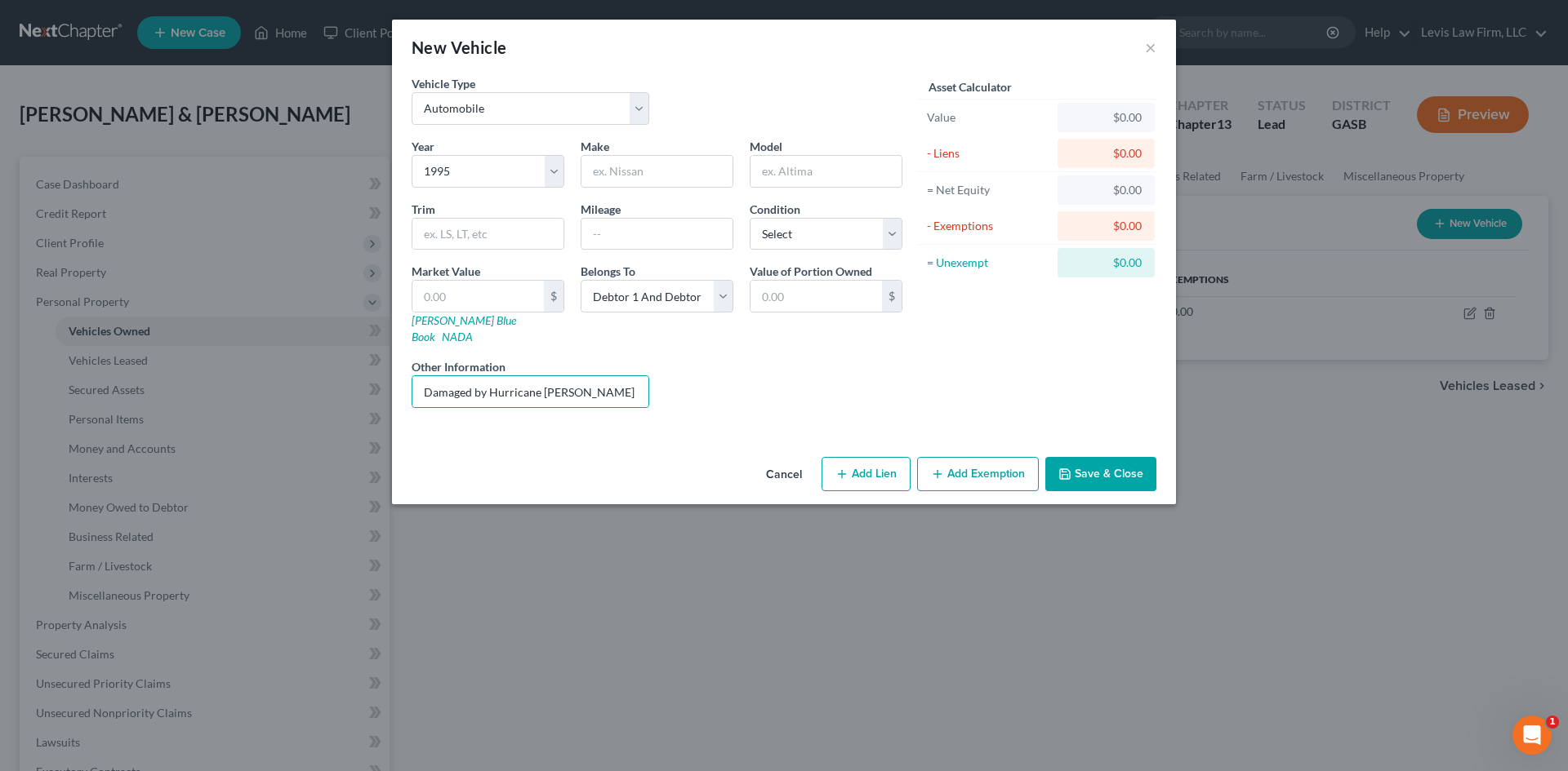
click at [1136, 457] on button "Save & Close" at bounding box center [1100, 475] width 111 height 35
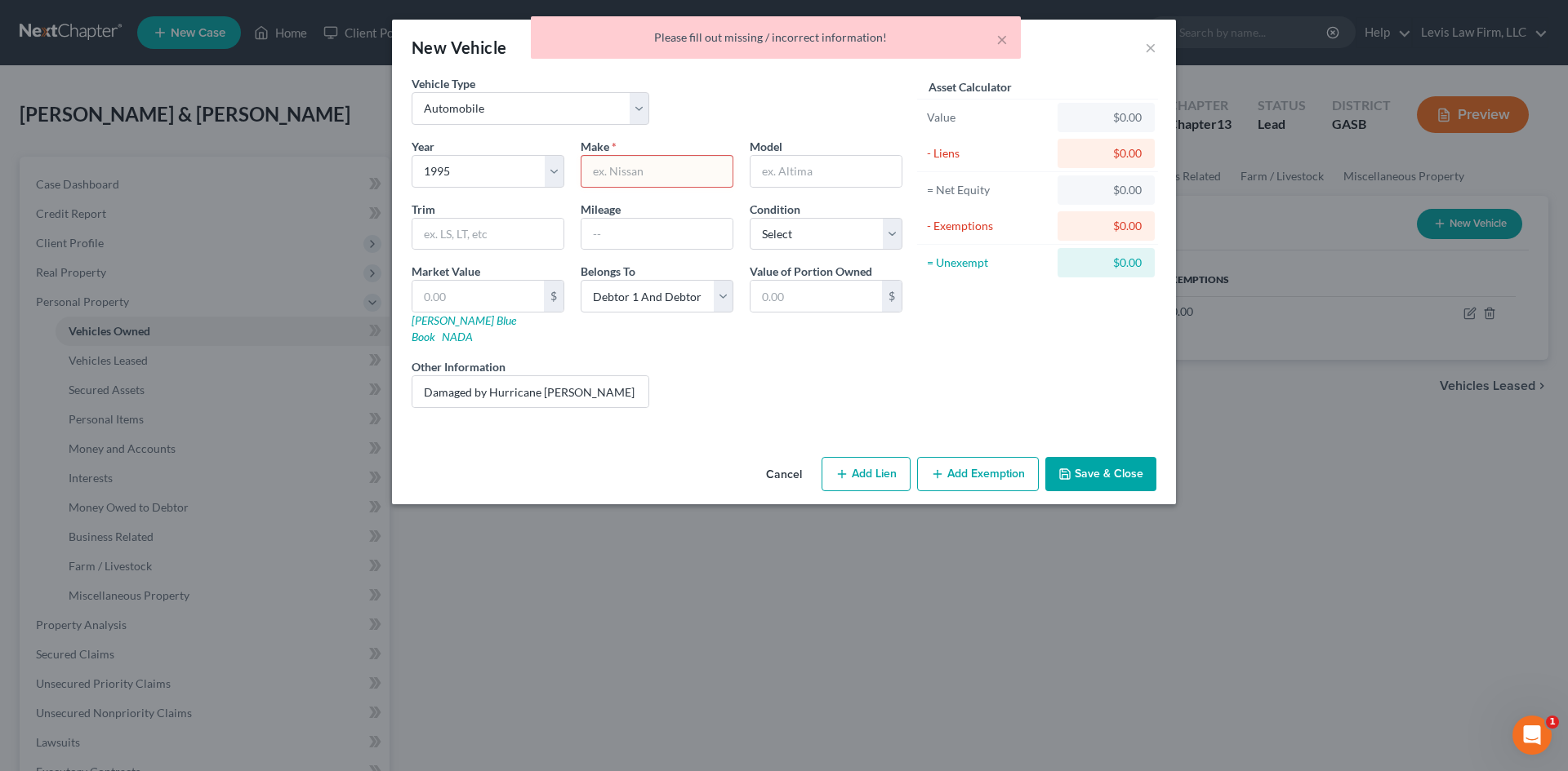
click at [641, 168] on input "text" at bounding box center [657, 171] width 151 height 31
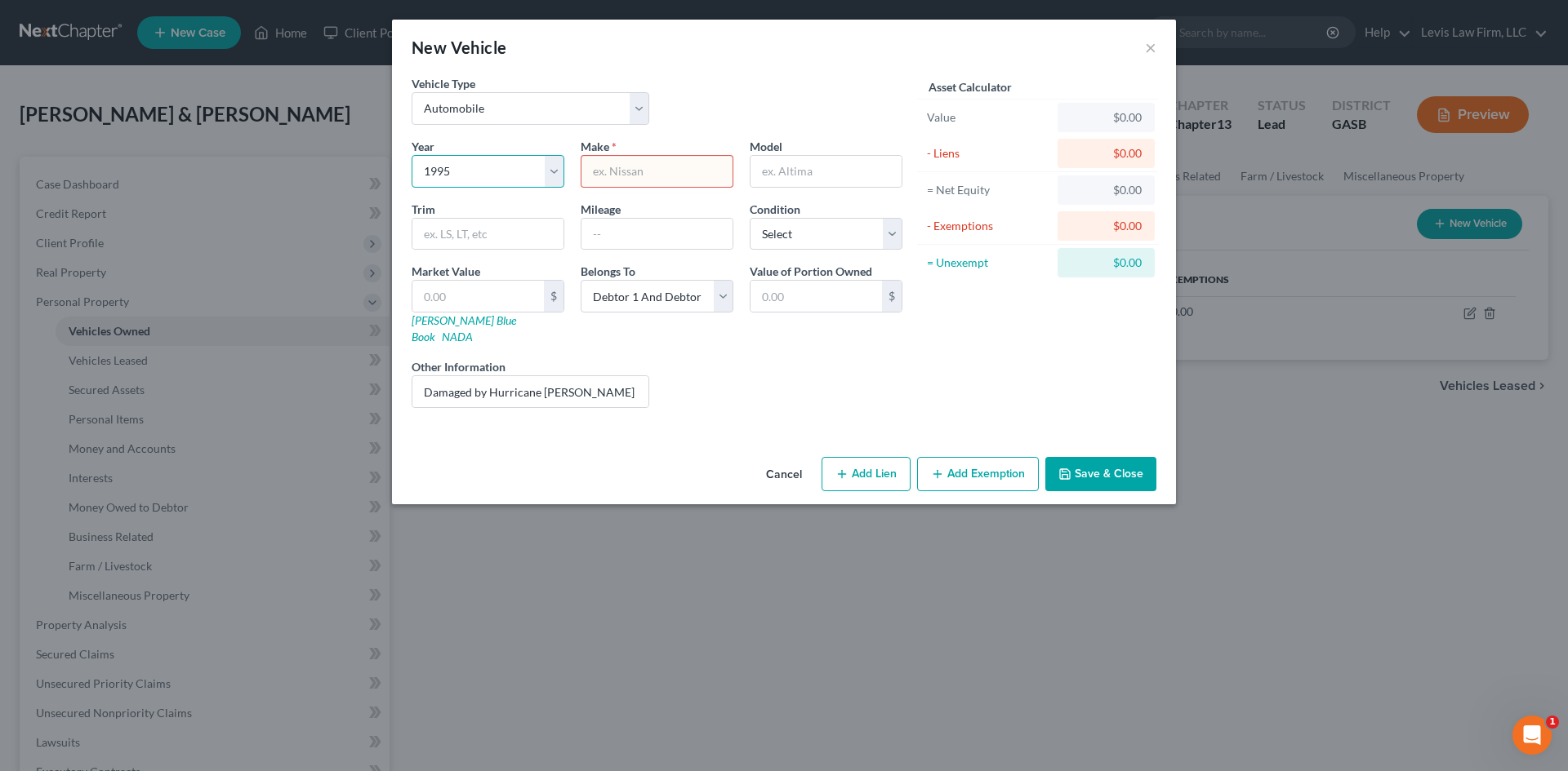
click at [480, 172] on select "Select 2026 2025 2024 2023 2022 2021 2020 2019 2018 2017 2016 2015 2014 2013 20…" at bounding box center [487, 171] width 153 height 33
select select "34"
click at [411, 155] on select "Select 2026 2025 2024 2023 2022 2021 2020 2019 2018 2017 2016 2015 2014 2013 20…" at bounding box center [487, 171] width 153 height 33
click at [605, 179] on input "text" at bounding box center [657, 171] width 151 height 31
type input "Chevrolet"
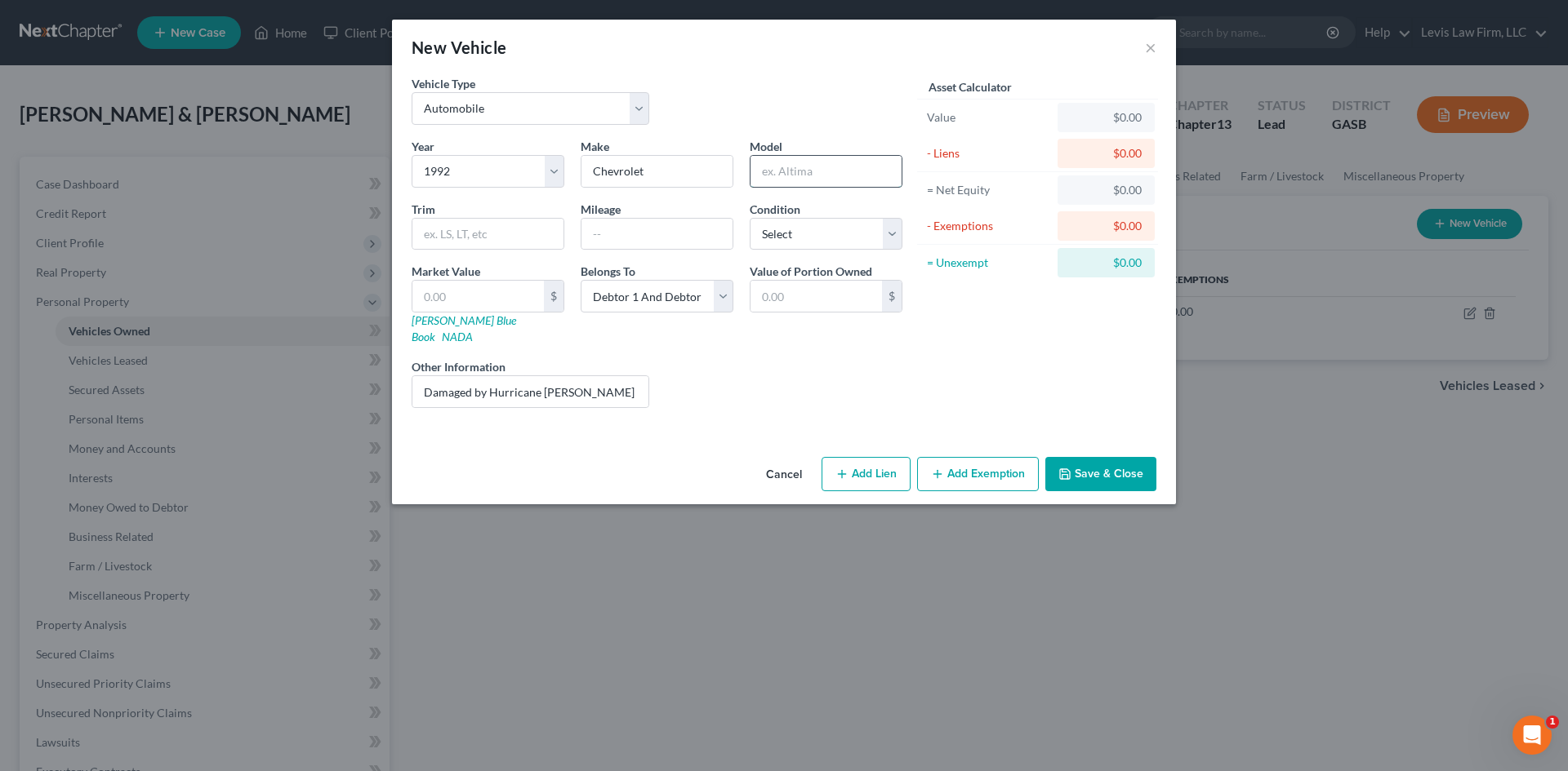
click at [809, 186] on input "text" at bounding box center [825, 171] width 151 height 31
type input "C1500"
click at [832, 233] on select "Select Excellent Very Good Good Fair Poor" at bounding box center [825, 234] width 153 height 33
select select "4"
click at [749, 218] on select "Select Excellent Very Good Good Fair Poor" at bounding box center [825, 234] width 153 height 33
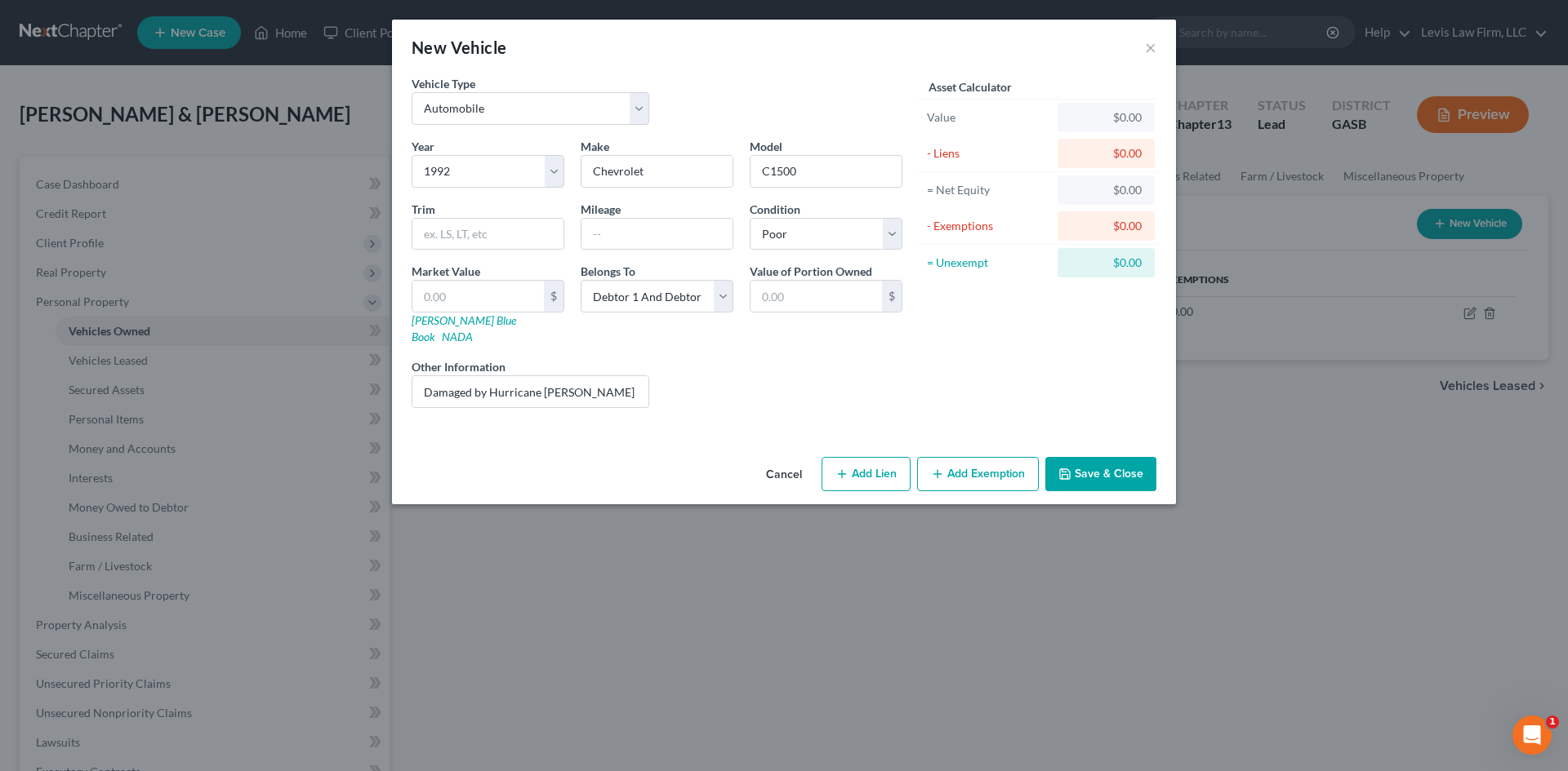
click at [1114, 457] on button "Save & Close" at bounding box center [1100, 475] width 111 height 35
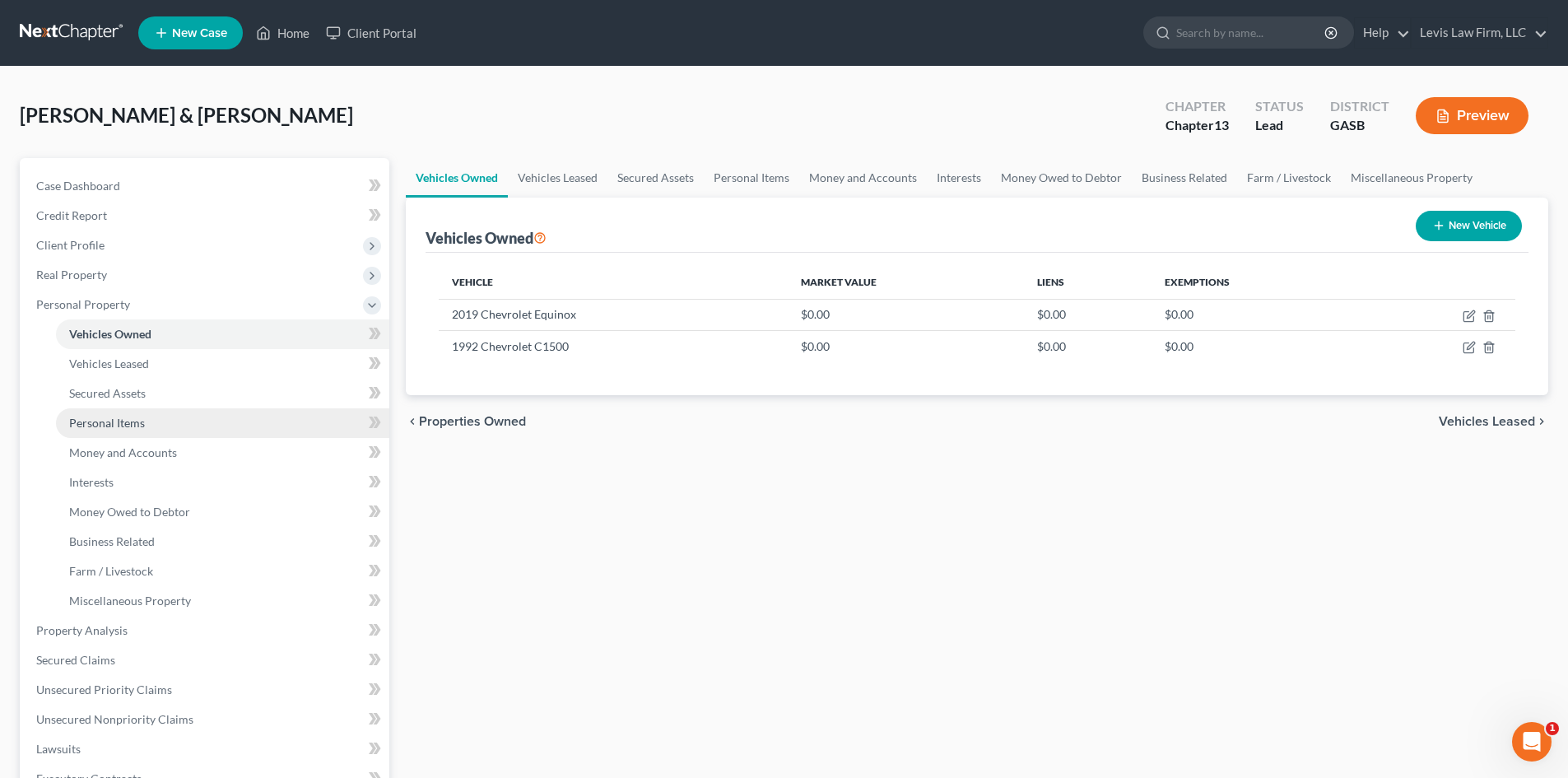
click at [112, 422] on span "Personal Items" at bounding box center [107, 423] width 76 height 14
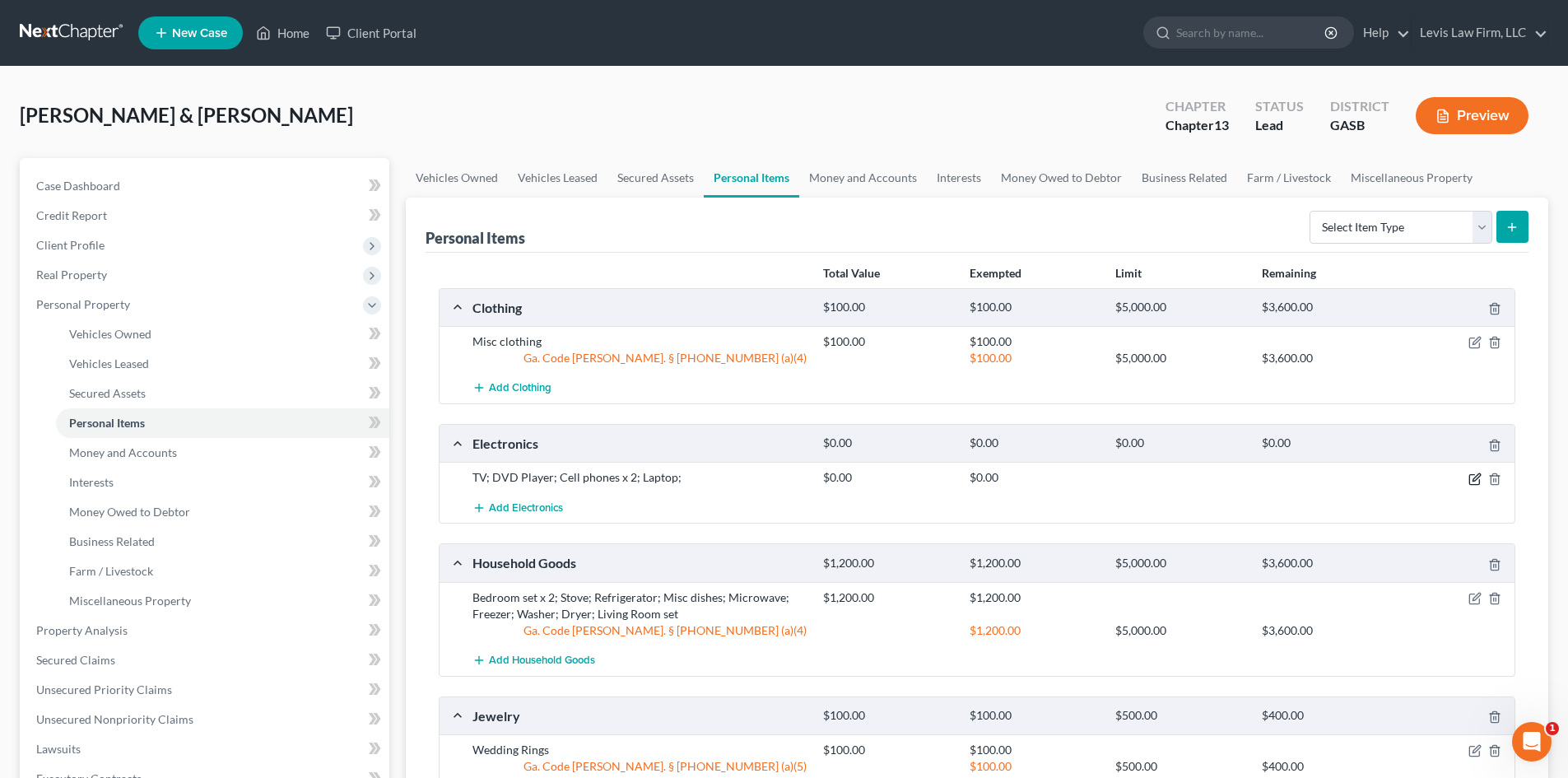
click at [1474, 482] on icon "button" at bounding box center [1476, 480] width 14 height 14
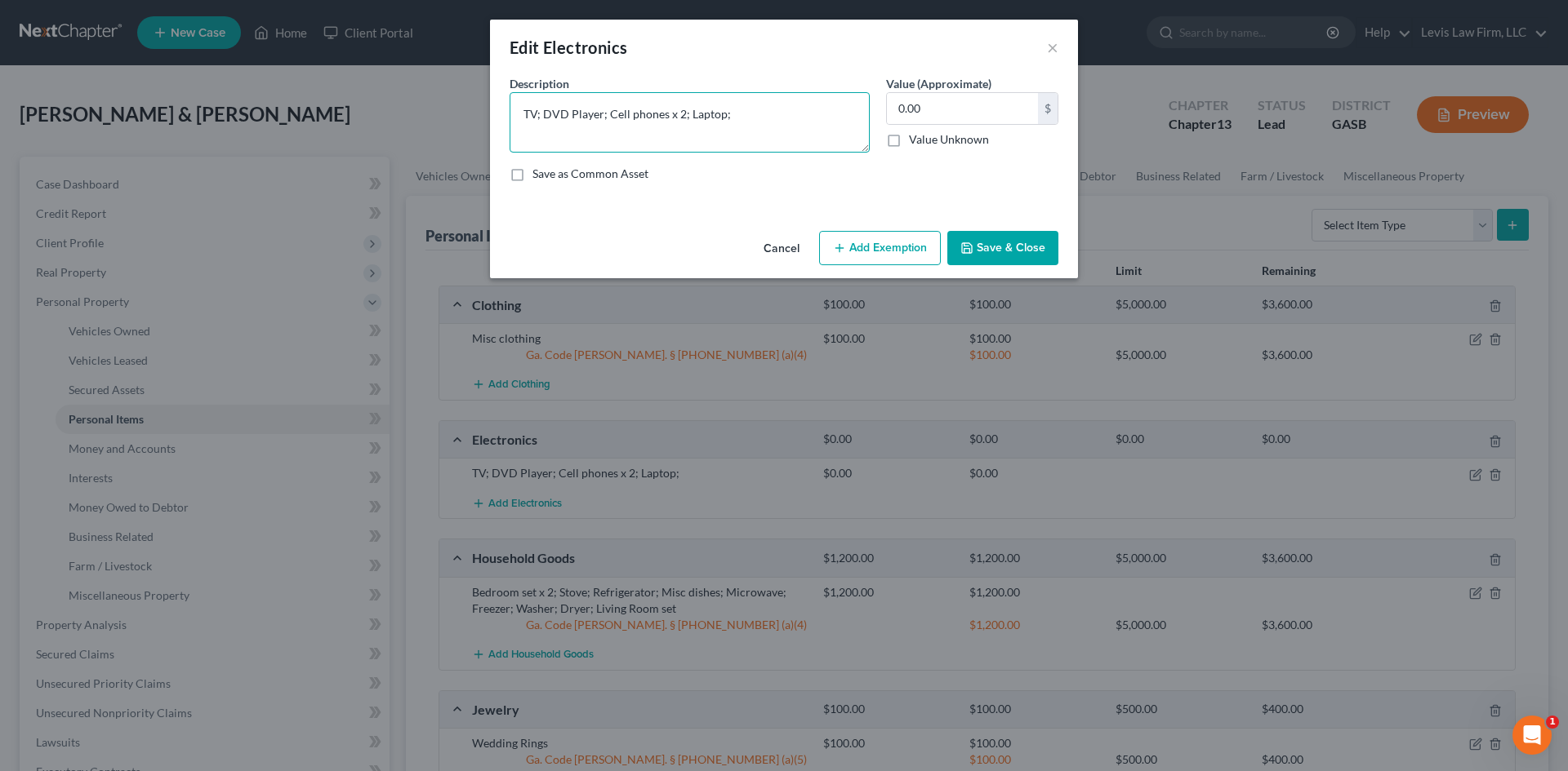
click at [718, 116] on textarea "TV; DVD Player; Cell phones x 2; Laptop;" at bounding box center [690, 122] width 360 height 61
type textarea "TV; DVD Player; Cell phones x 2; Laptop/Tablet;"
click at [1027, 239] on button "Save & Close" at bounding box center [1003, 248] width 111 height 35
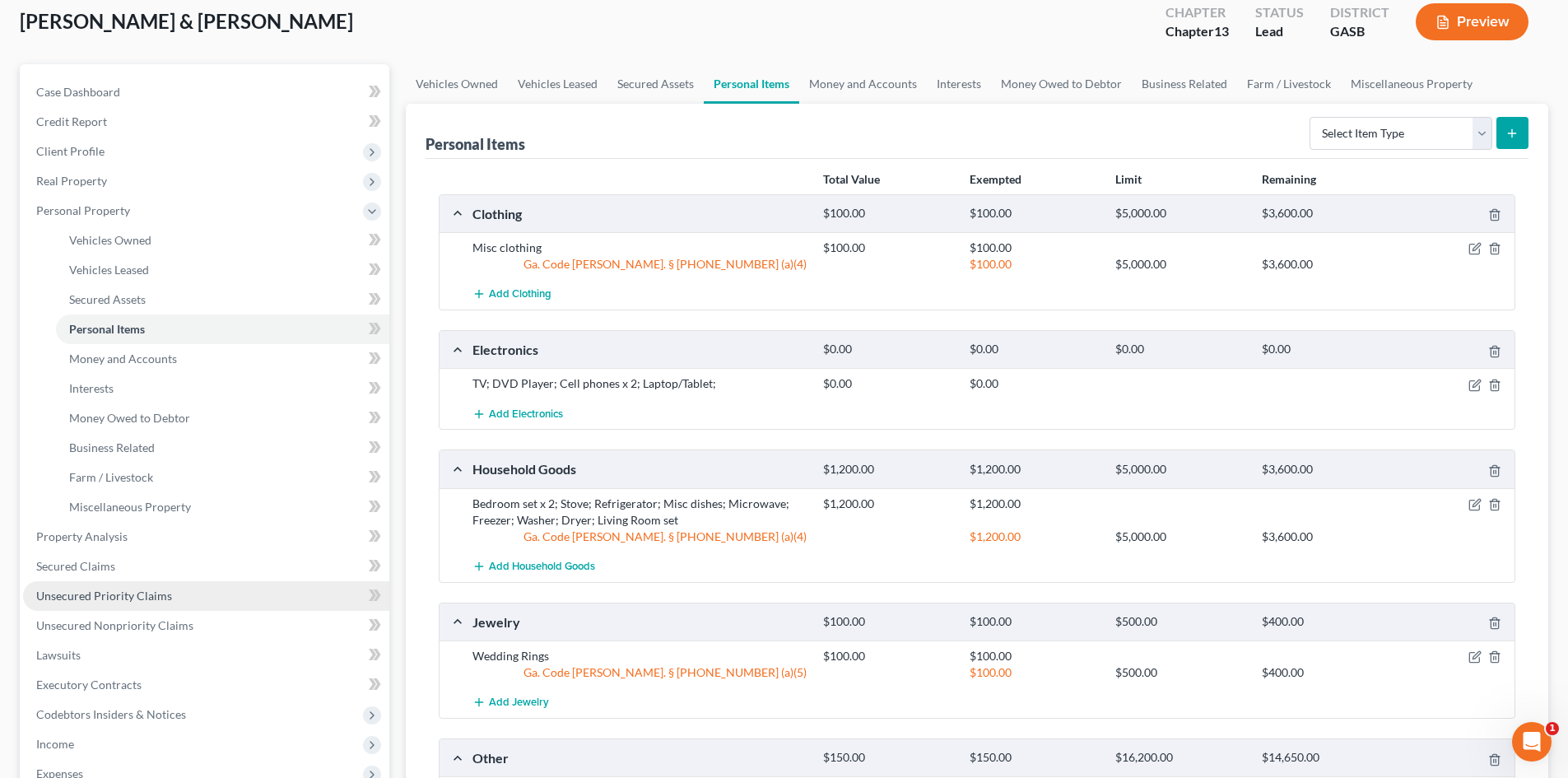
scroll to position [247, 0]
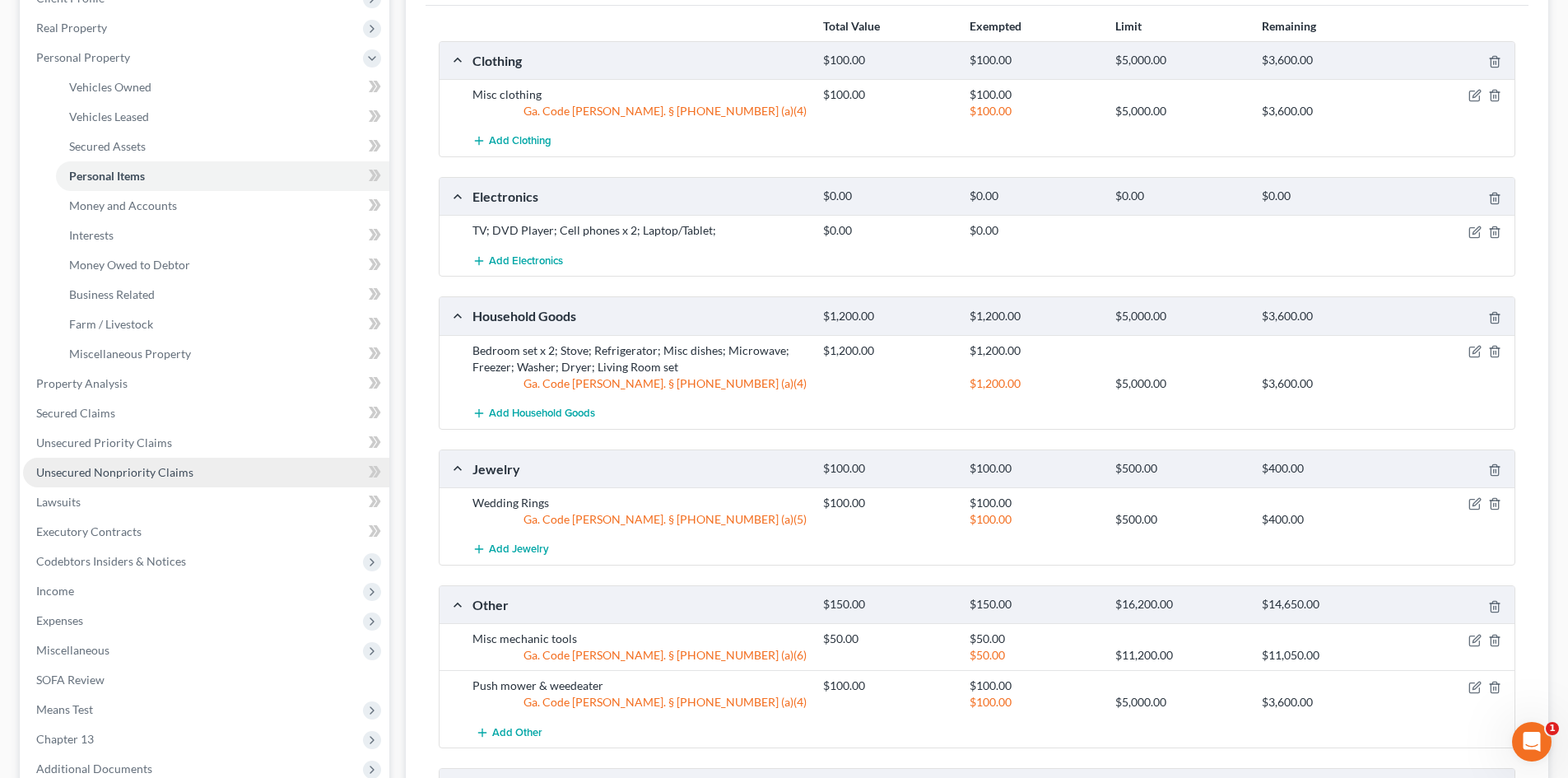
drag, startPoint x: 95, startPoint y: 465, endPoint x: 331, endPoint y: 457, distance: 236.1
click at [95, 465] on span "Unsecured Nonpriority Claims" at bounding box center [115, 472] width 157 height 14
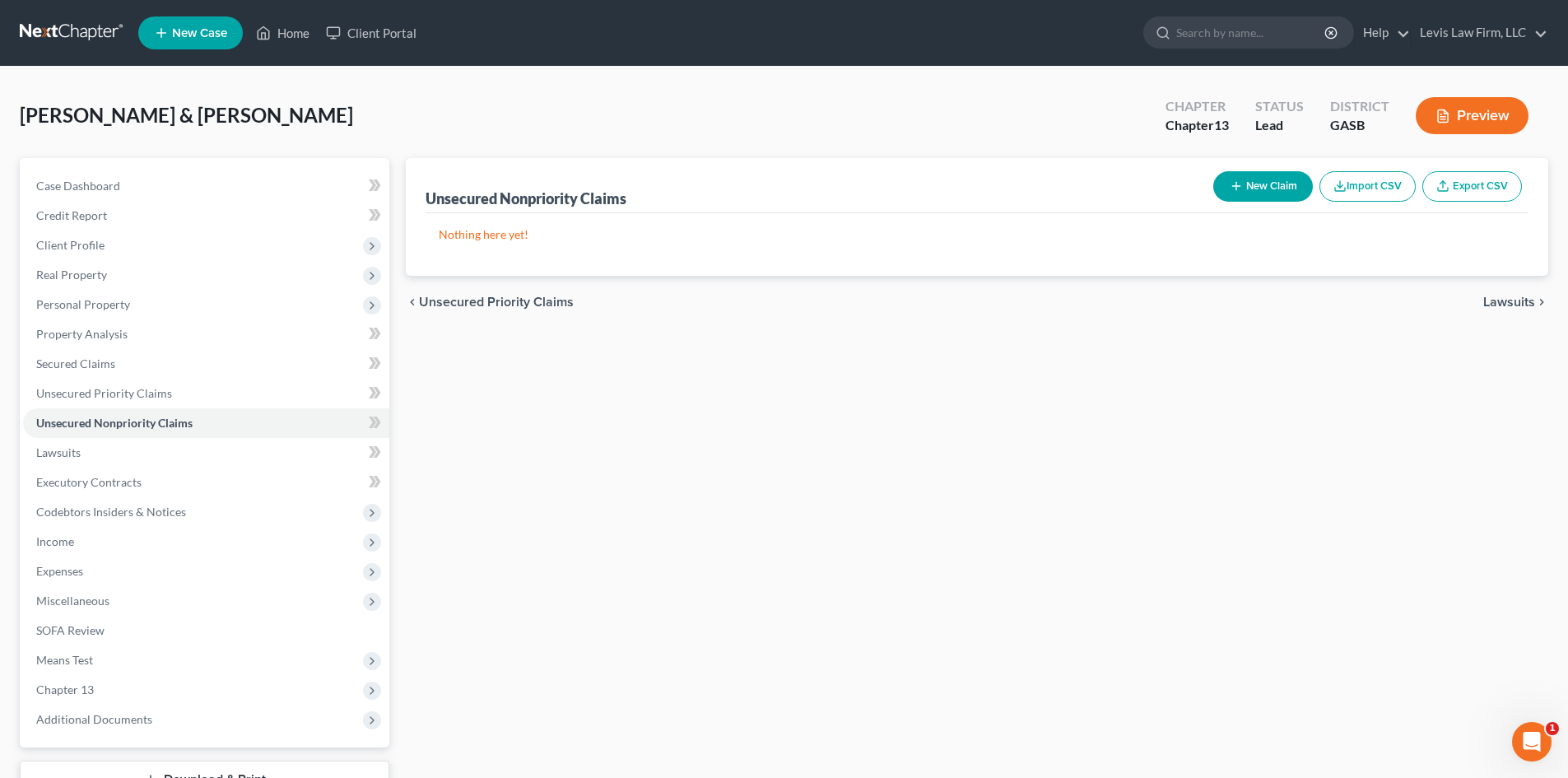
click at [1267, 186] on button "New Claim" at bounding box center [1263, 186] width 100 height 30
select select "2"
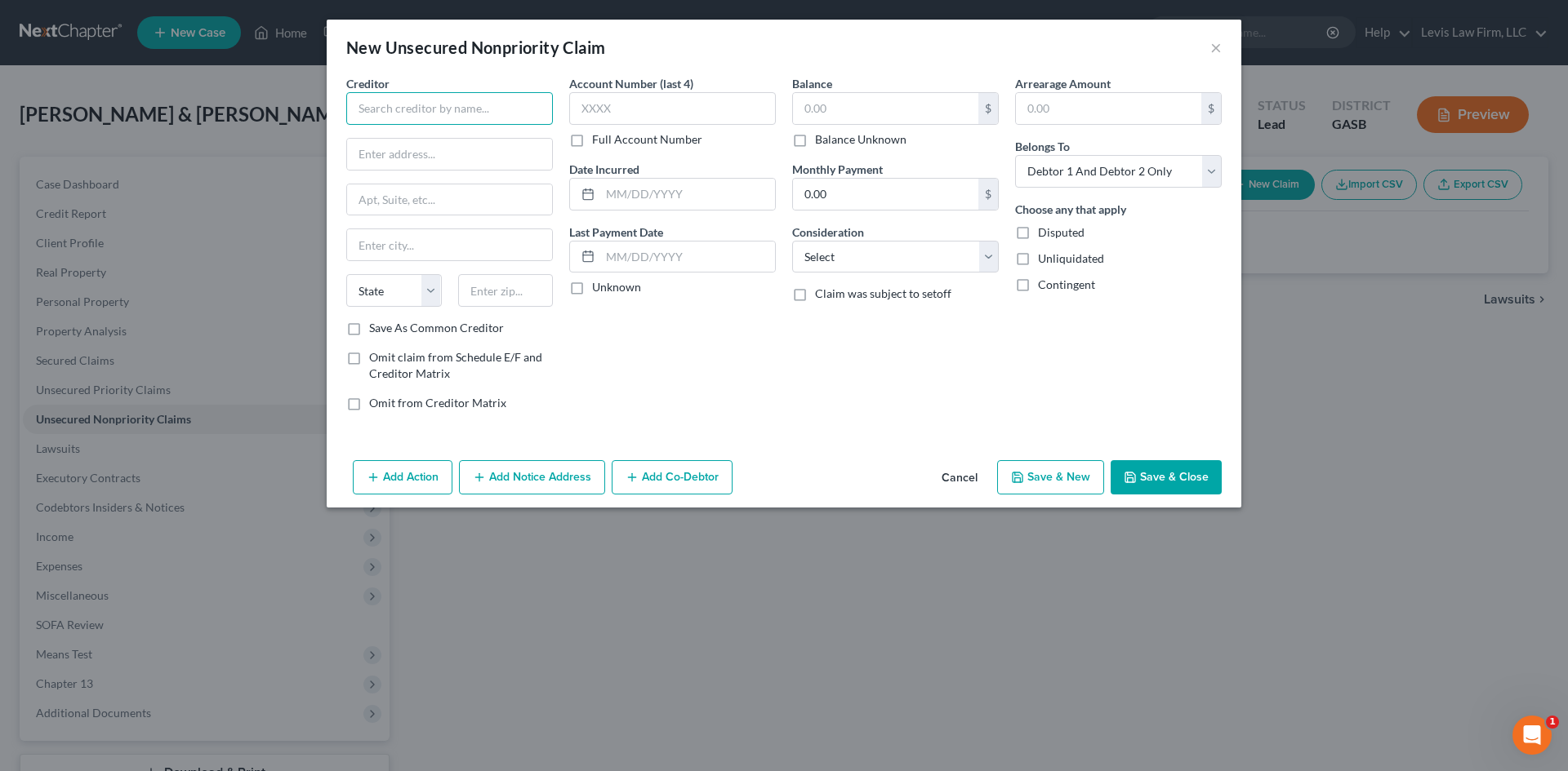
click at [406, 118] on input "text" at bounding box center [450, 109] width 207 height 33
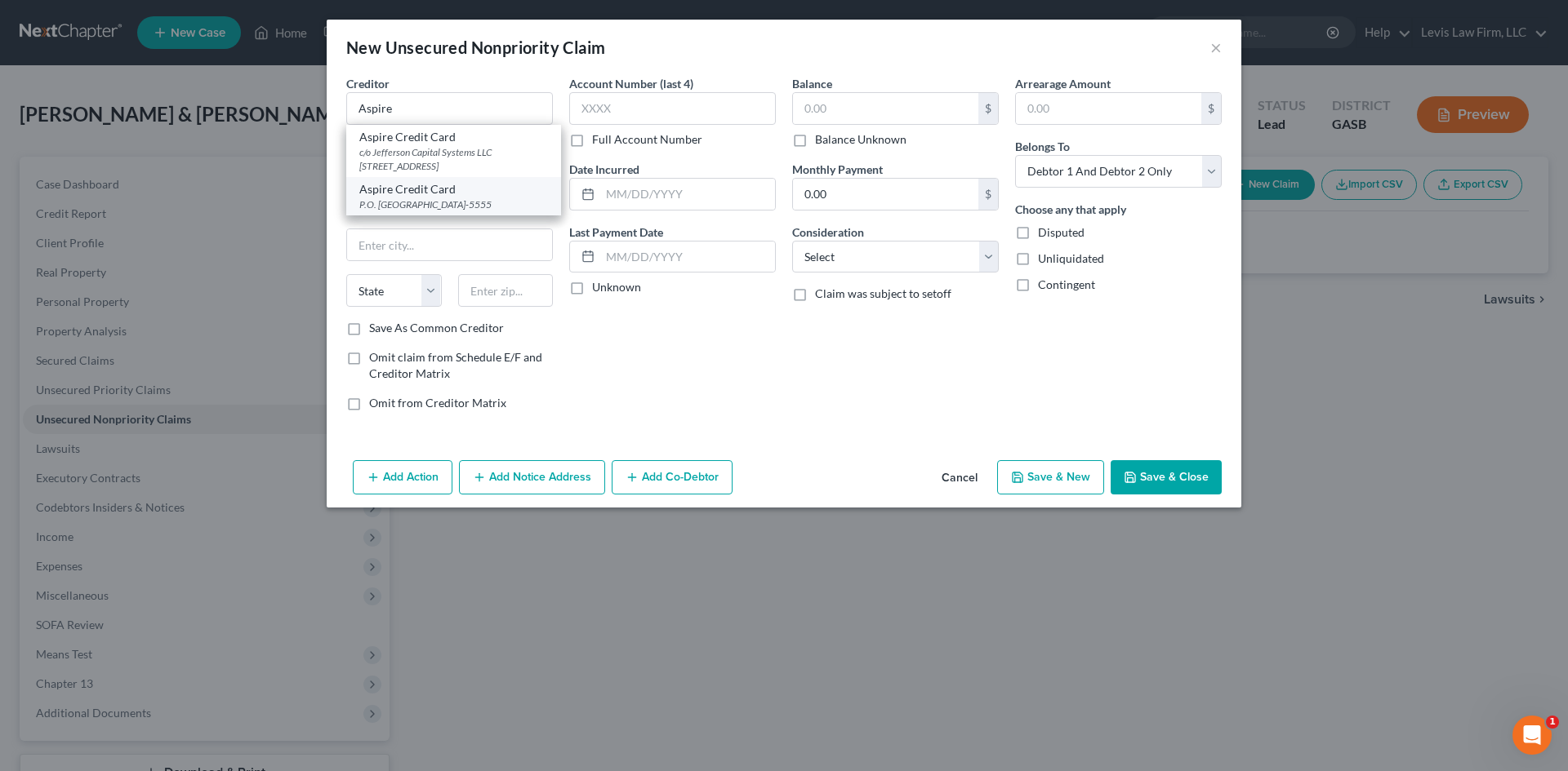
click at [433, 196] on div "Aspire Credit Card" at bounding box center [454, 189] width 189 height 16
type input "Aspire Credit Card"
type input "P.O. Box 105555"
type input "[GEOGRAPHIC_DATA]"
select select "10"
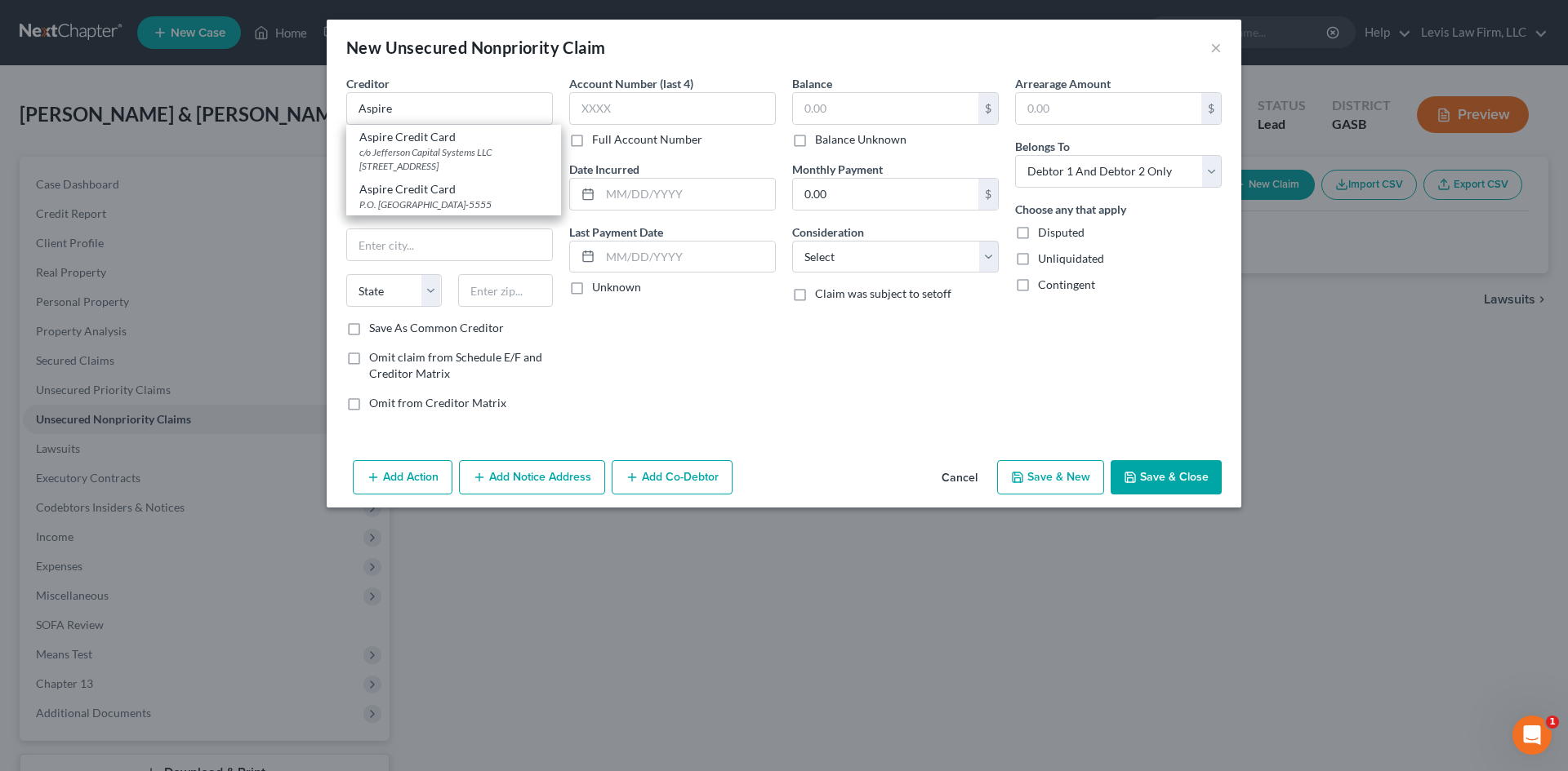
type input "30348-5555"
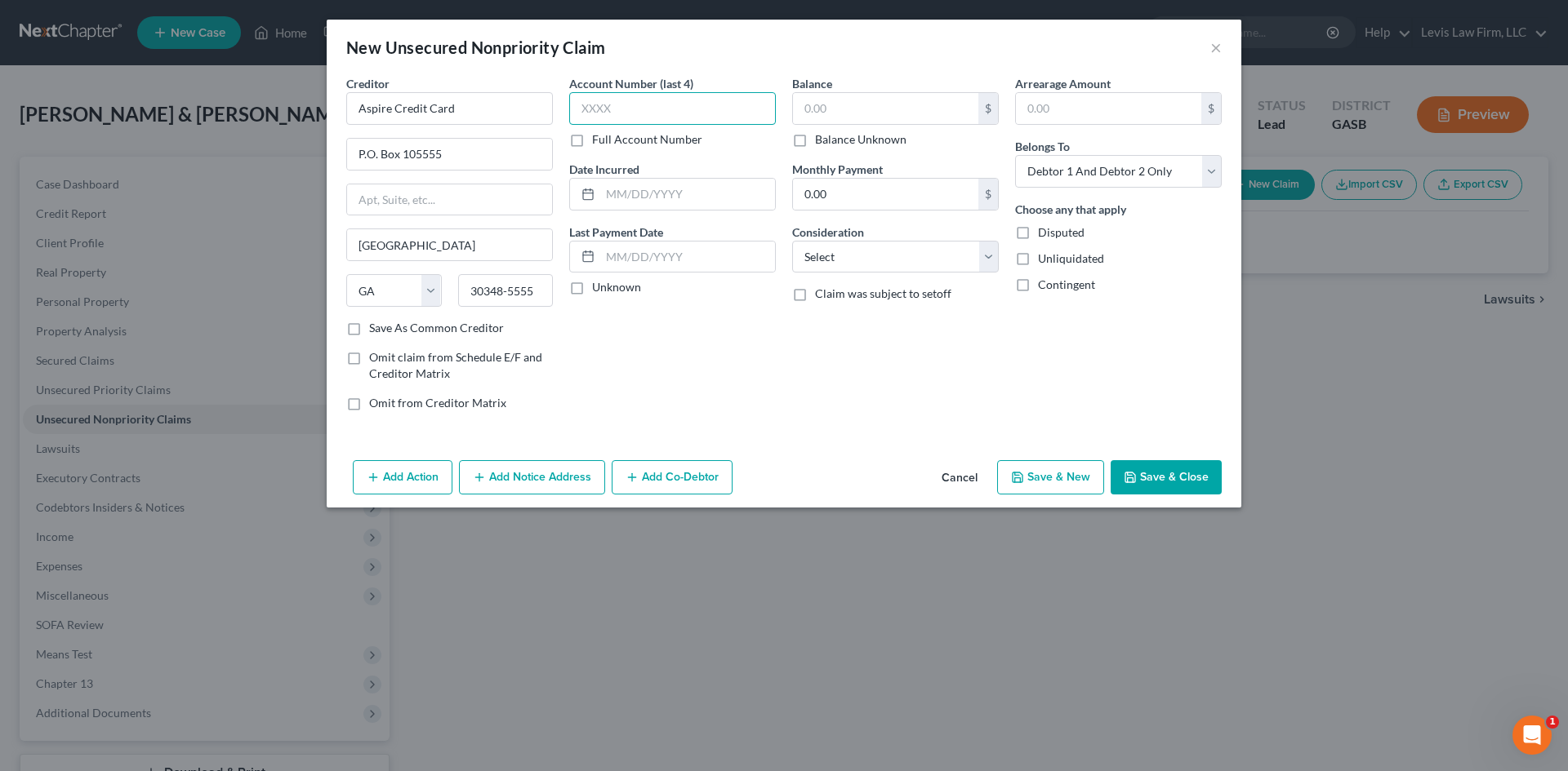
click at [686, 104] on input "text" at bounding box center [672, 109] width 207 height 33
type input "7748"
click at [823, 110] on input "text" at bounding box center [885, 109] width 185 height 31
type input "1,000.00"
click at [872, 251] on select "Select Cable / Satellite Services Collection Agency Credit Card Debt Debt Couns…" at bounding box center [896, 257] width 207 height 33
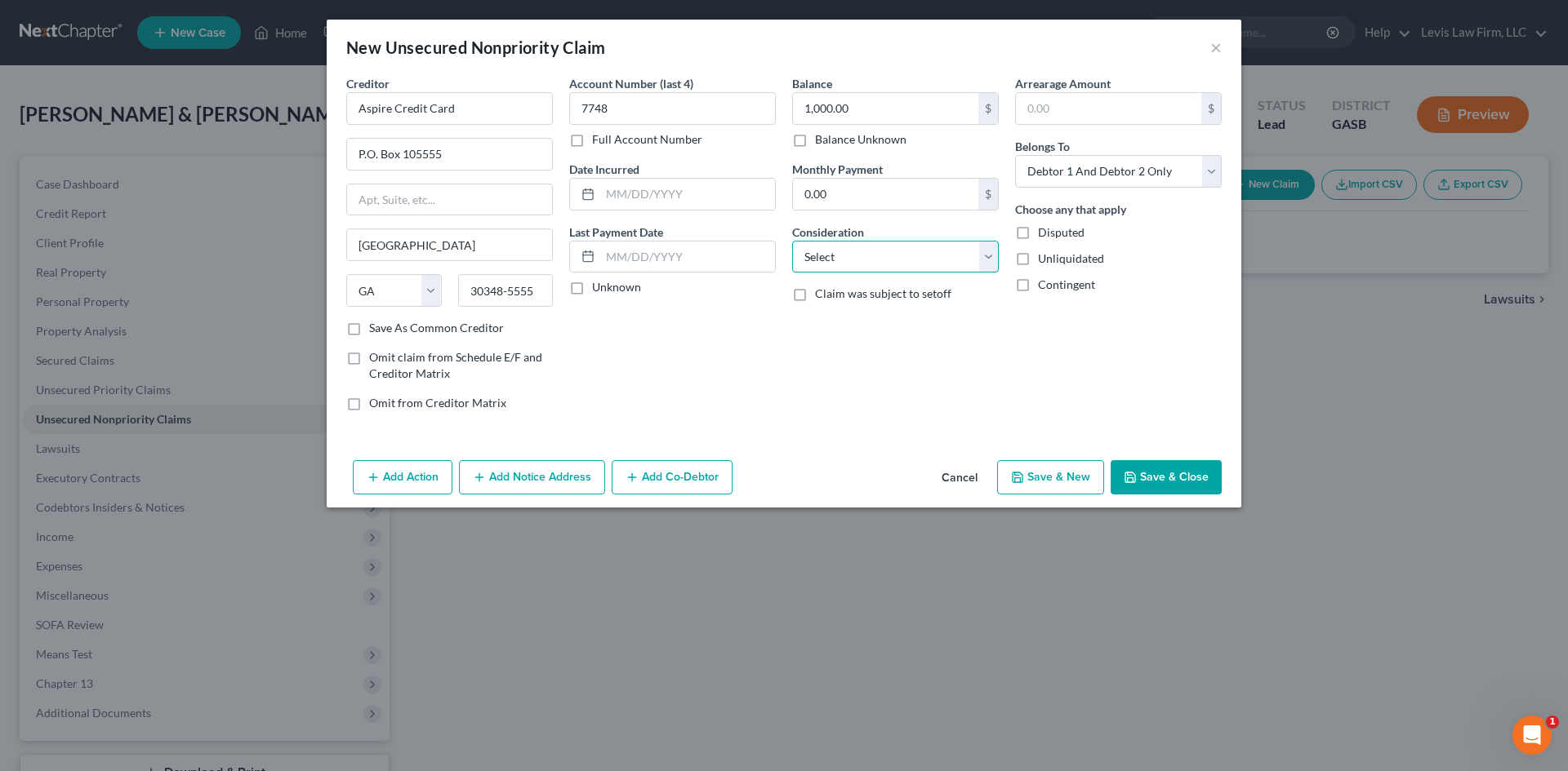
select select "2"
click at [793, 241] on select "Select Cable / Satellite Services Collection Agency Credit Card Debt Debt Couns…" at bounding box center [896, 257] width 207 height 33
click at [1082, 169] on select "Select Debtor 1 Only Debtor 2 Only Debtor 1 And Debtor 2 Only At Least One Of T…" at bounding box center [1118, 171] width 207 height 33
select select "0"
click at [1015, 155] on select "Select Debtor 1 Only Debtor 2 Only Debtor 1 And Debtor 2 Only At Least One Of T…" at bounding box center [1118, 171] width 207 height 33
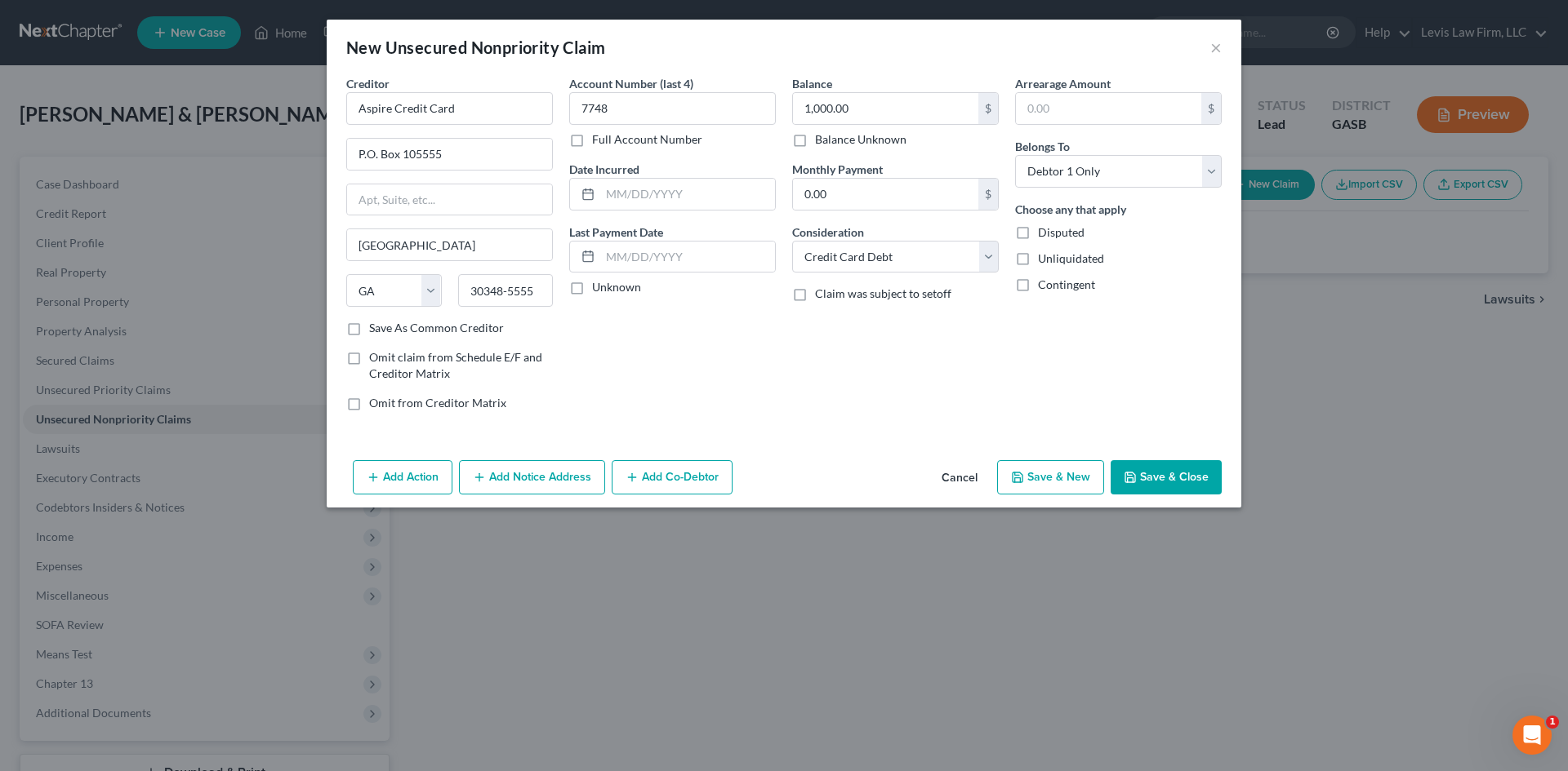
click at [1056, 476] on button "Save & New" at bounding box center [1050, 477] width 107 height 35
select select "2"
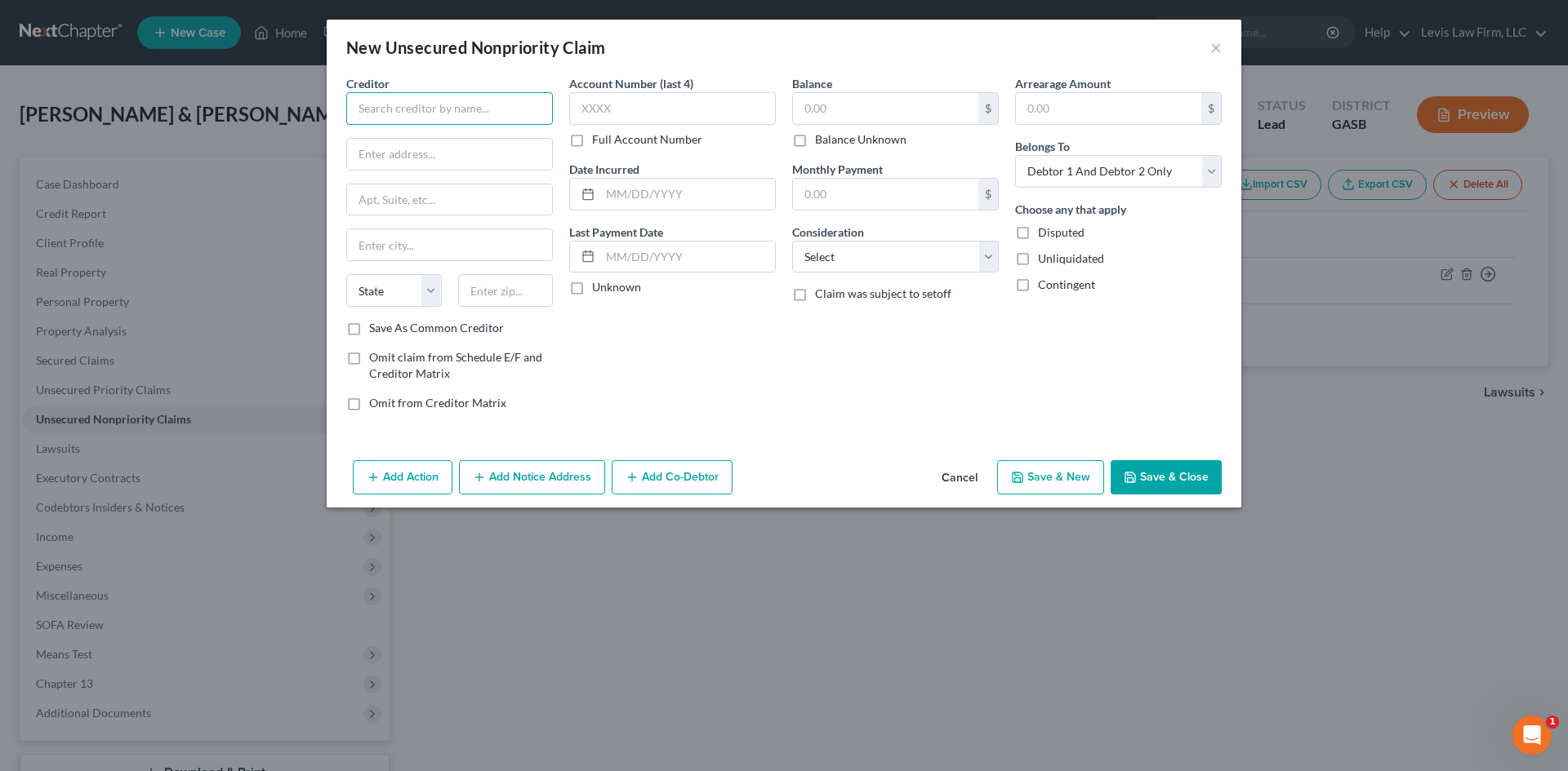
click at [368, 111] on input "text" at bounding box center [450, 109] width 207 height 33
click at [409, 141] on div "Genesis FS Card Services (Destiny)" at bounding box center [446, 137] width 174 height 16
type input "Genesis FS Card Services (Destiny)"
type input "P.O. Box 23030"
type input "Columbus"
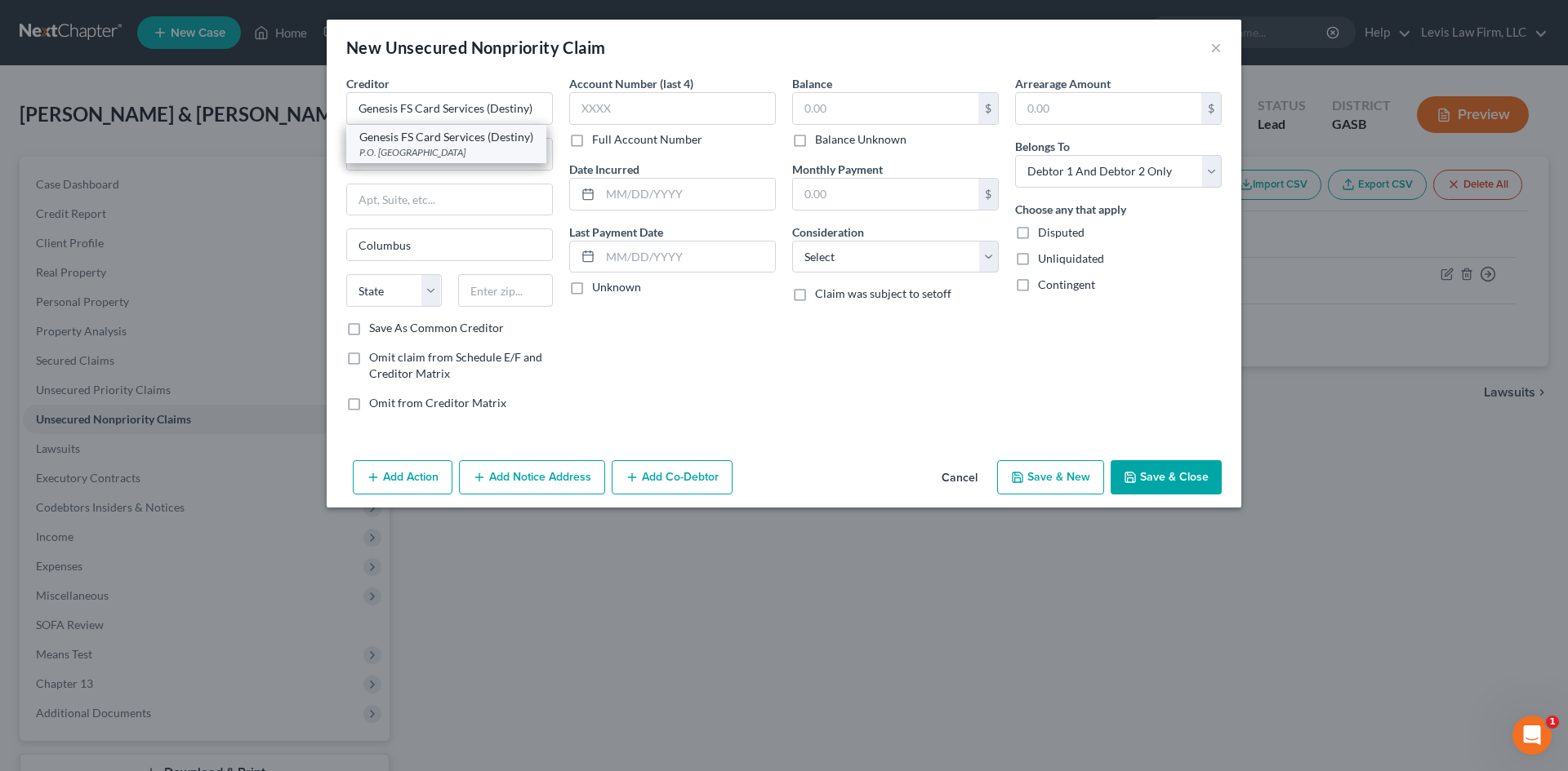
select select "10"
type input "31902"
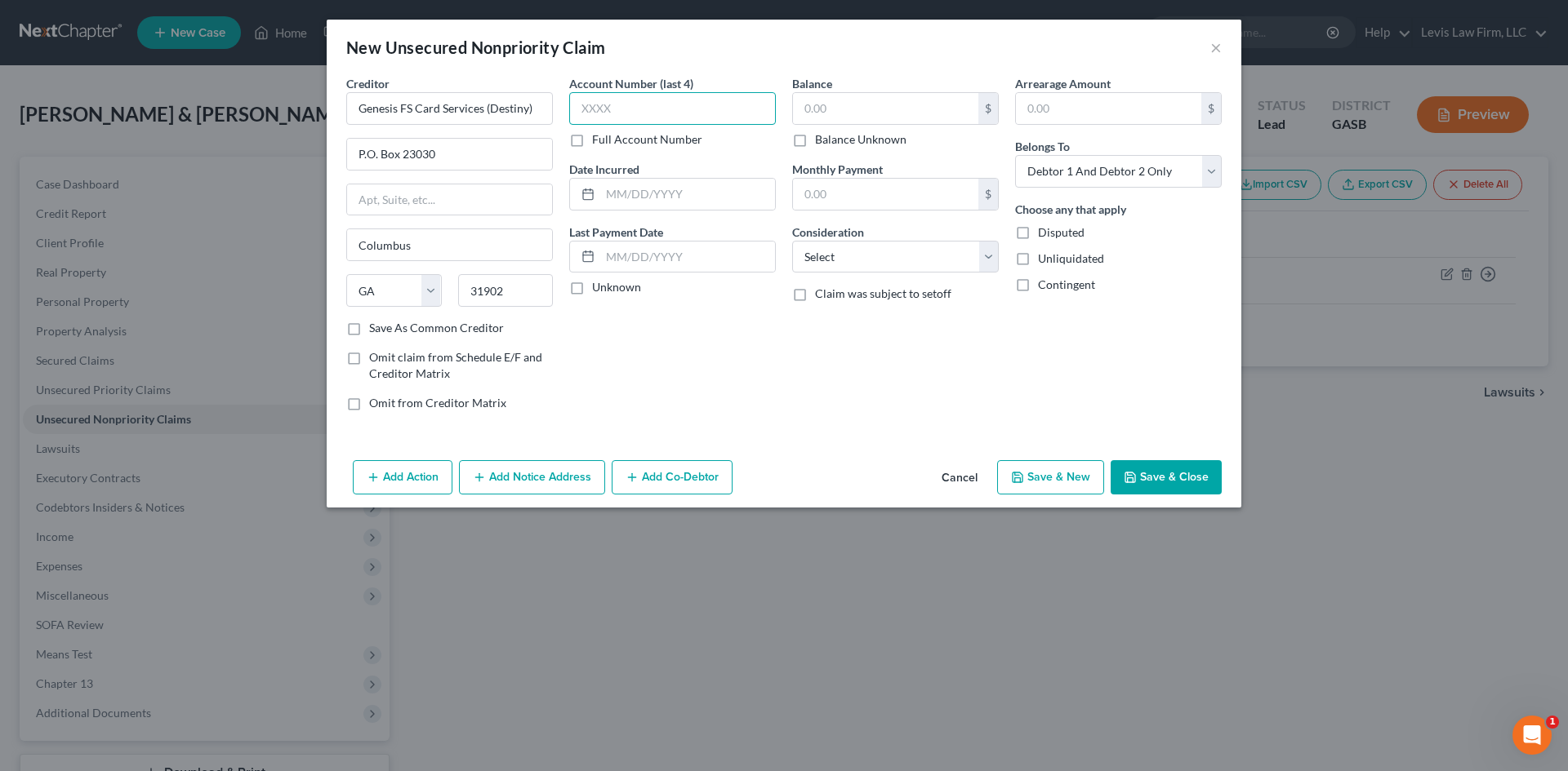
click at [638, 122] on input "text" at bounding box center [672, 109] width 207 height 33
type input "3732"
click at [849, 102] on input "text" at bounding box center [885, 109] width 185 height 31
type input "700.00"
click at [897, 255] on select "Select Cable / Satellite Services Collection Agency Credit Card Debt Debt Couns…" at bounding box center [896, 257] width 207 height 33
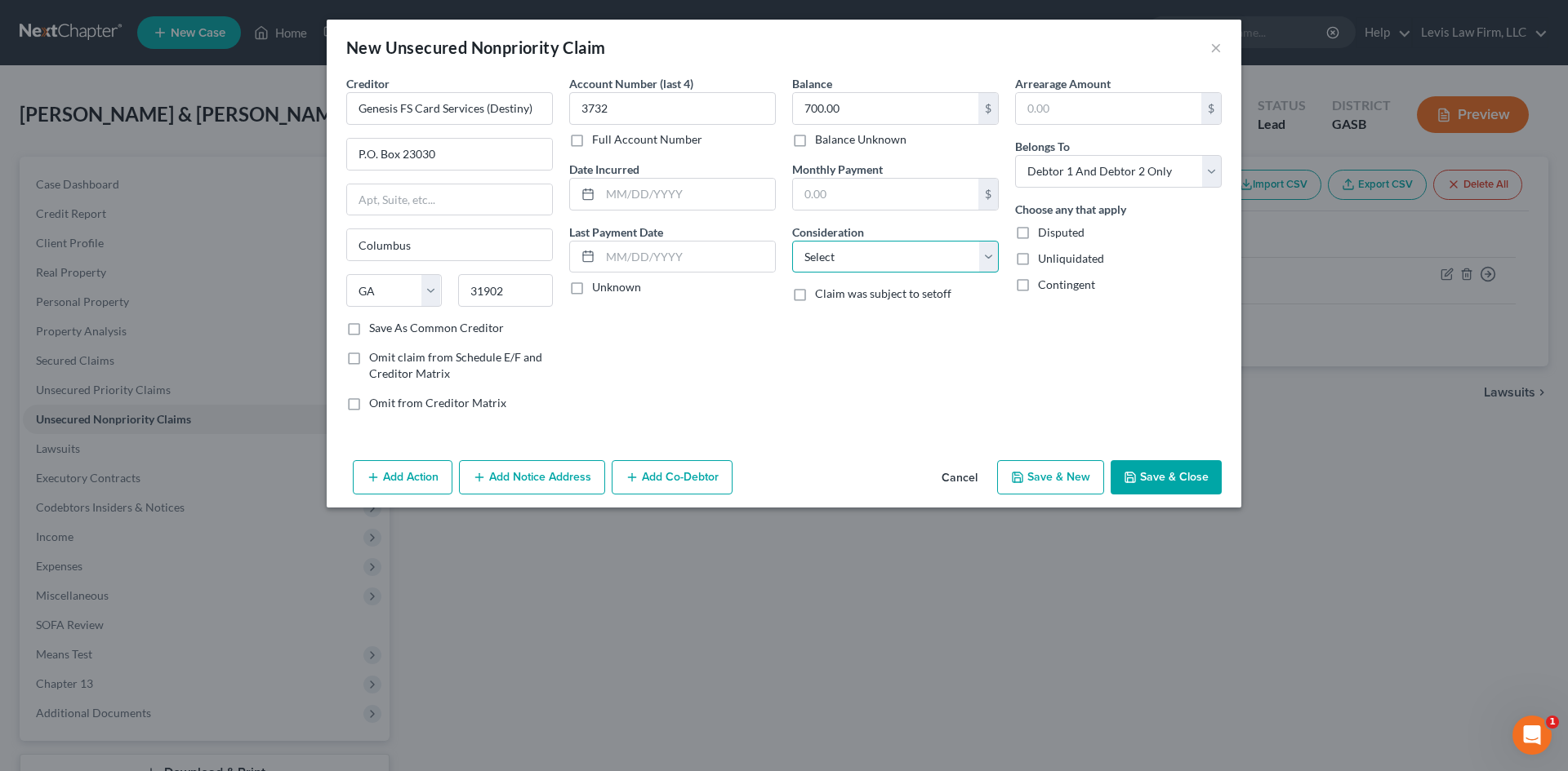
select select "2"
click at [793, 241] on select "Select Cable / Satellite Services Collection Agency Credit Card Debt Debt Couns…" at bounding box center [896, 257] width 207 height 33
click at [1057, 172] on select "Select Debtor 1 Only Debtor 2 Only Debtor 1 And Debtor 2 Only At Least One Of T…" at bounding box center [1118, 171] width 207 height 33
select select "0"
click at [1015, 155] on select "Select Debtor 1 Only Debtor 2 Only Debtor 1 And Debtor 2 Only At Least One Of T…" at bounding box center [1118, 171] width 207 height 33
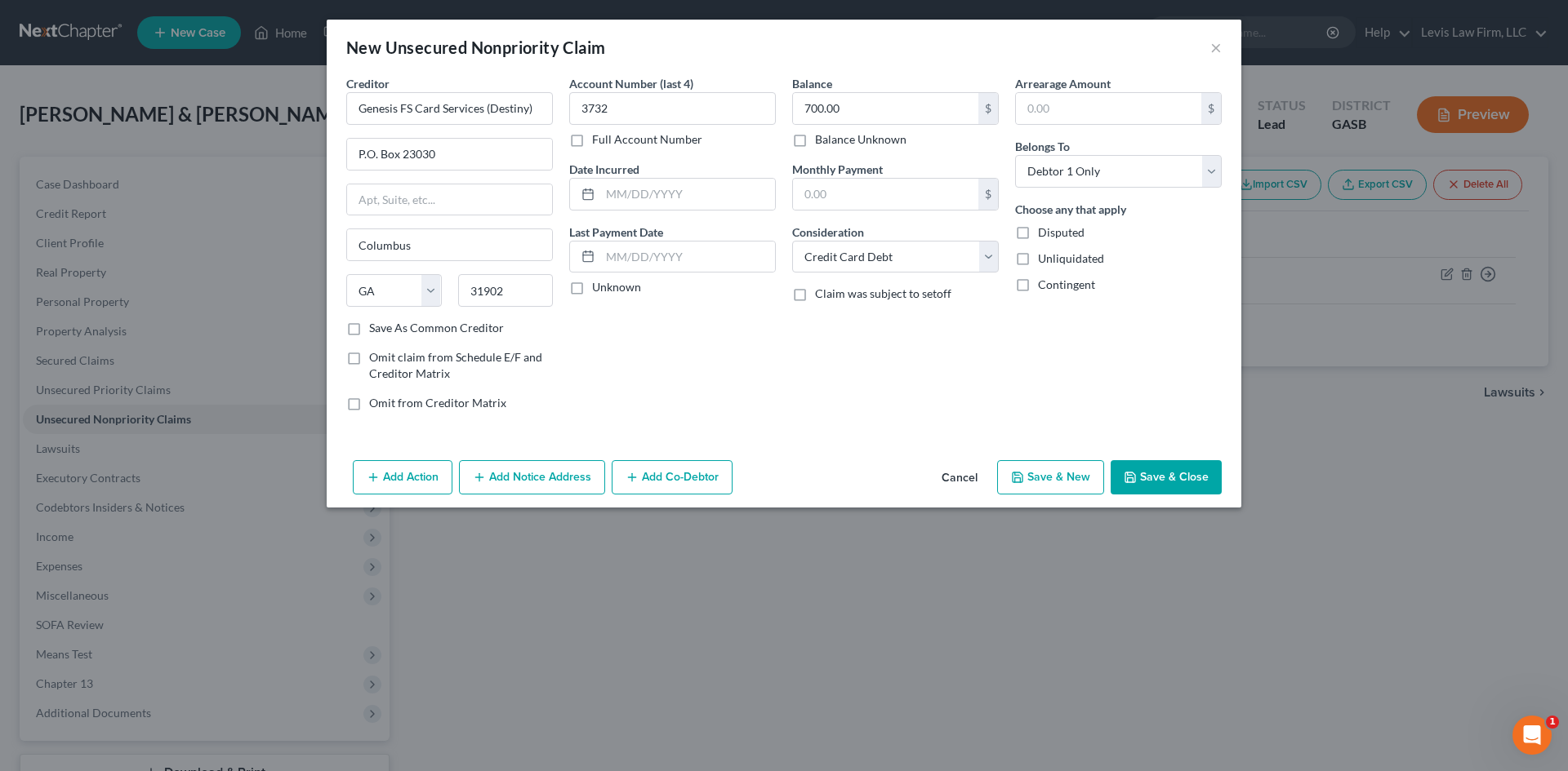
click at [1063, 476] on button "Save & New" at bounding box center [1050, 477] width 107 height 35
select select "2"
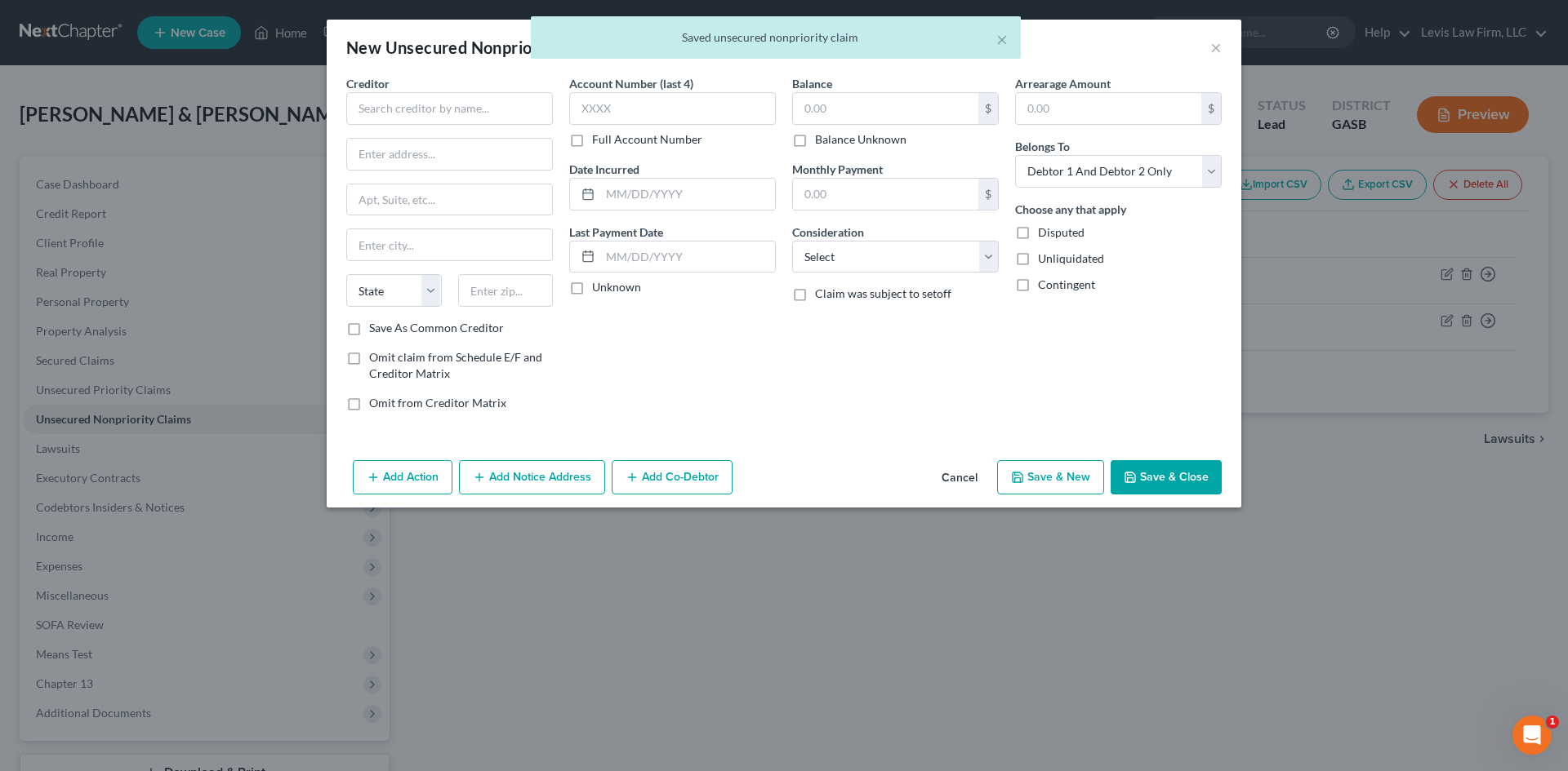
type input "0.00"
